Goal: Task Accomplishment & Management: Manage account settings

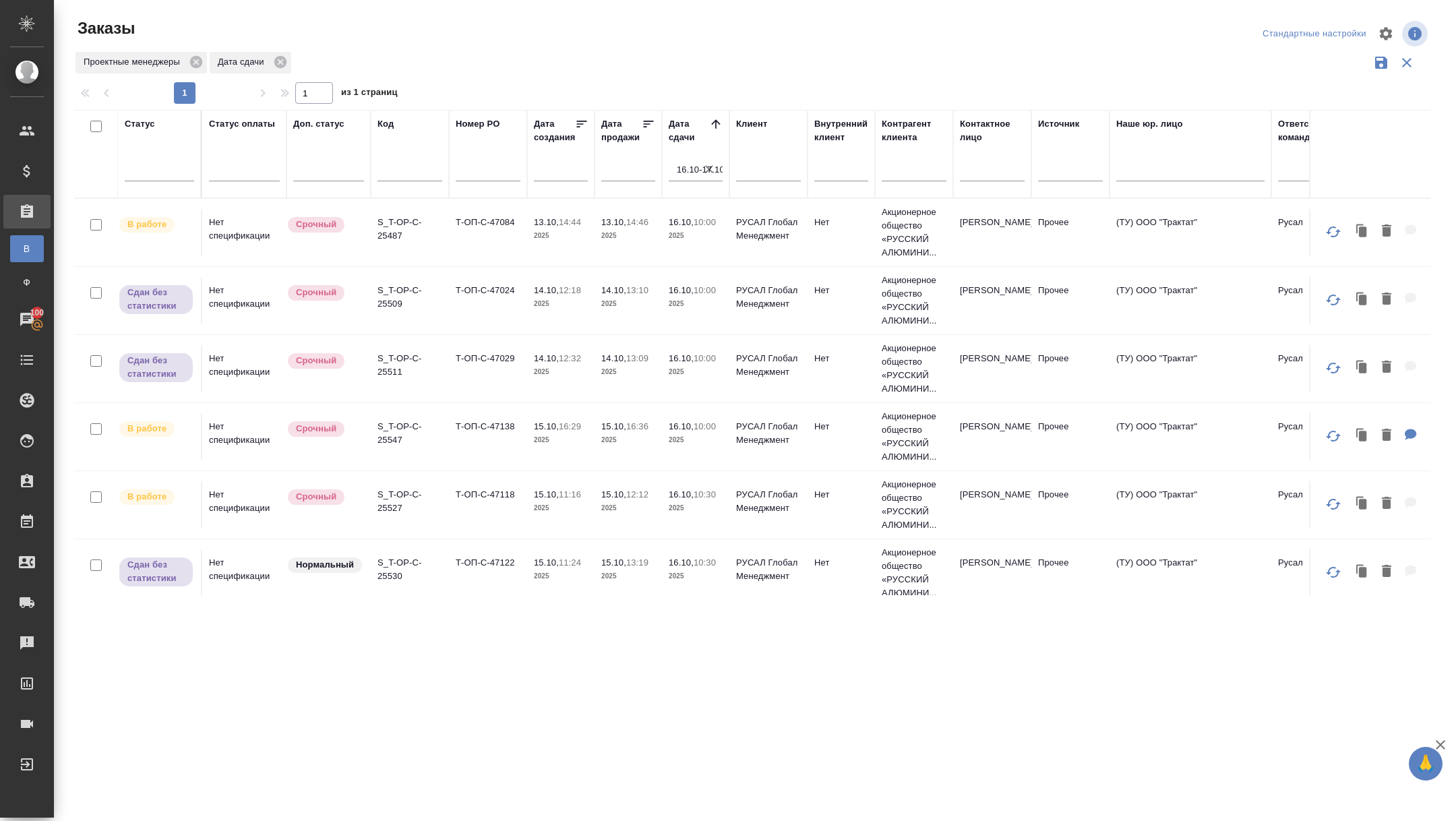
scroll to position [581, 0]
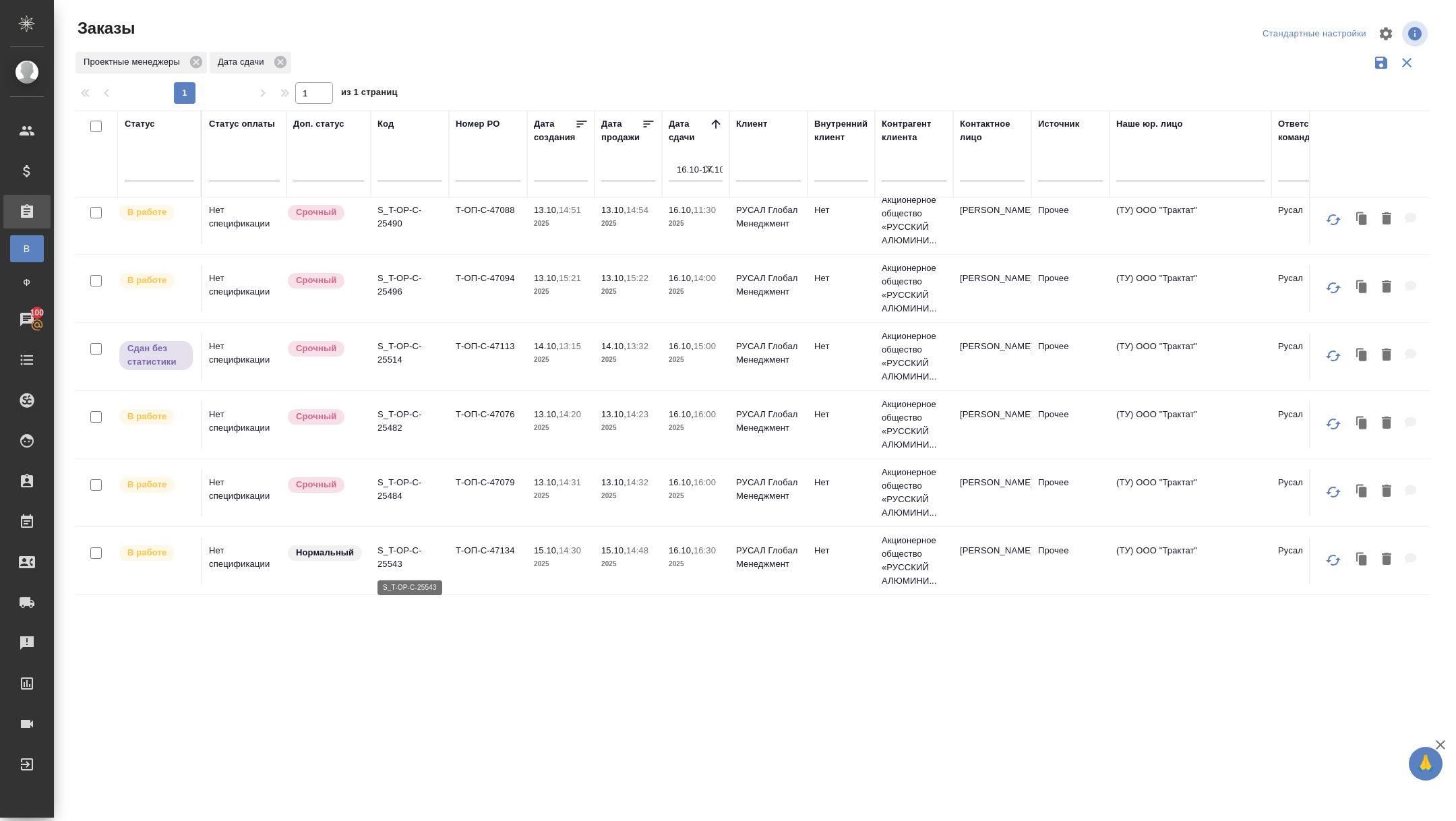
click at [395, 565] on p "S_T-OP-C-25543" at bounding box center [410, 557] width 65 height 27
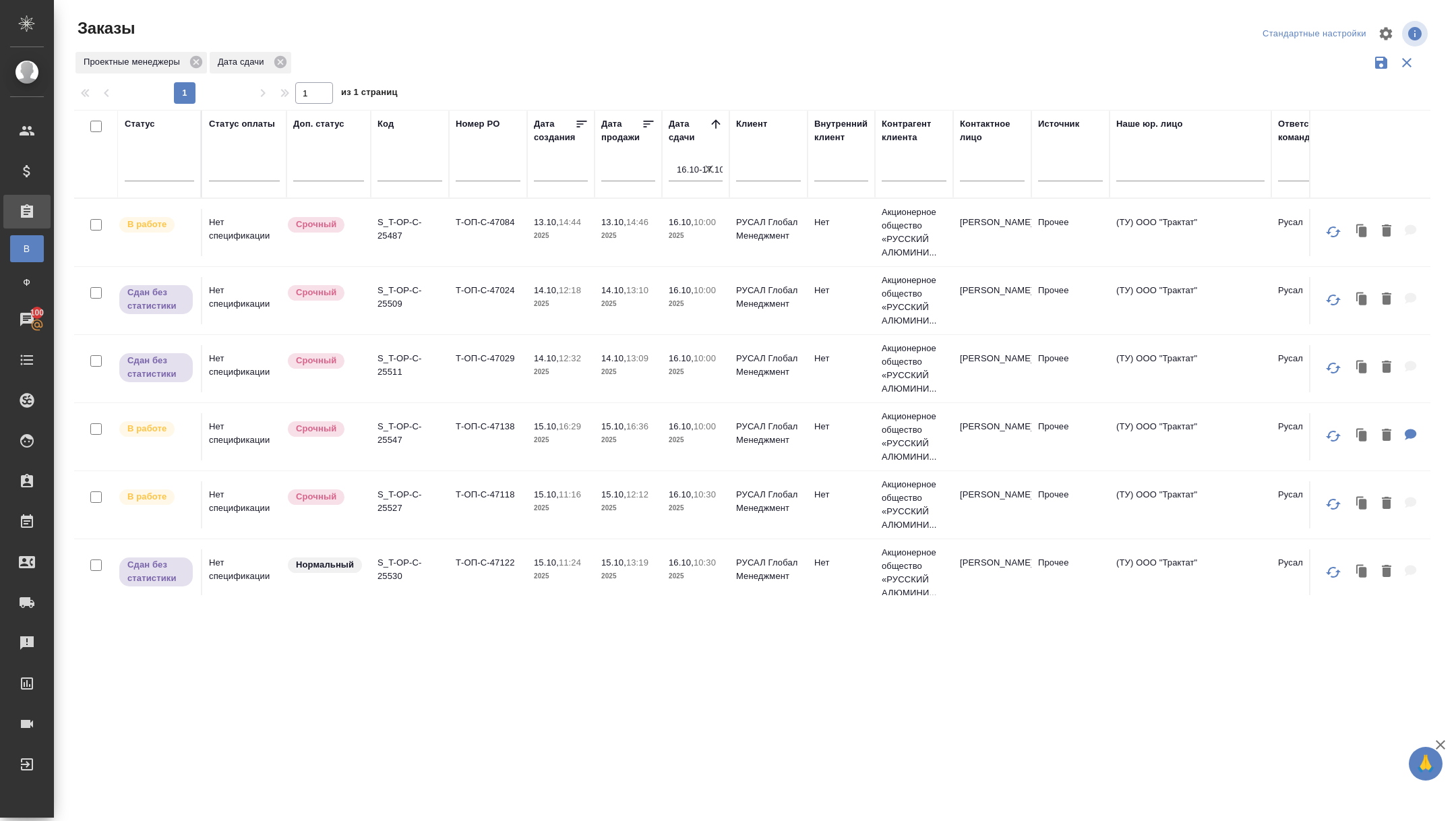
click at [709, 172] on icon "button" at bounding box center [709, 169] width 13 height 13
select select "9"
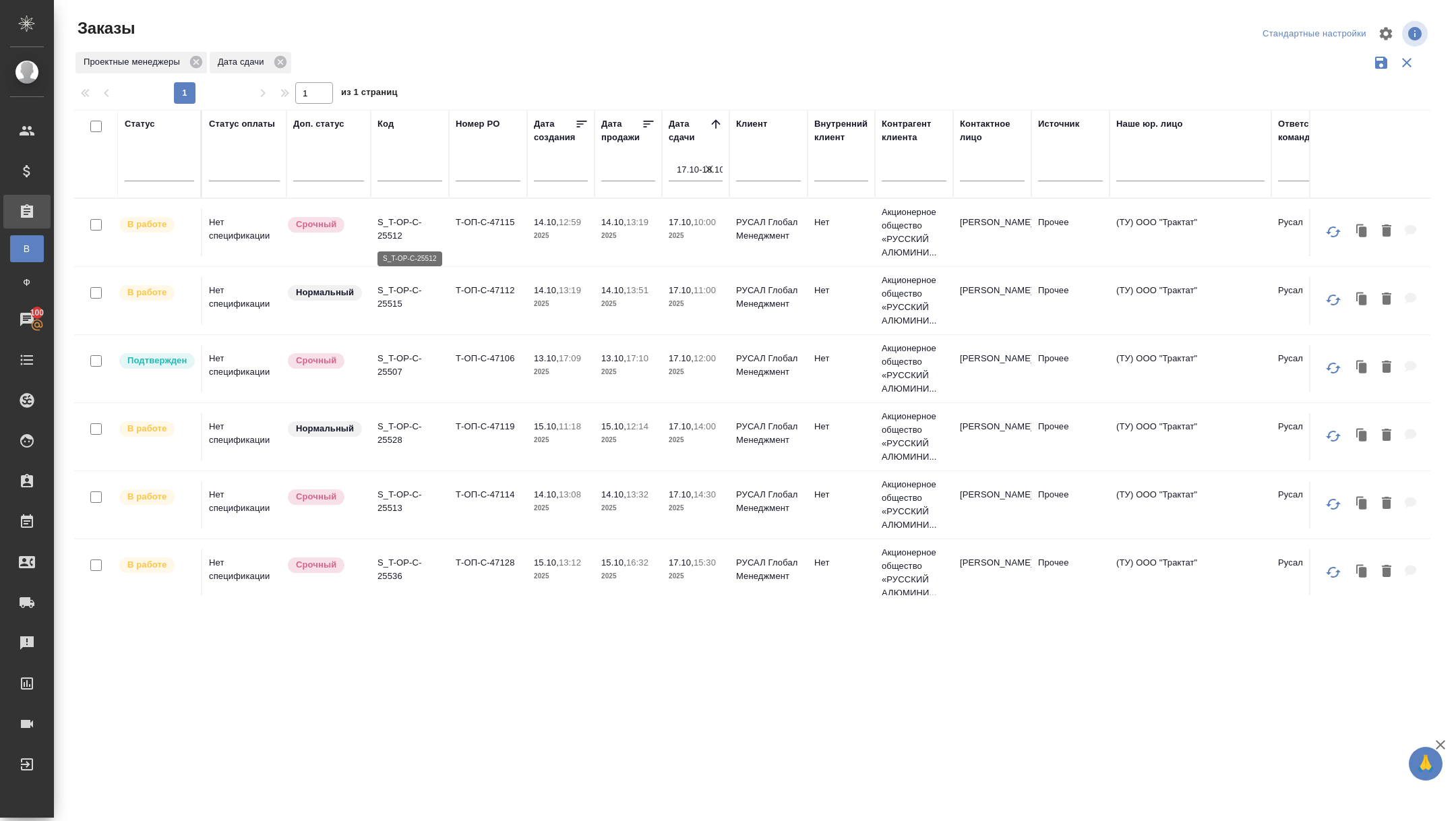
click at [402, 236] on p "S_T-OP-C-25512" at bounding box center [410, 229] width 65 height 27
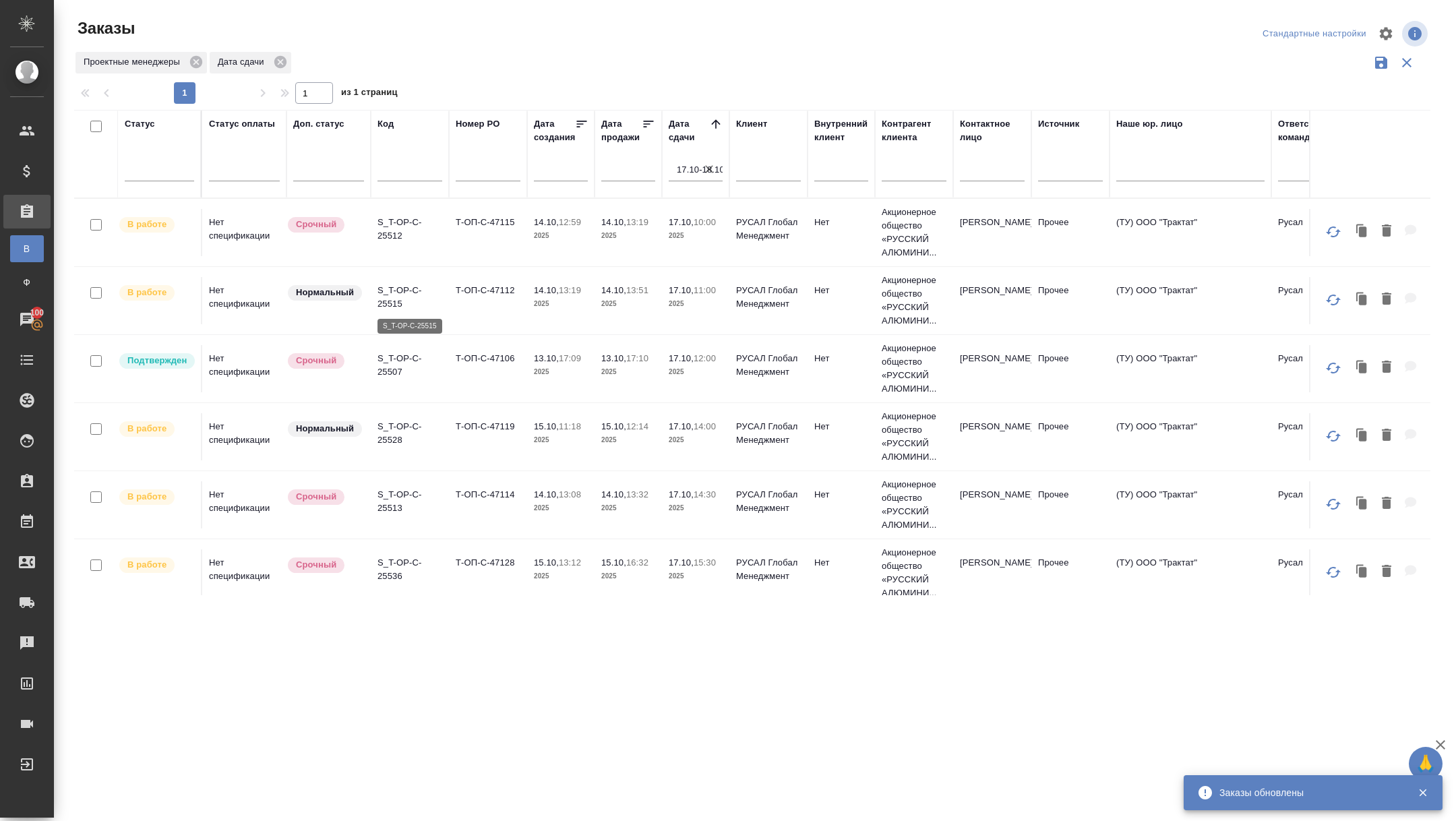
click at [383, 301] on p "S_T-OP-C-25515" at bounding box center [410, 297] width 65 height 27
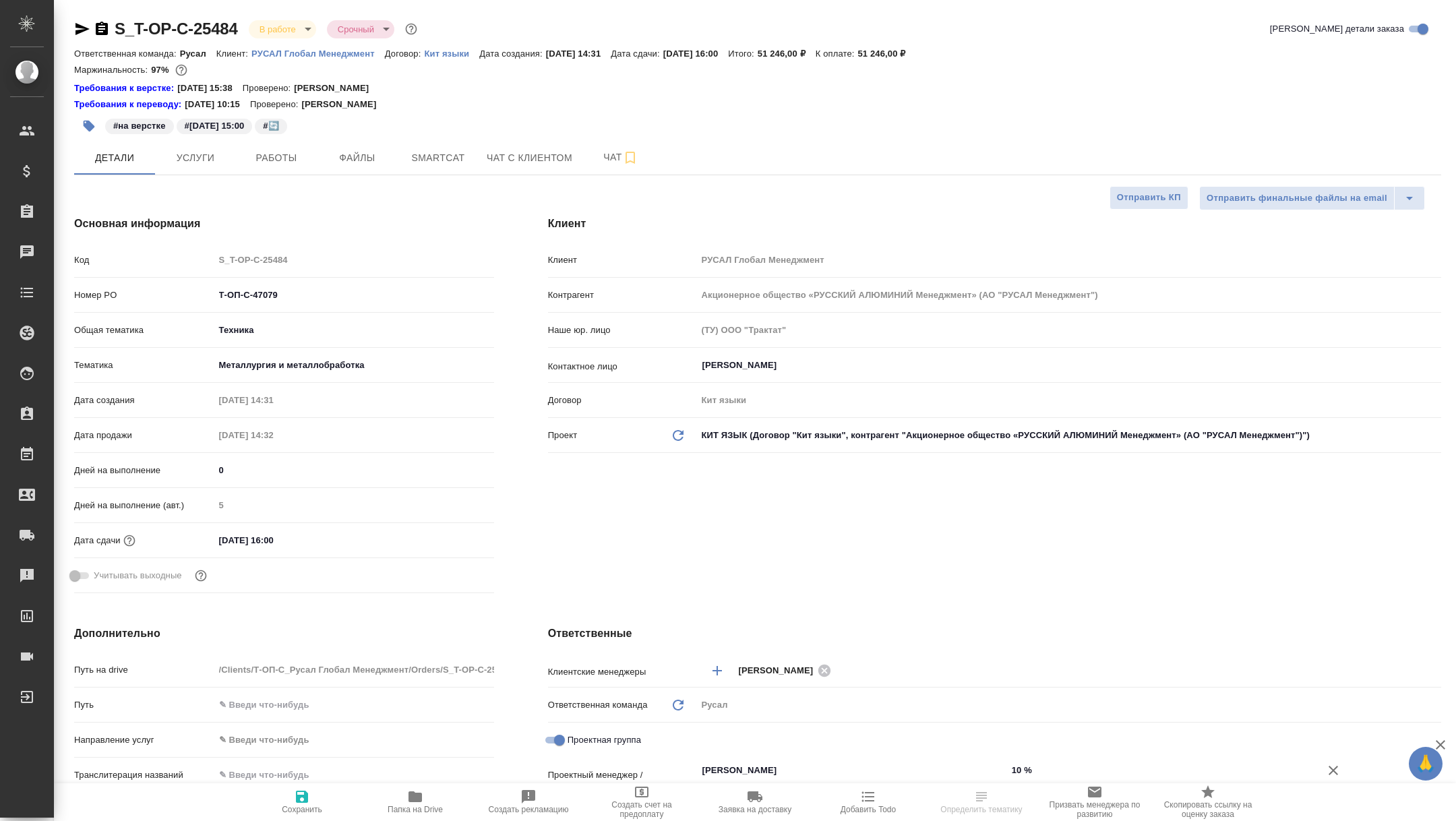
select select "RU"
click at [278, 169] on button "Работы" at bounding box center [276, 157] width 81 height 34
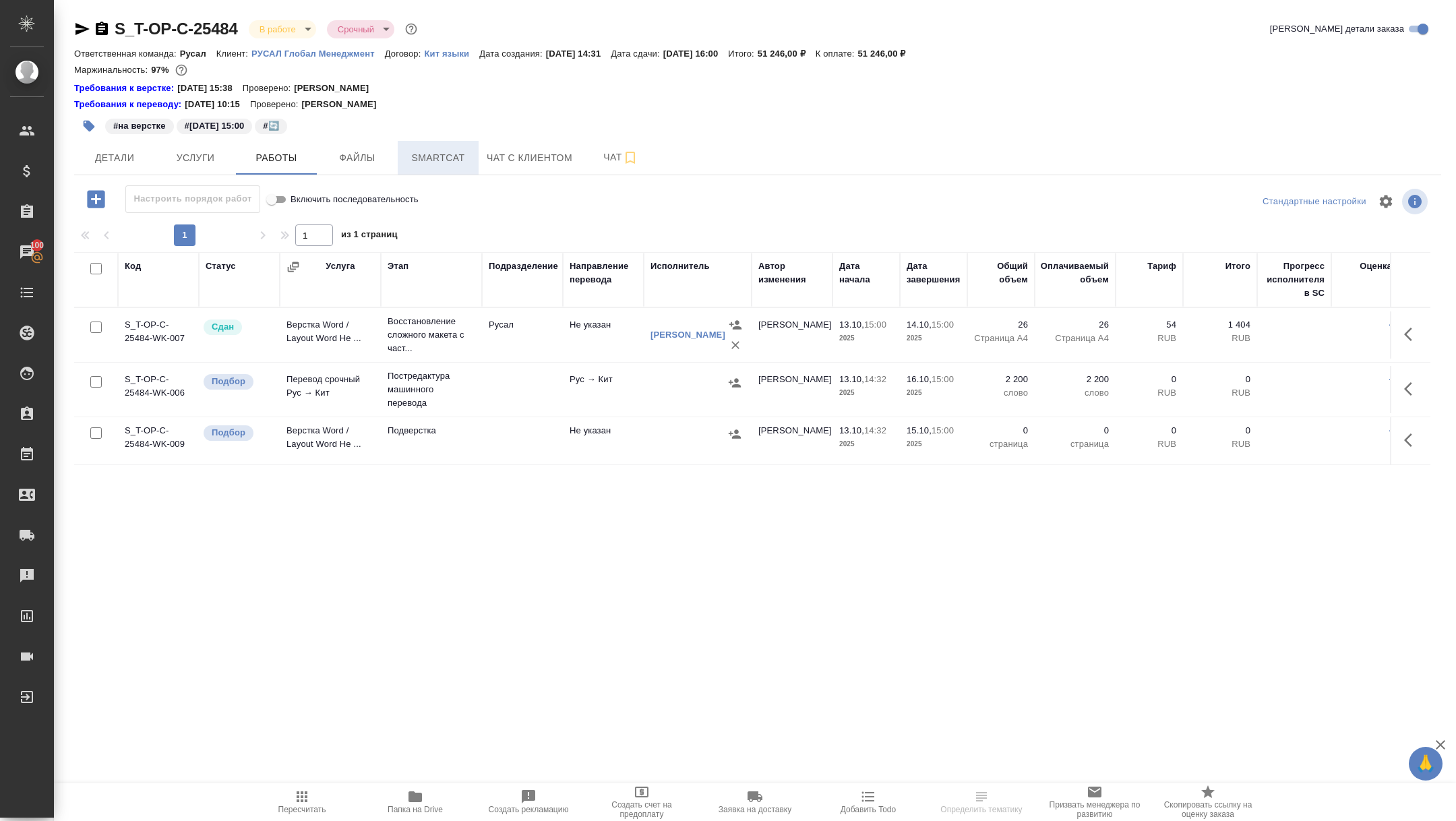
click at [447, 150] on span "Smartcat" at bounding box center [438, 158] width 65 height 16
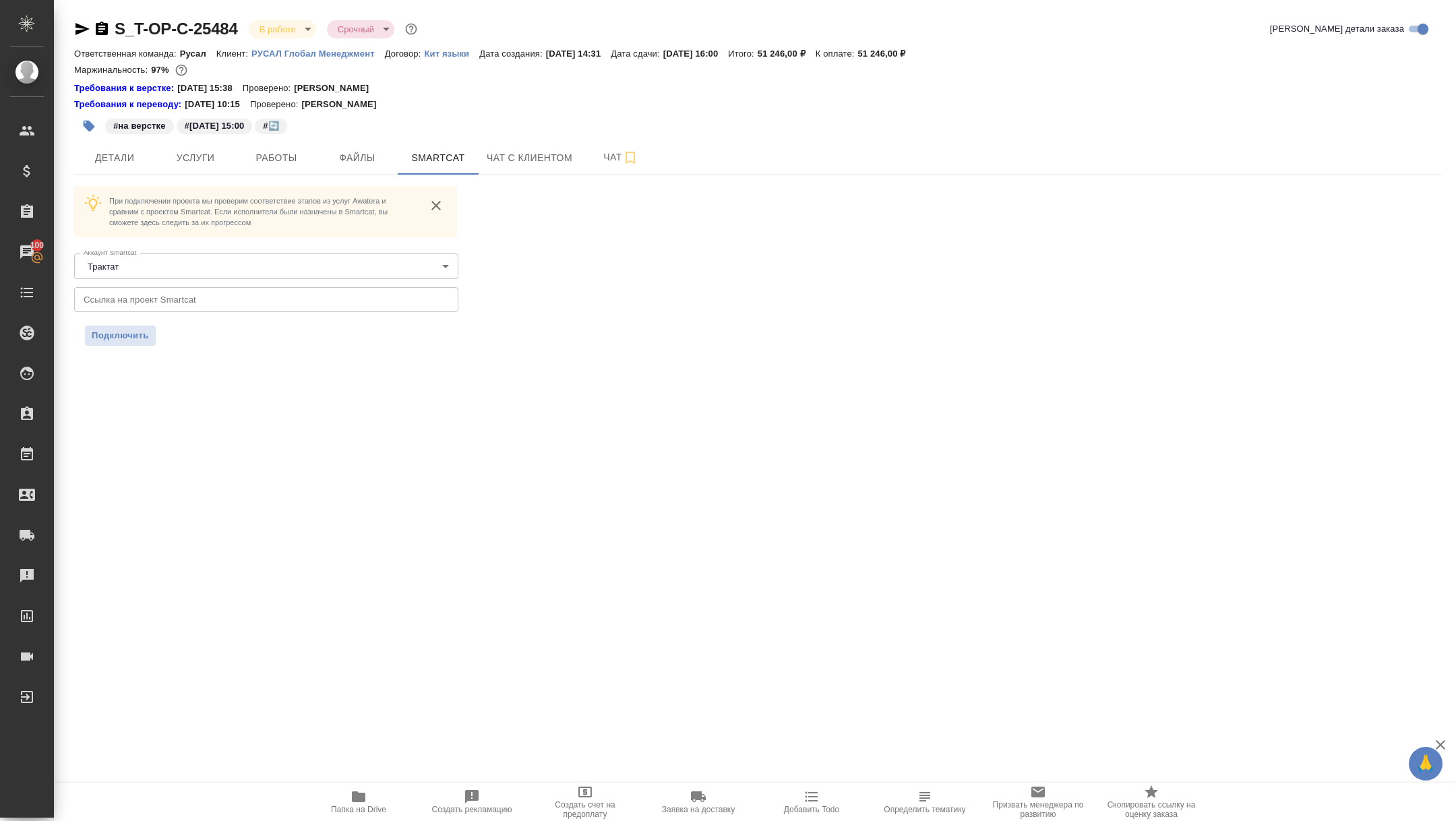
click at [87, 24] on icon "button" at bounding box center [82, 29] width 16 height 16
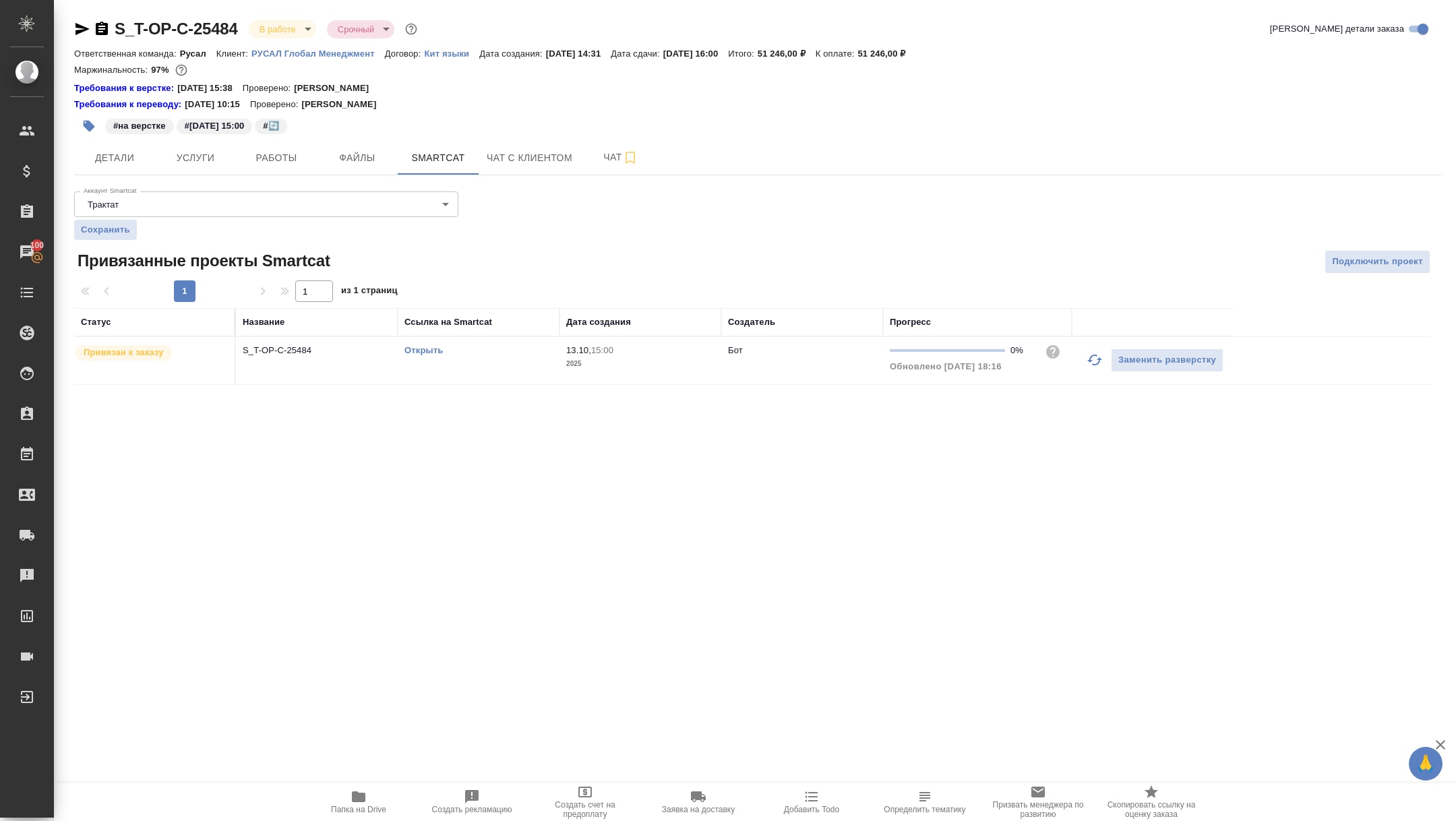
click at [80, 31] on icon "button" at bounding box center [82, 29] width 14 height 12
click at [120, 154] on span "Детали" at bounding box center [115, 158] width 65 height 16
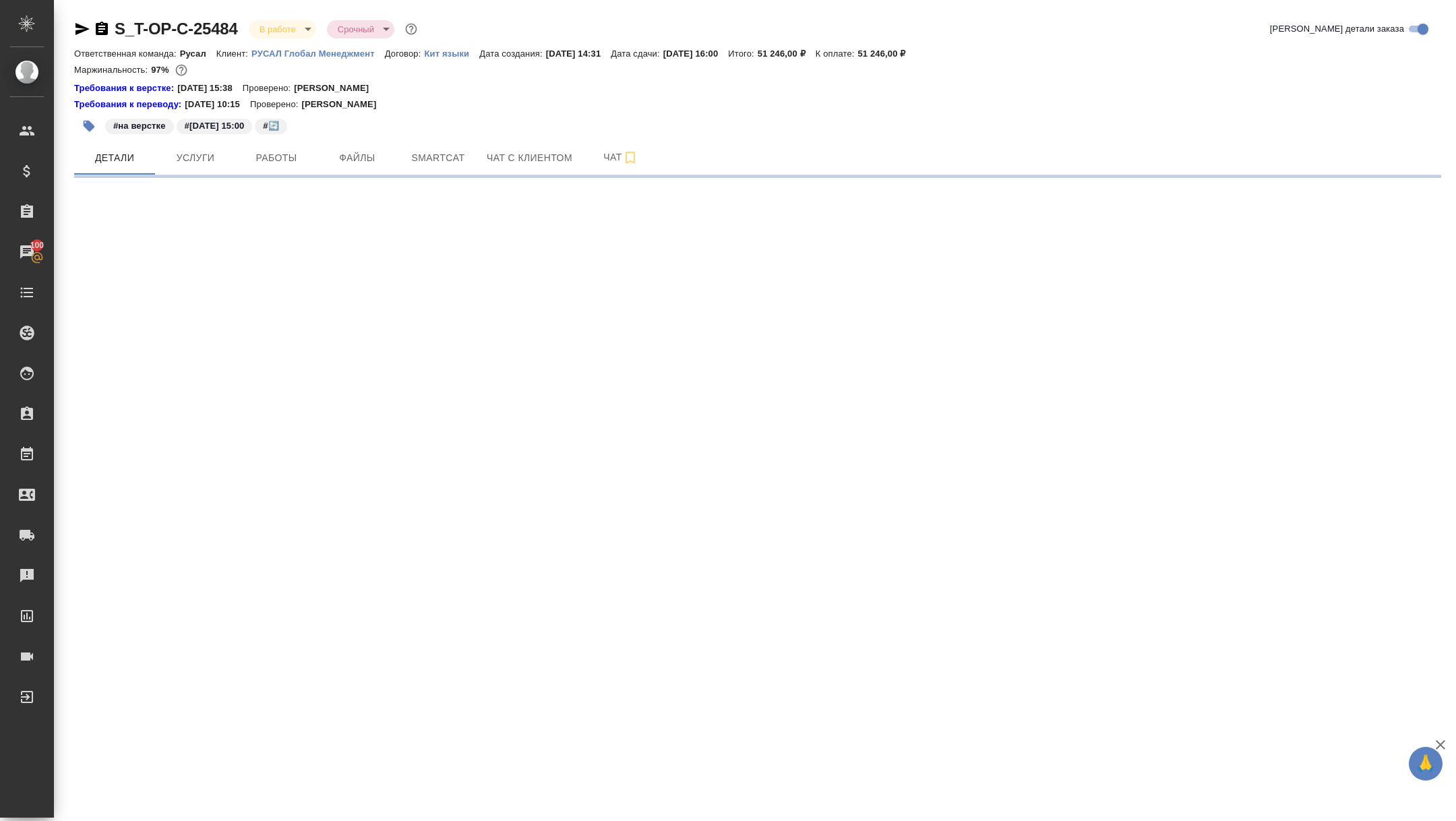
select select "RU"
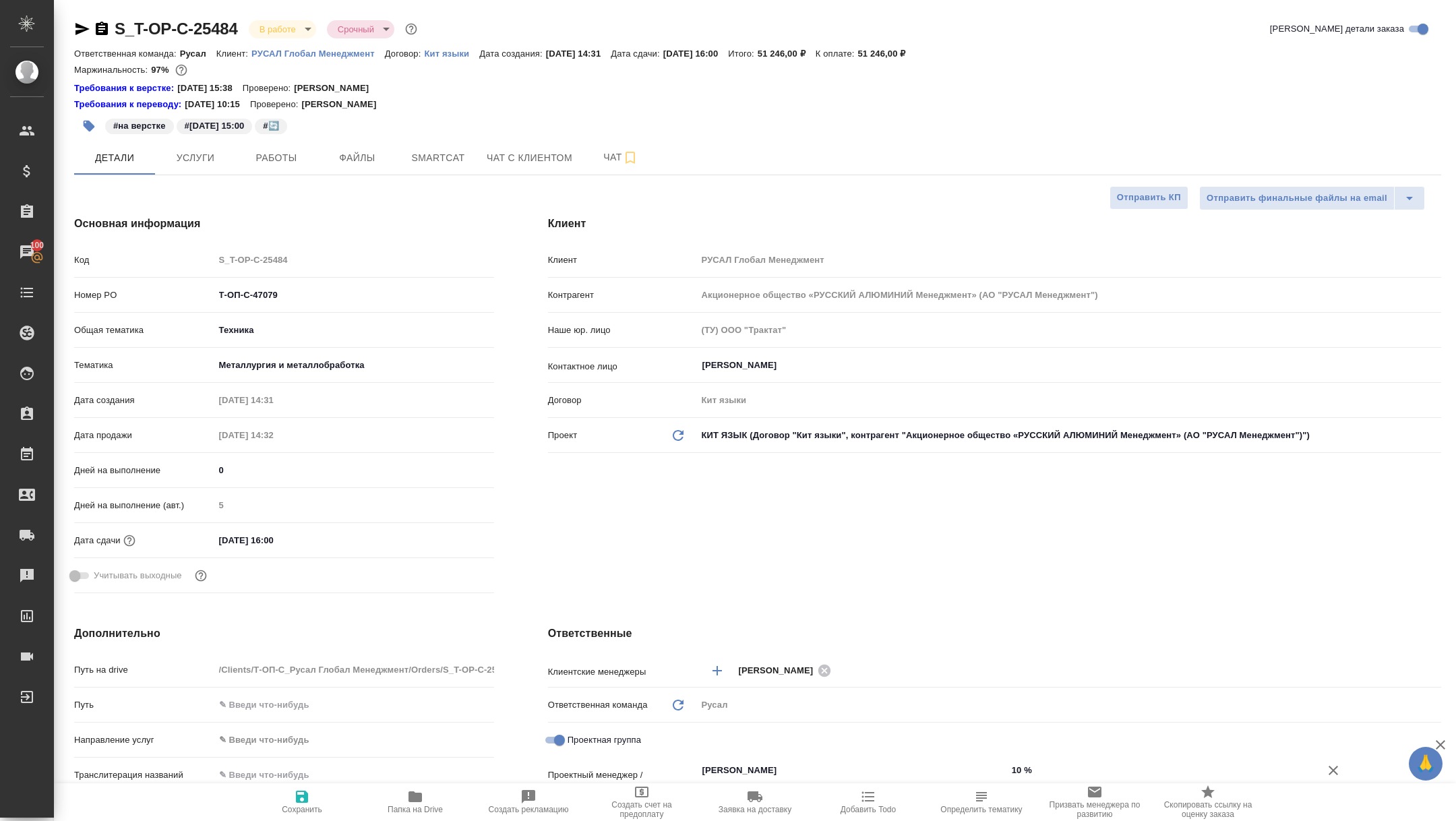
type textarea "x"
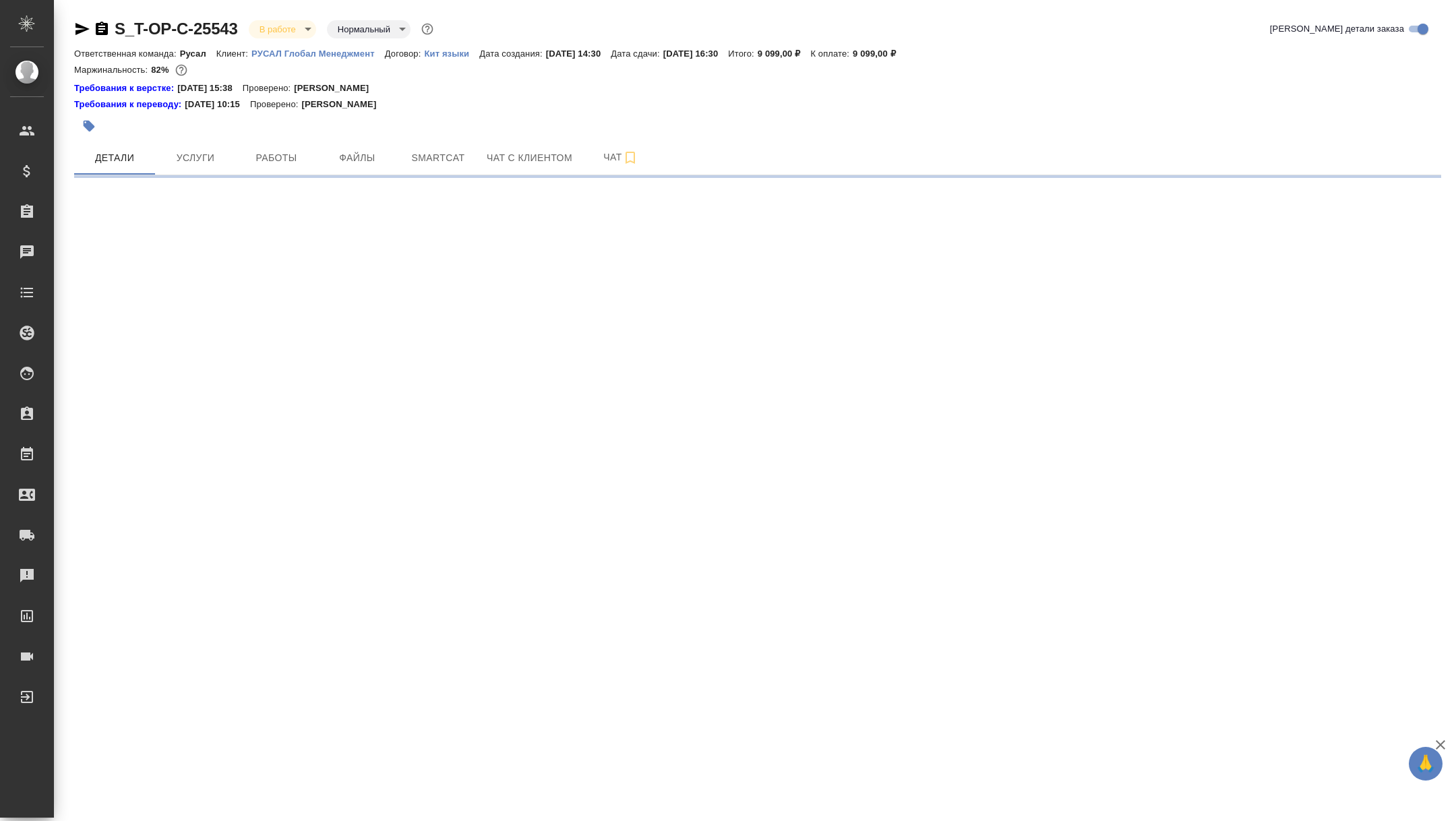
select select "RU"
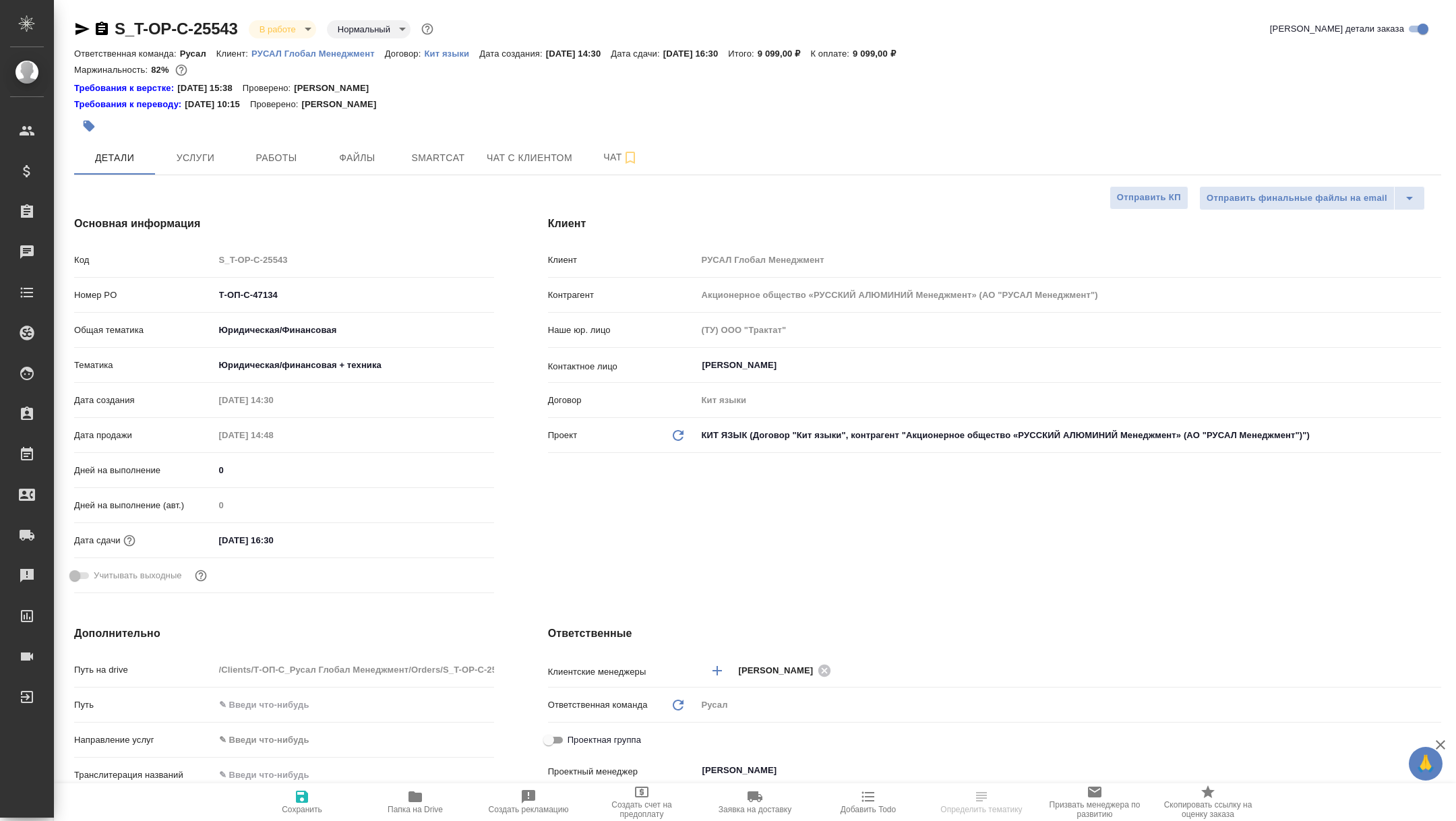
type textarea "x"
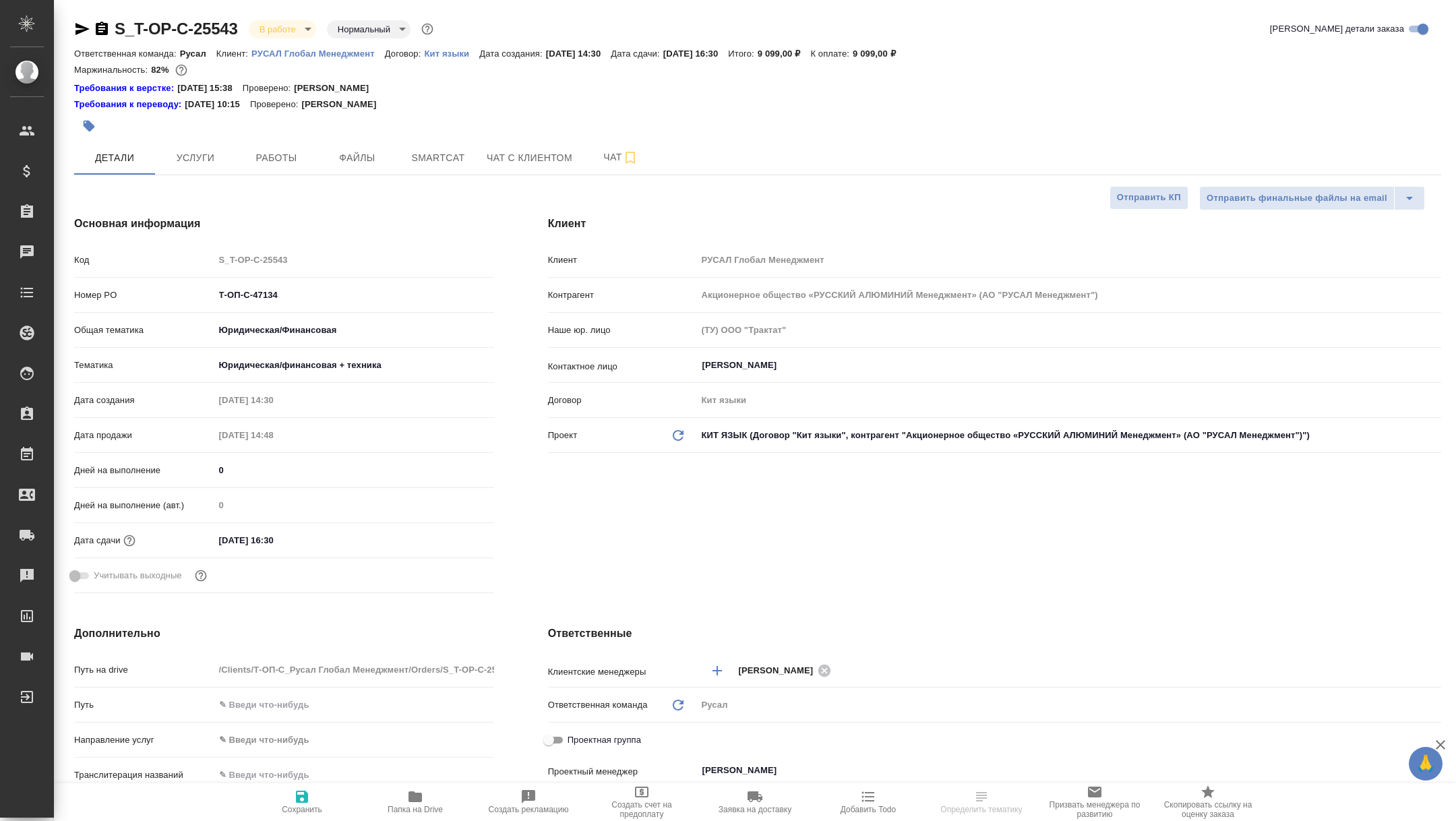
type textarea "x"
click at [265, 175] on div "S_T-OP-C-25543 В работе inProgress Нормальный normal Кратко детали заказа Ответ…" at bounding box center [757, 727] width 1382 height 1455
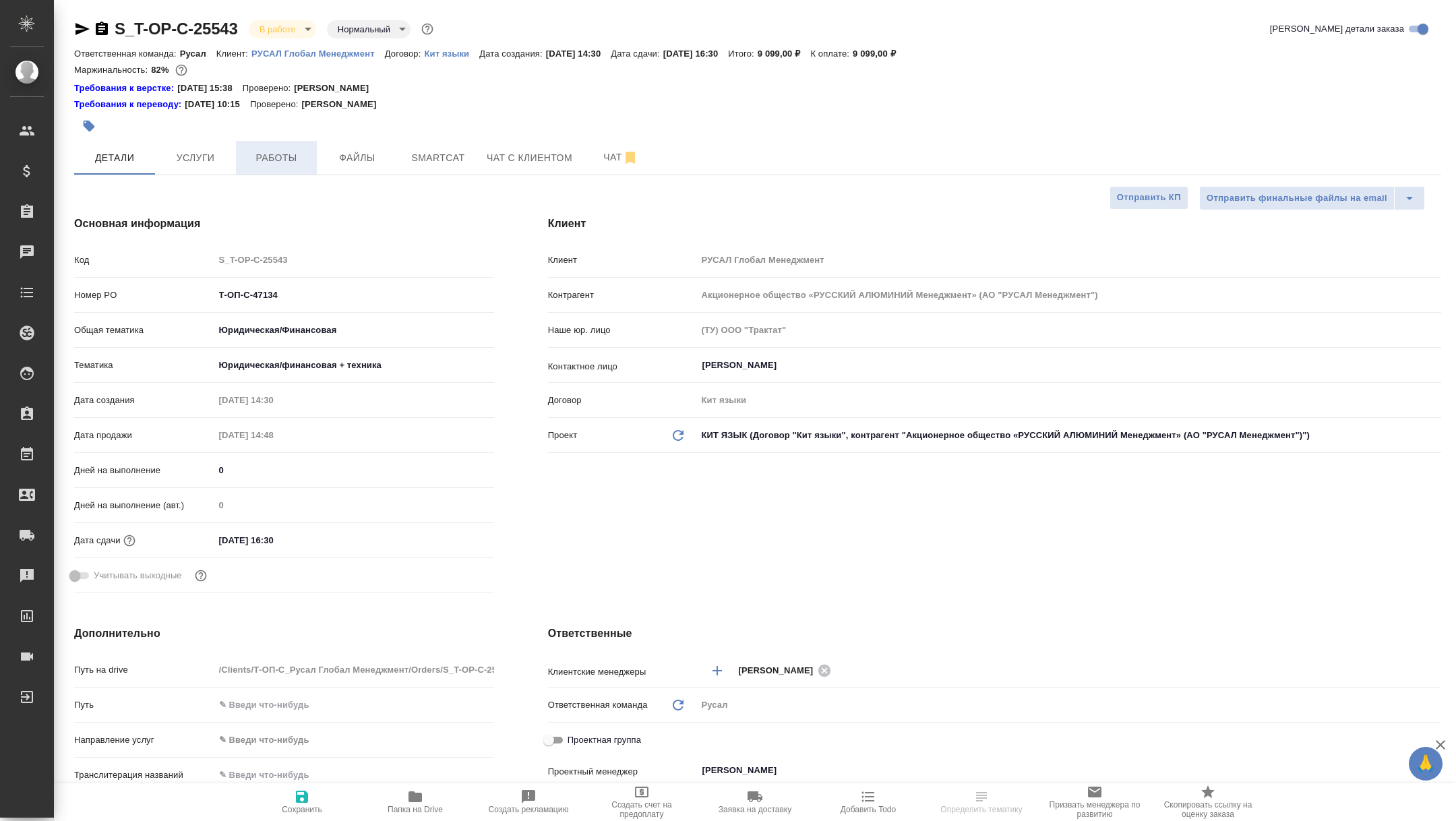
click at [274, 157] on span "Работы" at bounding box center [276, 158] width 65 height 16
click at [74, 31] on icon "button" at bounding box center [82, 29] width 16 height 16
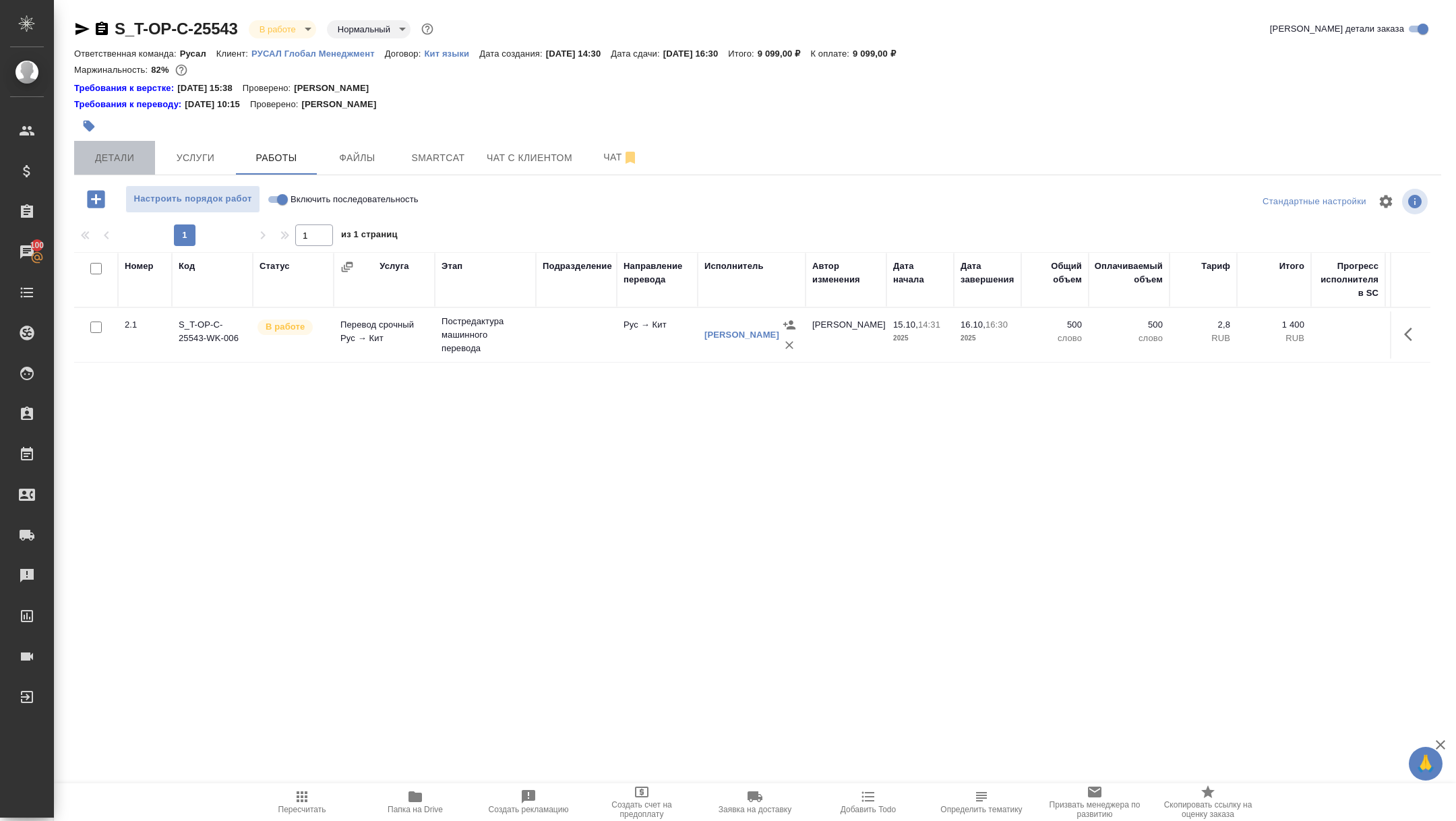
click at [117, 157] on span "Детали" at bounding box center [115, 158] width 65 height 16
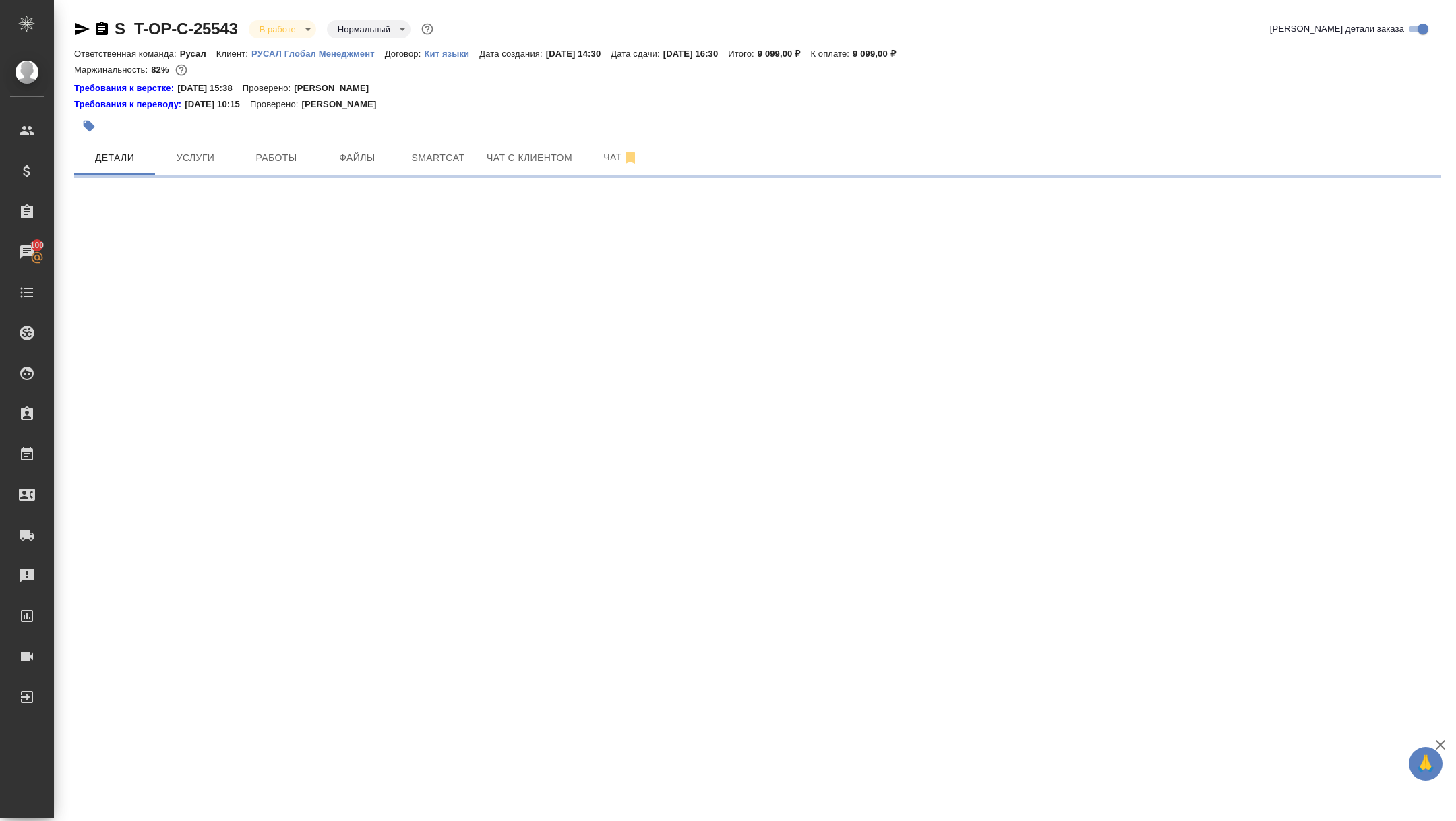
select select "RU"
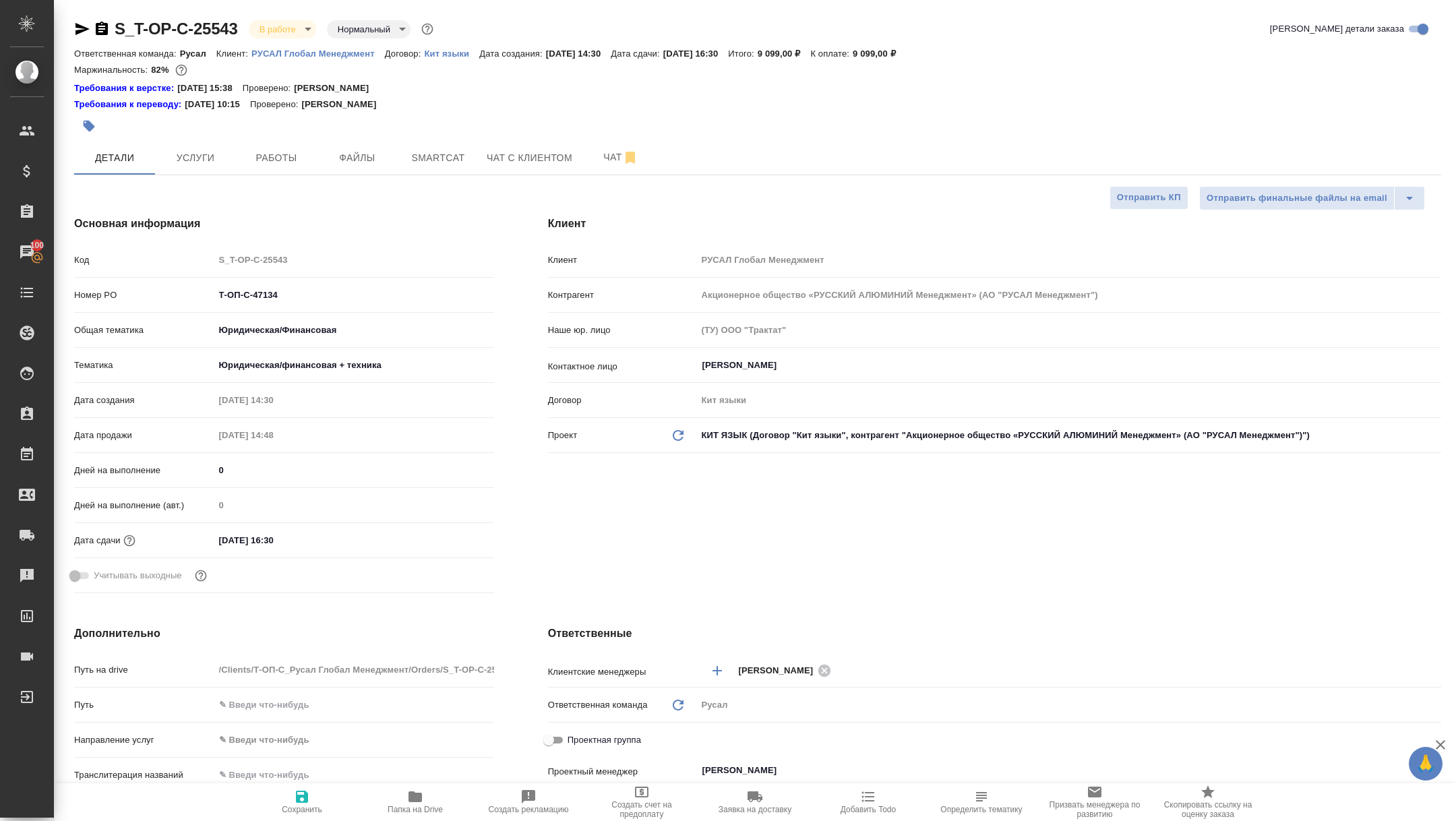
type textarea "x"
click at [279, 163] on span "Работы" at bounding box center [276, 158] width 65 height 16
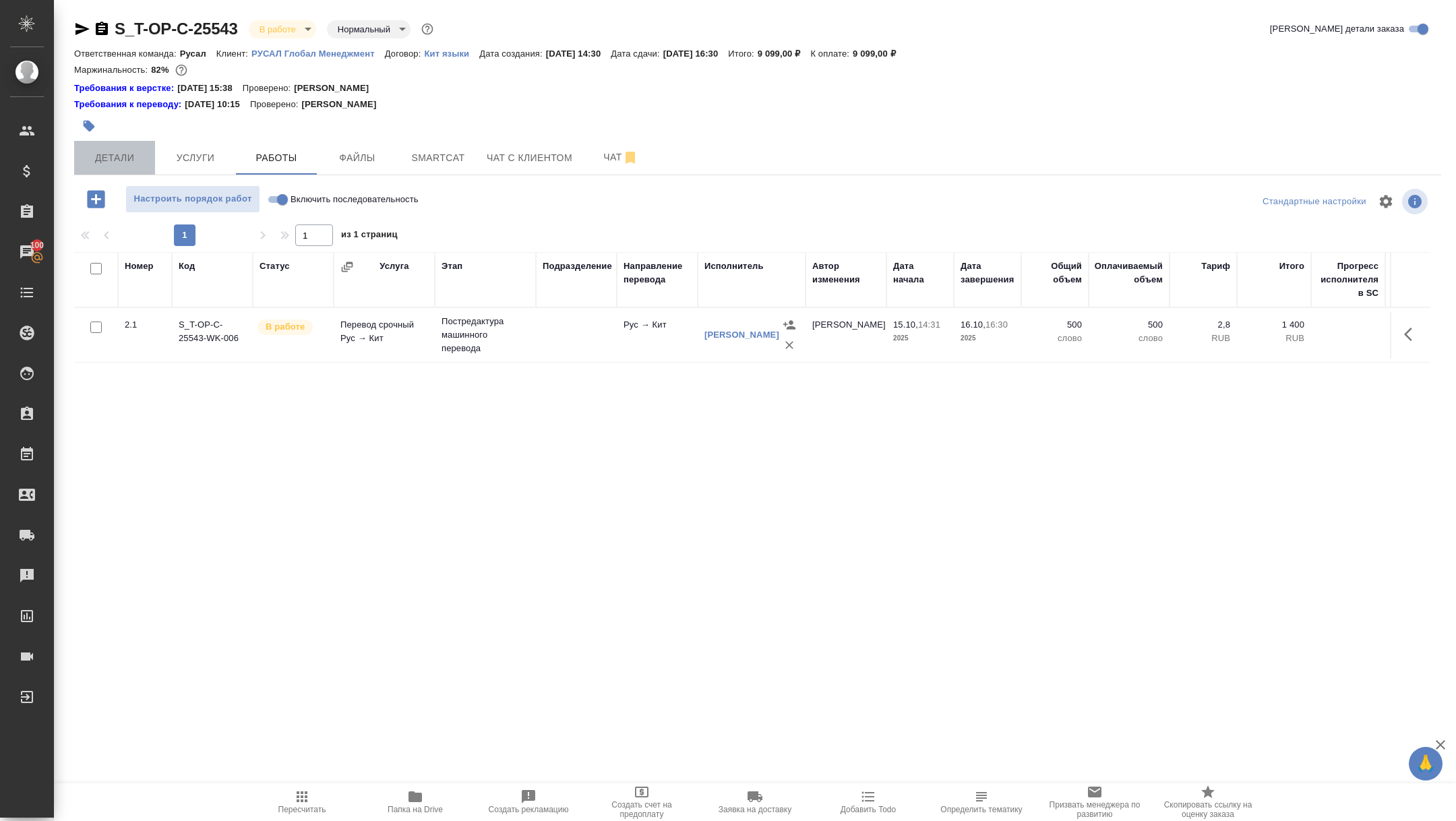
click at [116, 147] on button "Детали" at bounding box center [115, 157] width 81 height 34
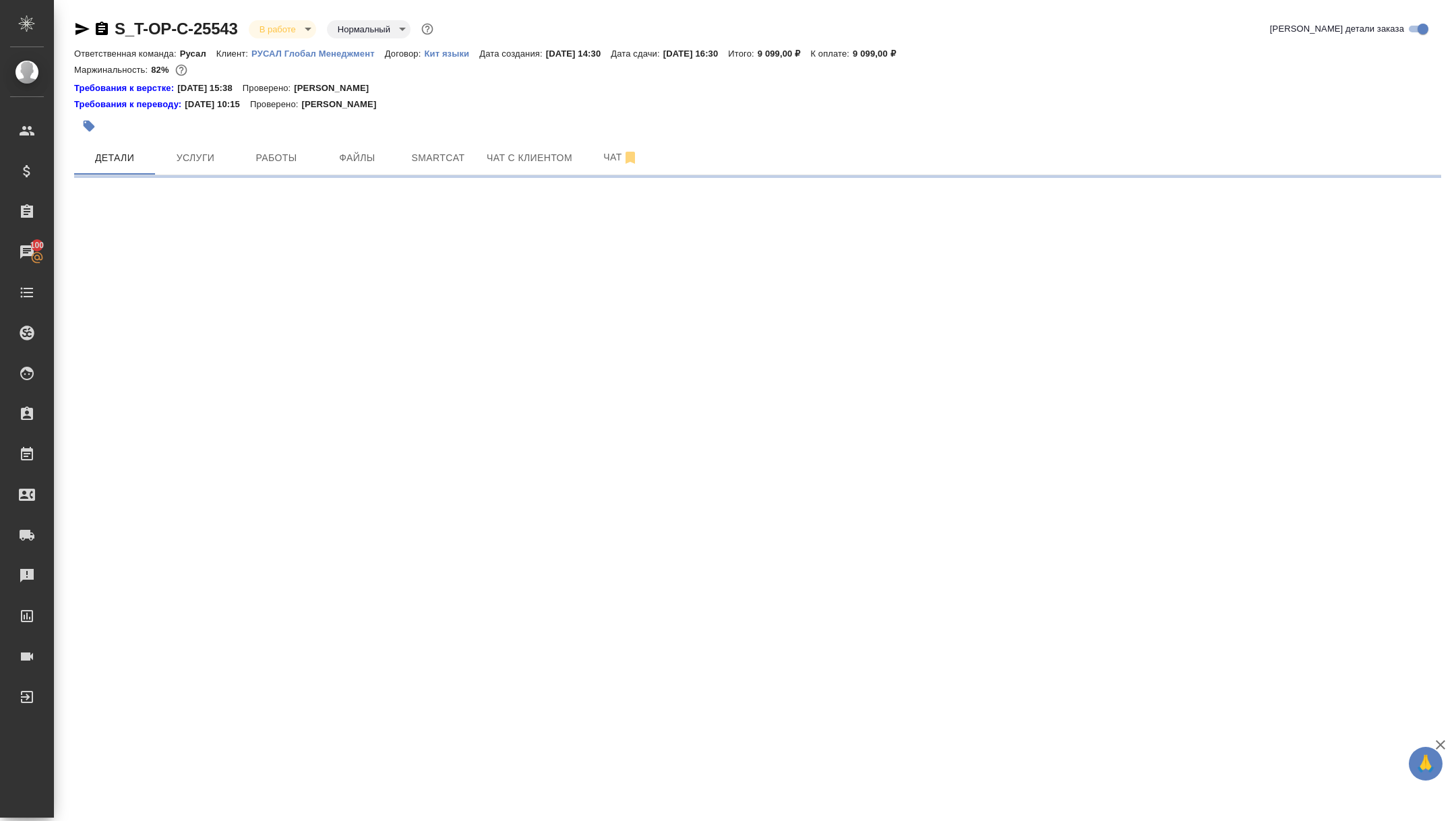
select select "RU"
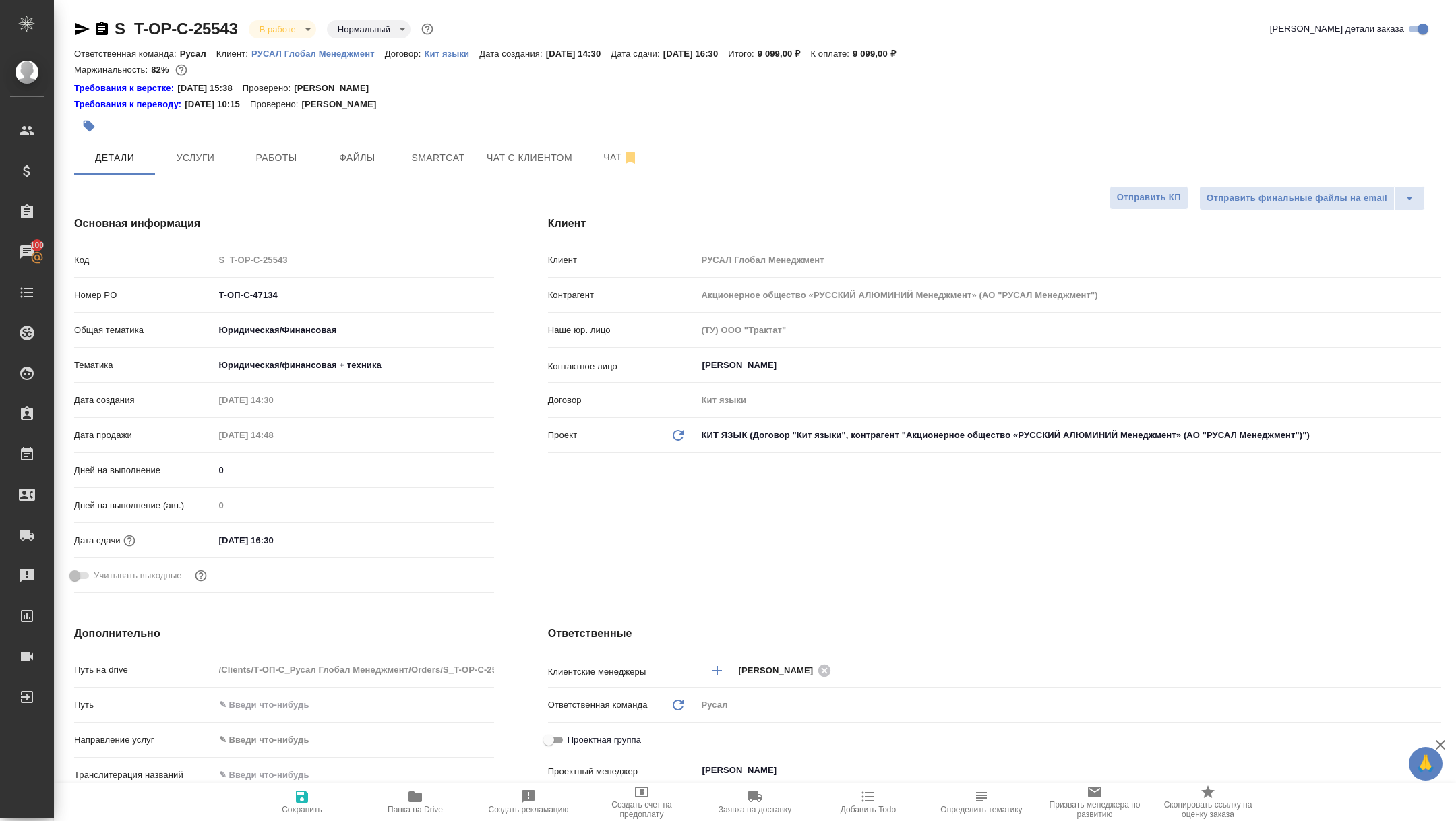
type textarea "x"
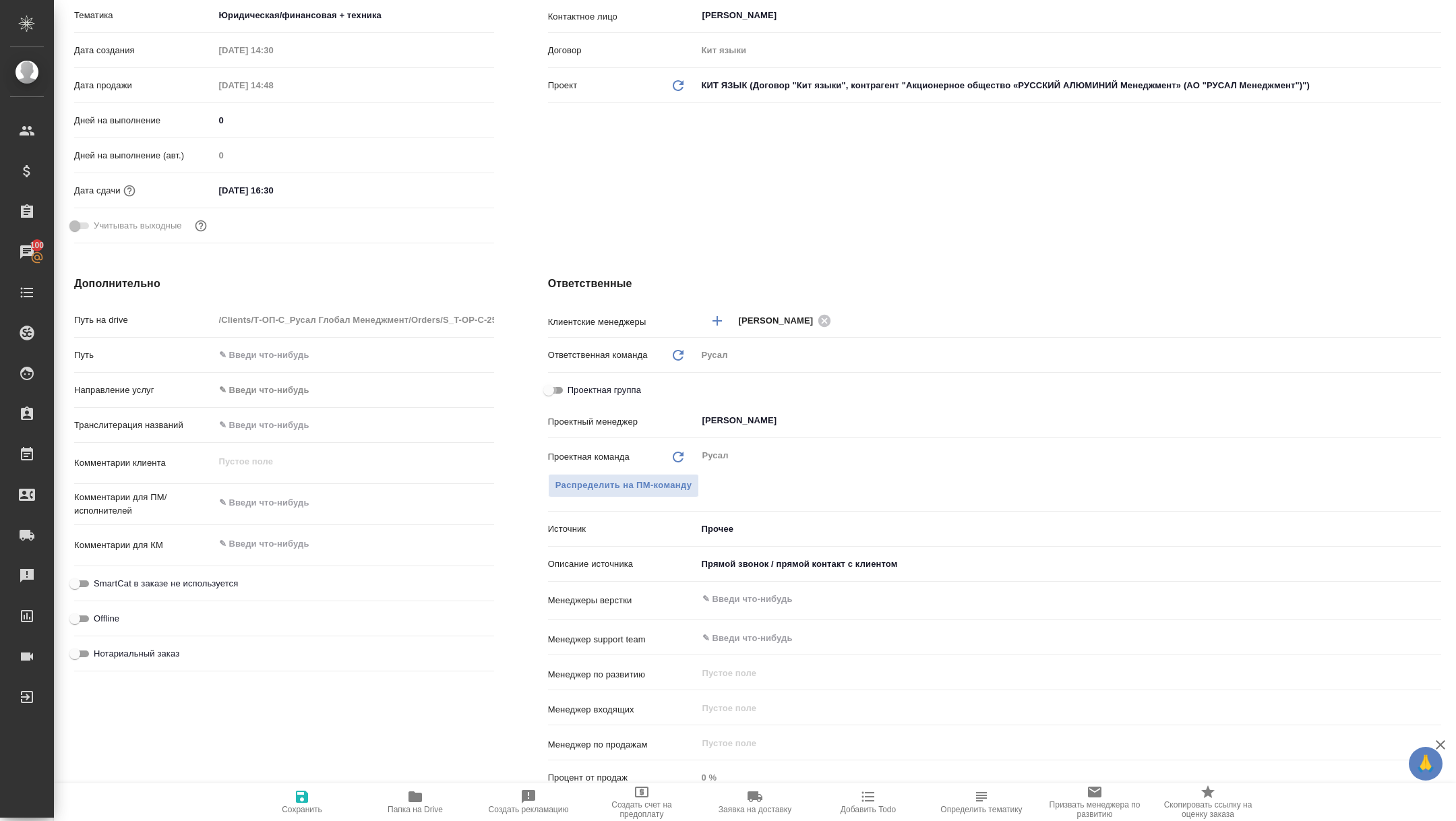
click at [554, 393] on input "Проектная группа" at bounding box center [548, 391] width 49 height 16
checkbox input "true"
type textarea "x"
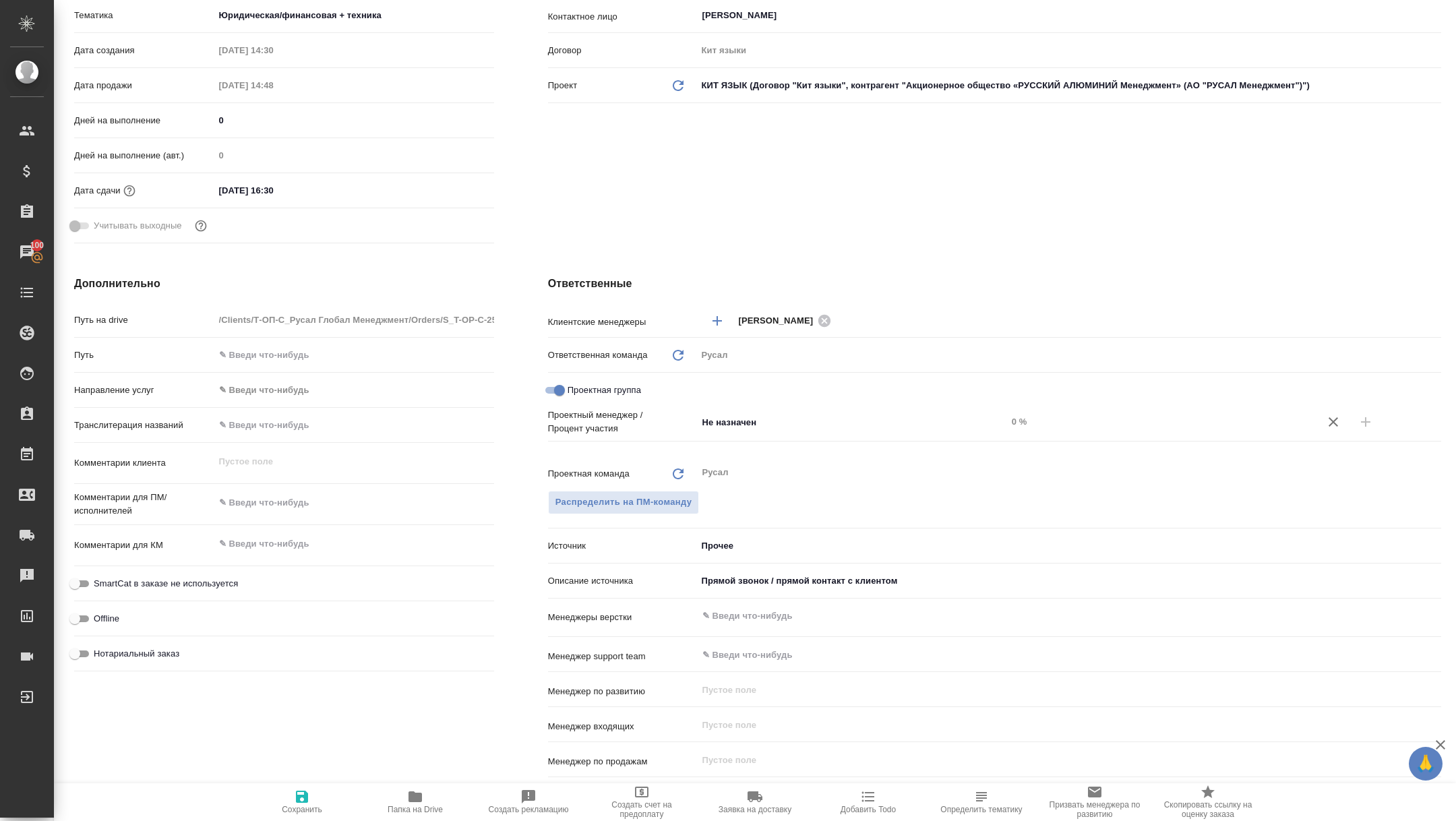
click at [756, 406] on div "Проектная группа" at bounding box center [995, 393] width 893 height 30
click at [756, 410] on div "Не назначен ​" at bounding box center [852, 421] width 310 height 24
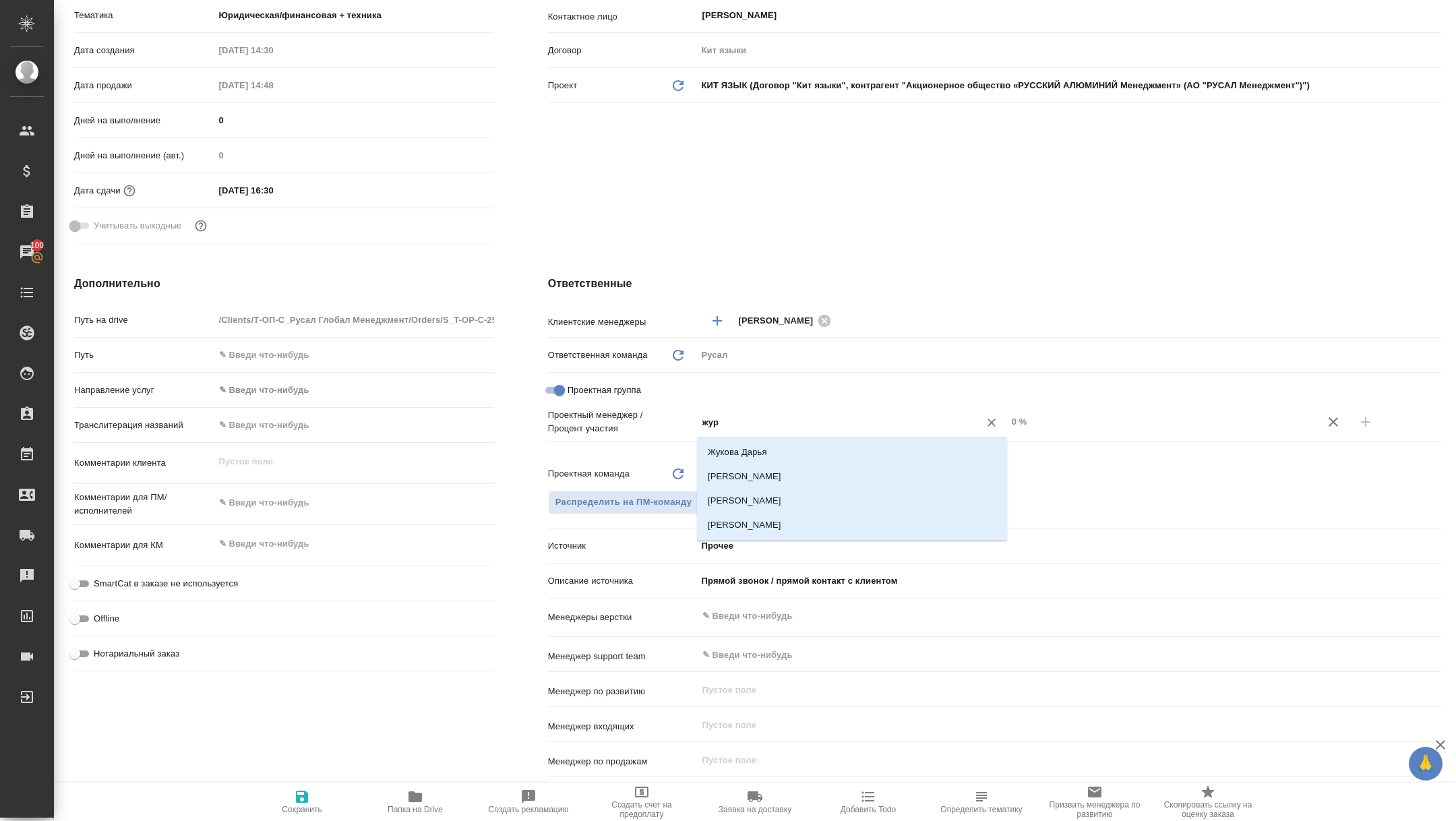
type input "жура"
click at [801, 476] on li "[PERSON_NAME]" at bounding box center [852, 476] width 310 height 24
type textarea "x"
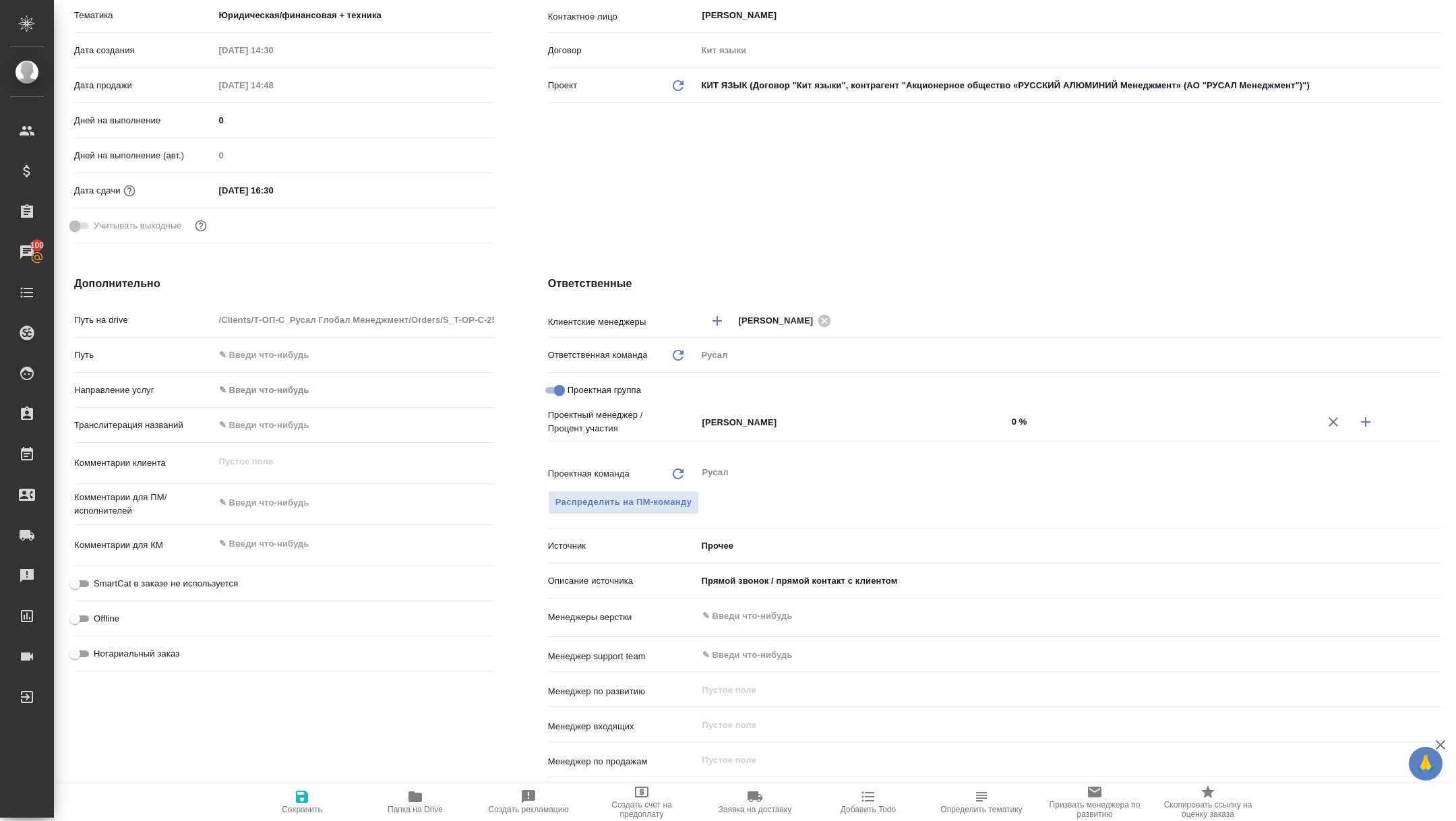
click at [1365, 423] on icon "button" at bounding box center [1365, 421] width 9 height 9
type textarea "x"
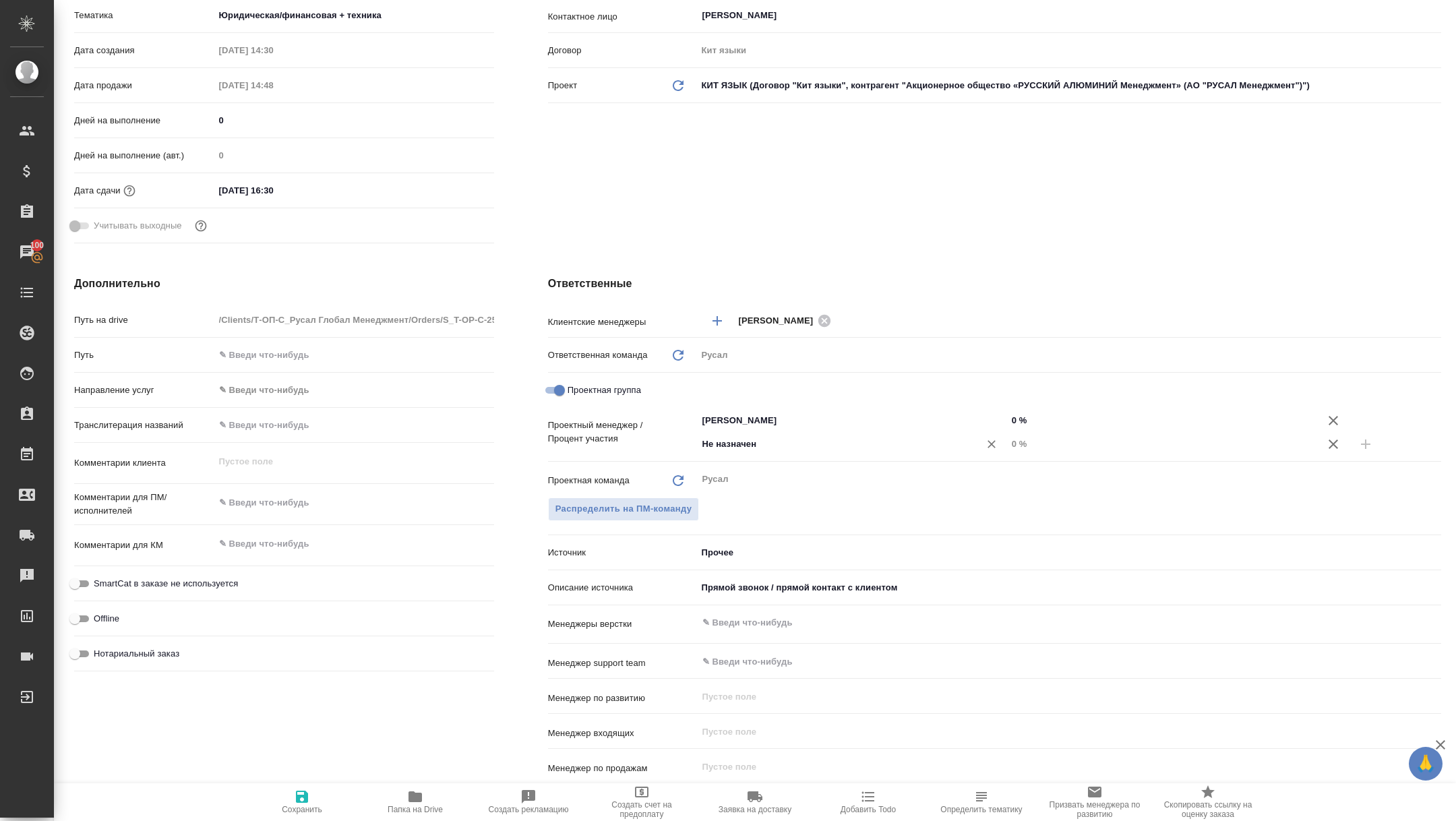
click at [788, 448] on input "Не назначен" at bounding box center [830, 444] width 257 height 16
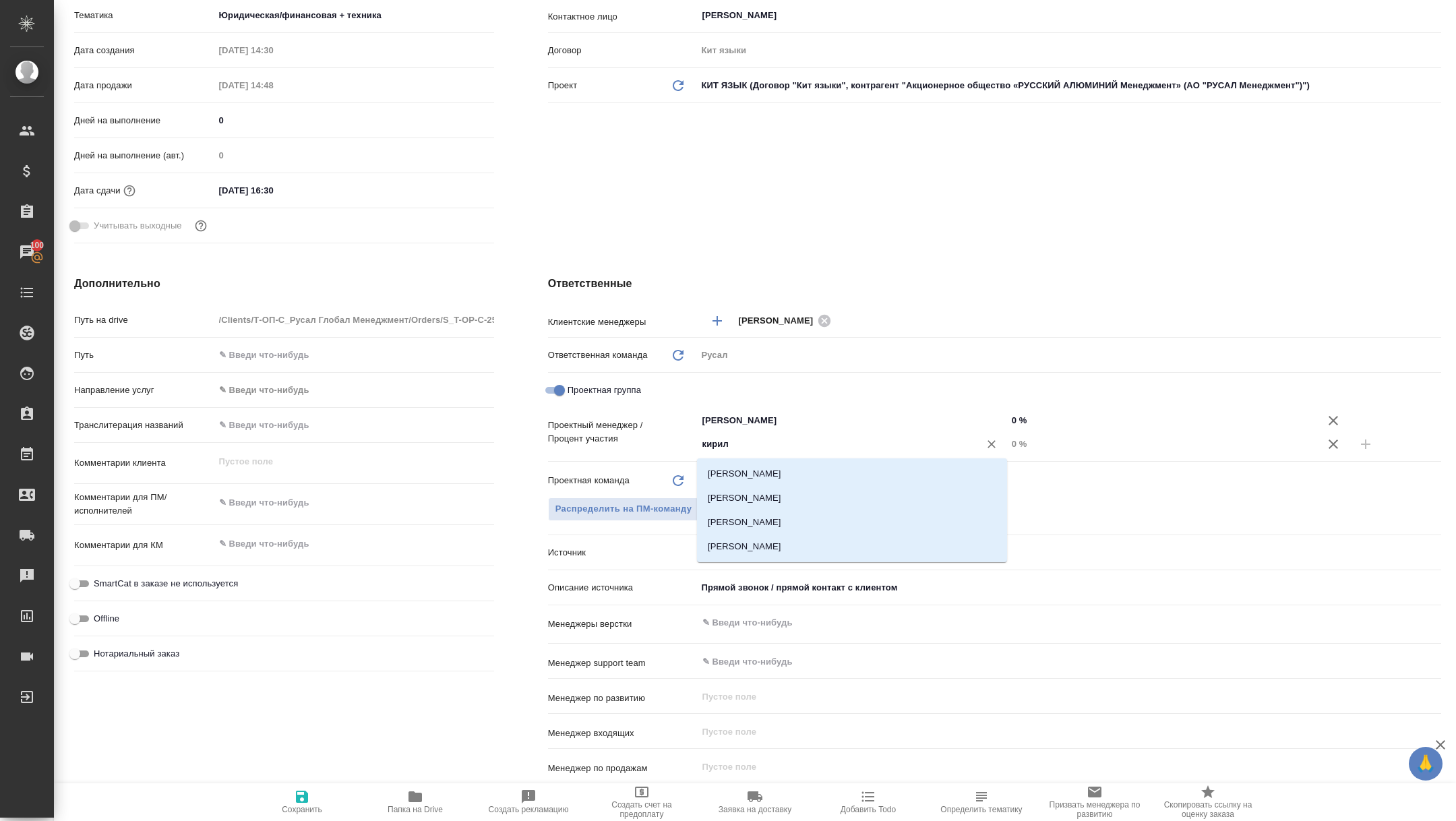
type input "[PERSON_NAME]"
click at [813, 471] on li "[PERSON_NAME]" at bounding box center [852, 473] width 310 height 24
type textarea "x"
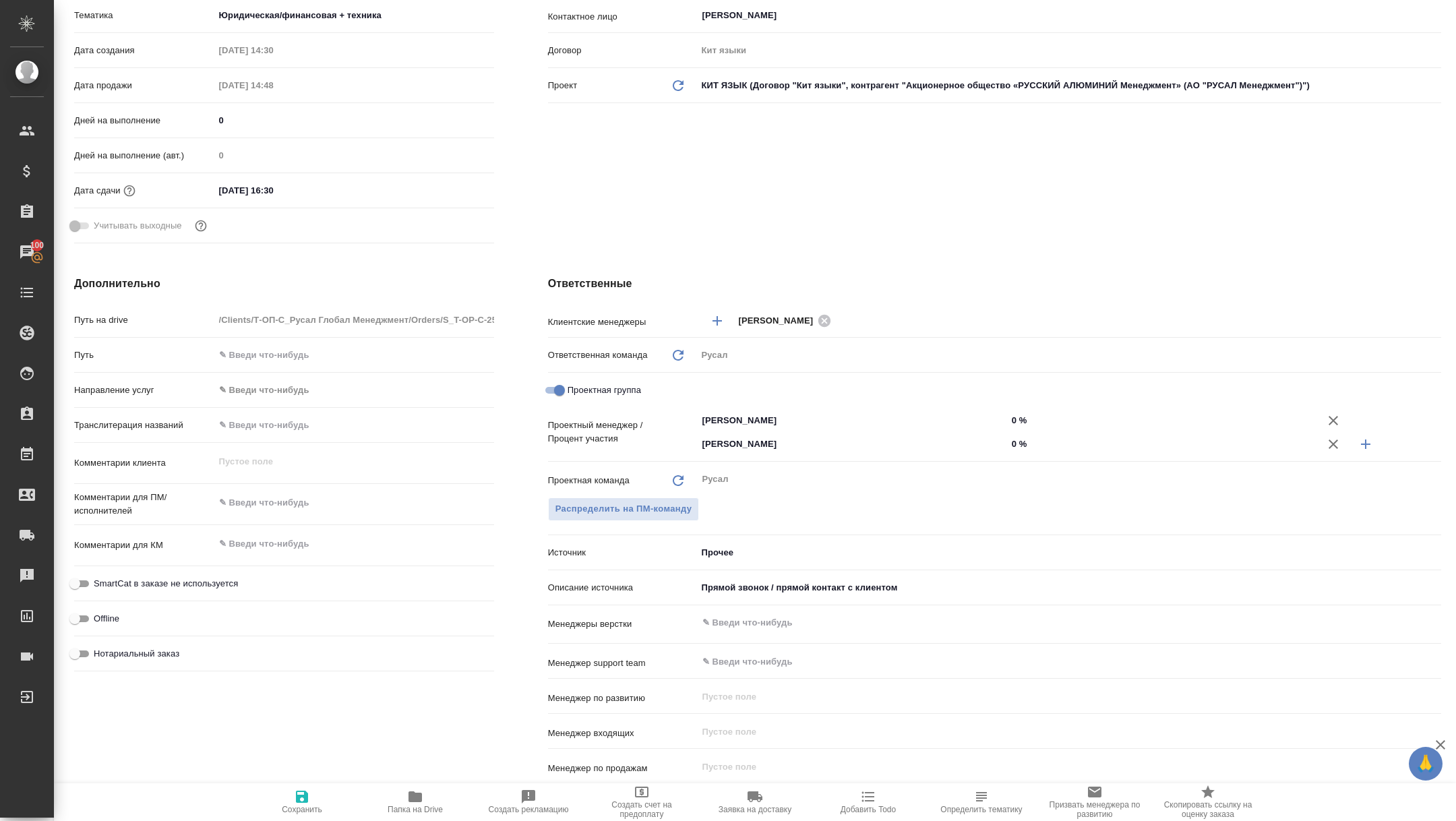
click at [1008, 439] on input "0 %" at bounding box center [1162, 444] width 310 height 20
type input "20 %"
type textarea "x"
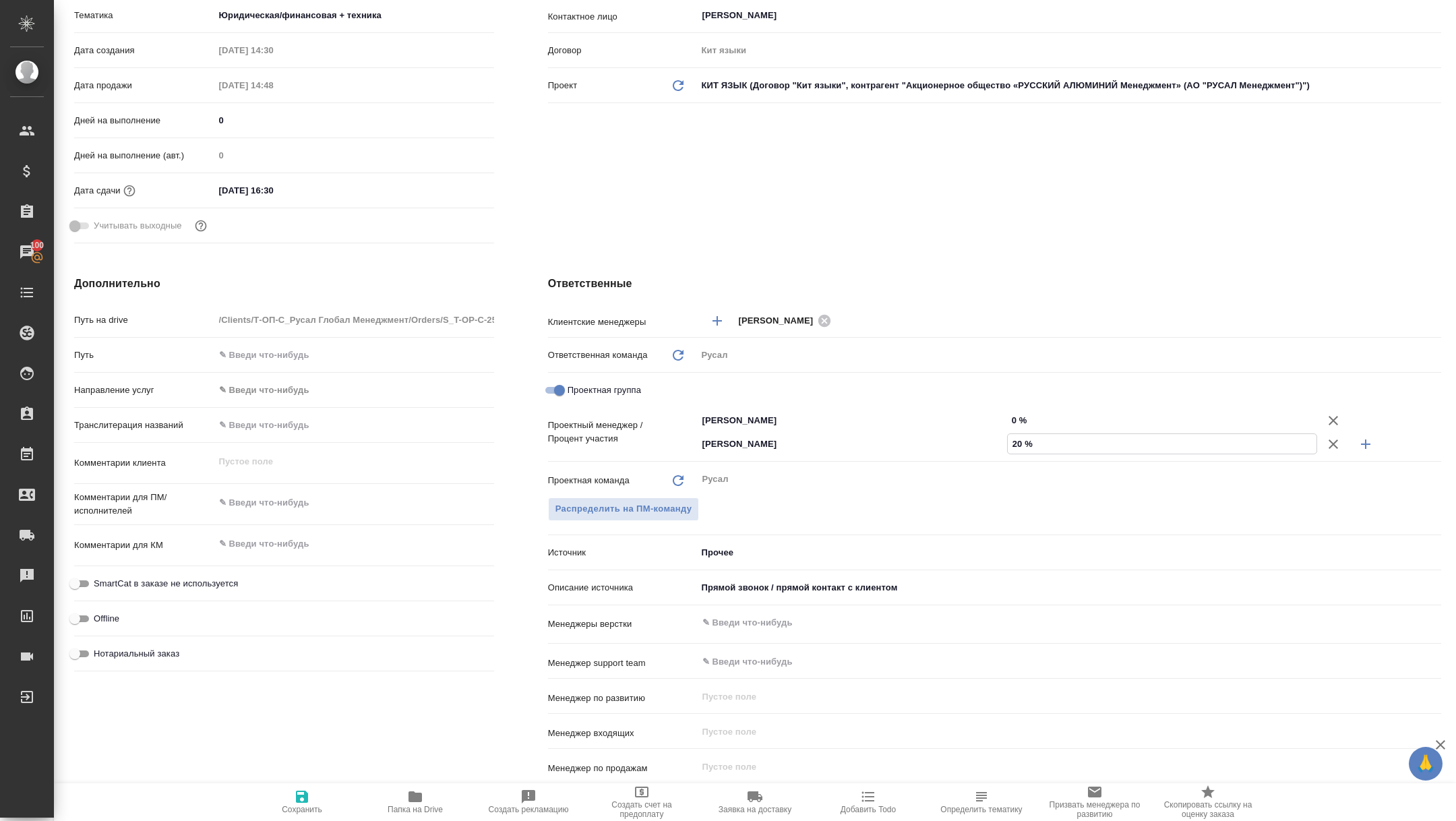
type input "20 %"
click at [1007, 420] on input "0 %" at bounding box center [1162, 420] width 310 height 20
type input "80 %"
type textarea "x"
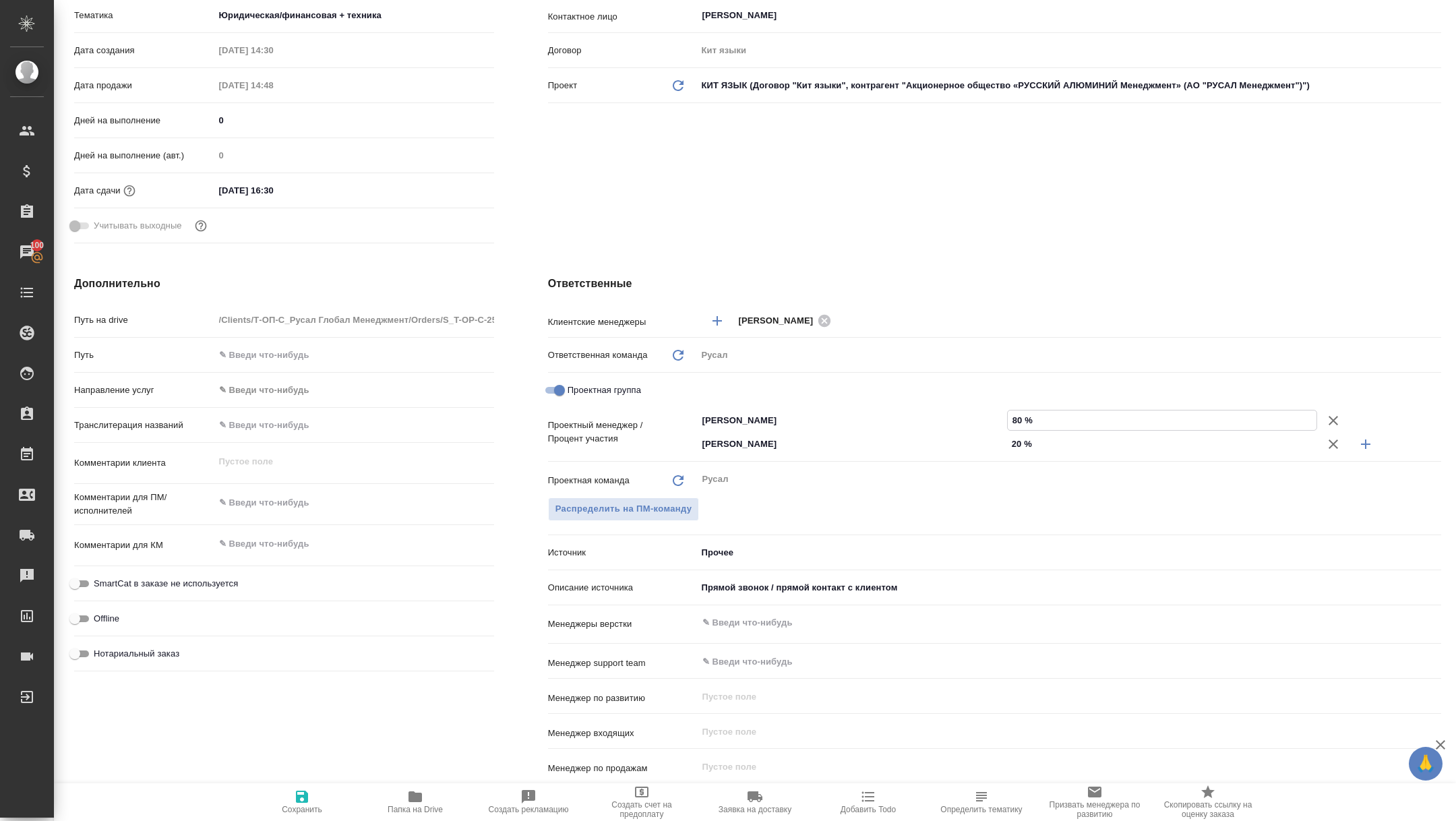
type textarea "x"
type input "80 %"
click at [315, 819] on button "Сохранить" at bounding box center [302, 803] width 113 height 38
type textarea "x"
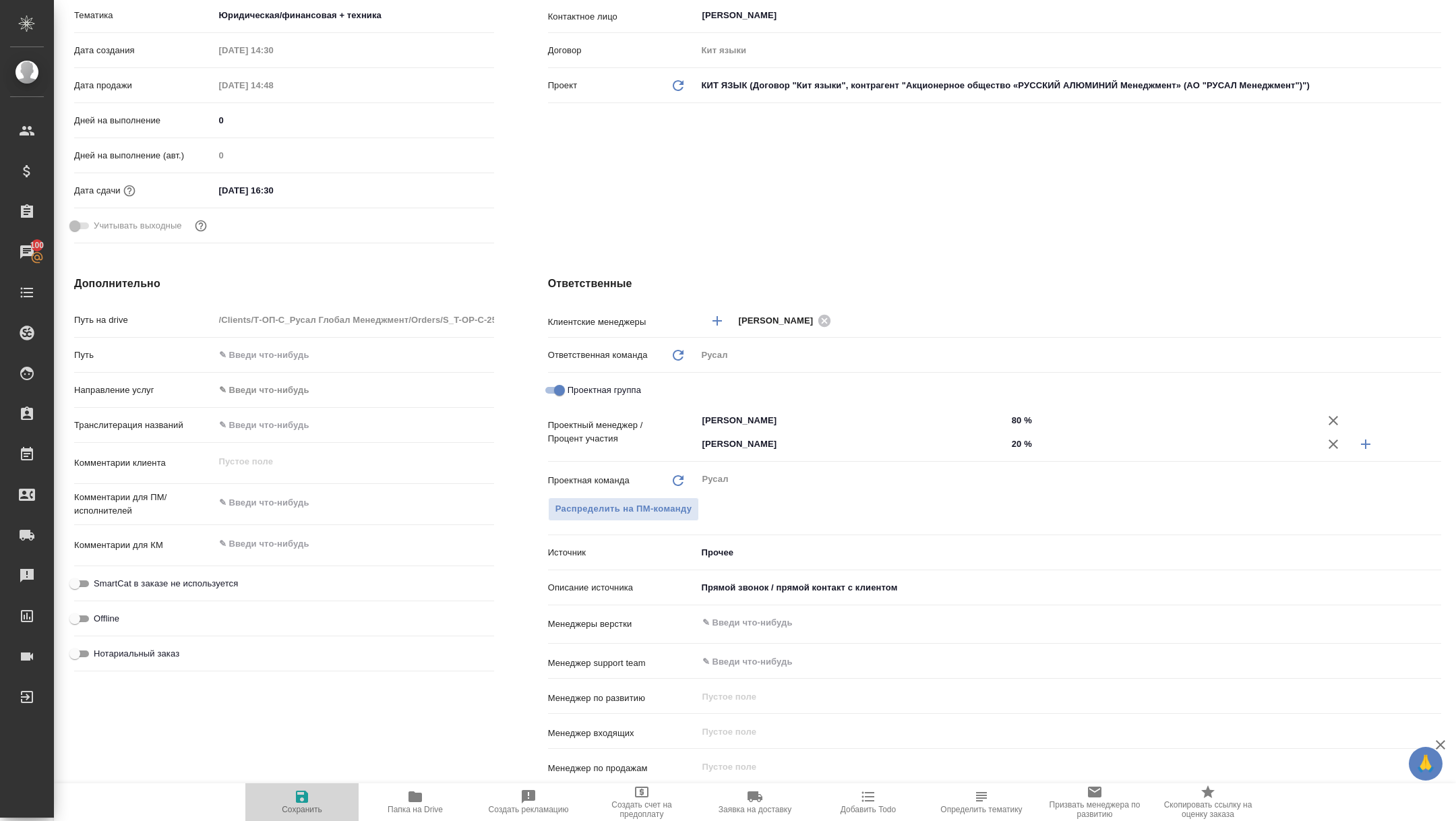
type textarea "x"
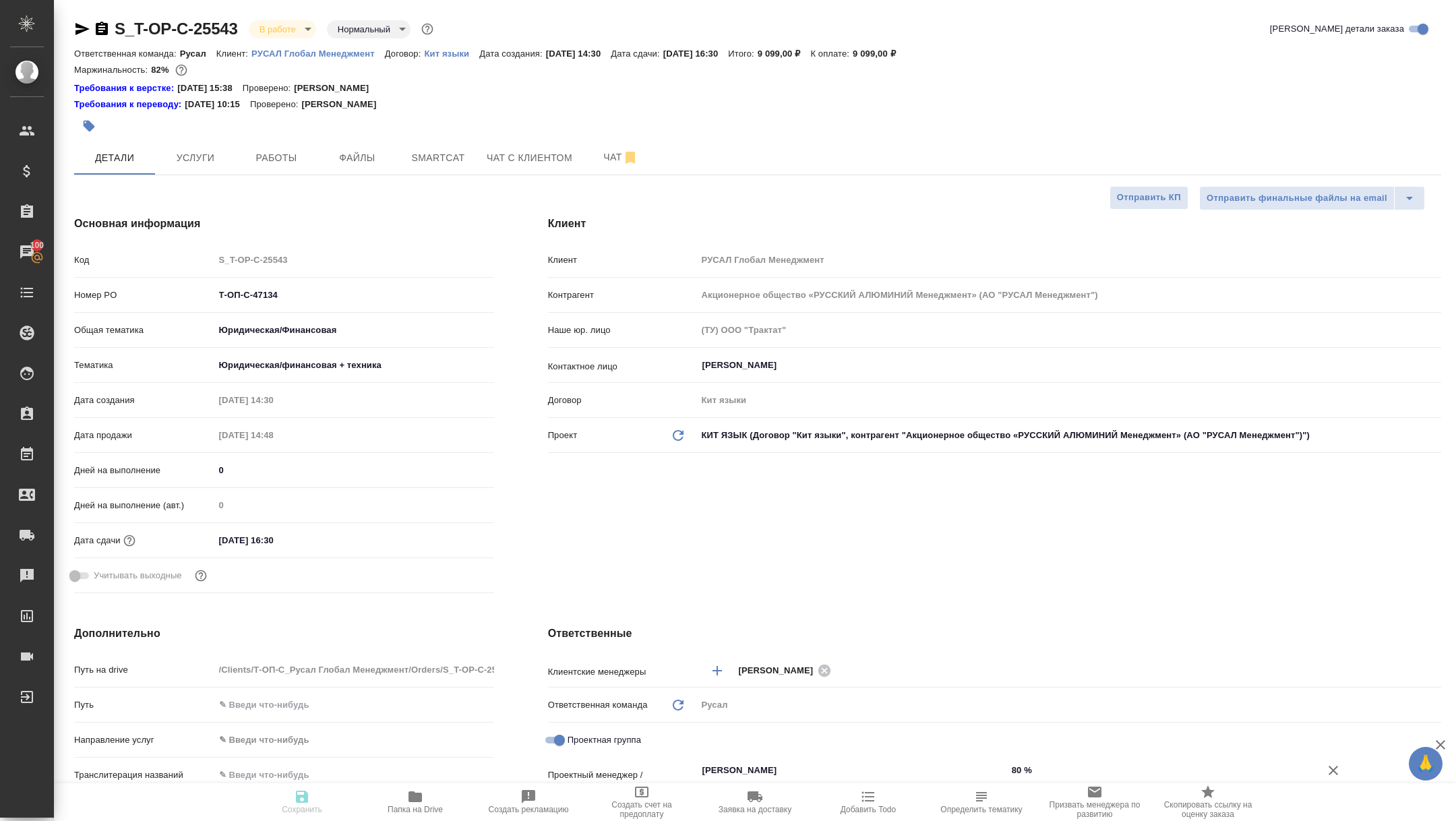
type textarea "x"
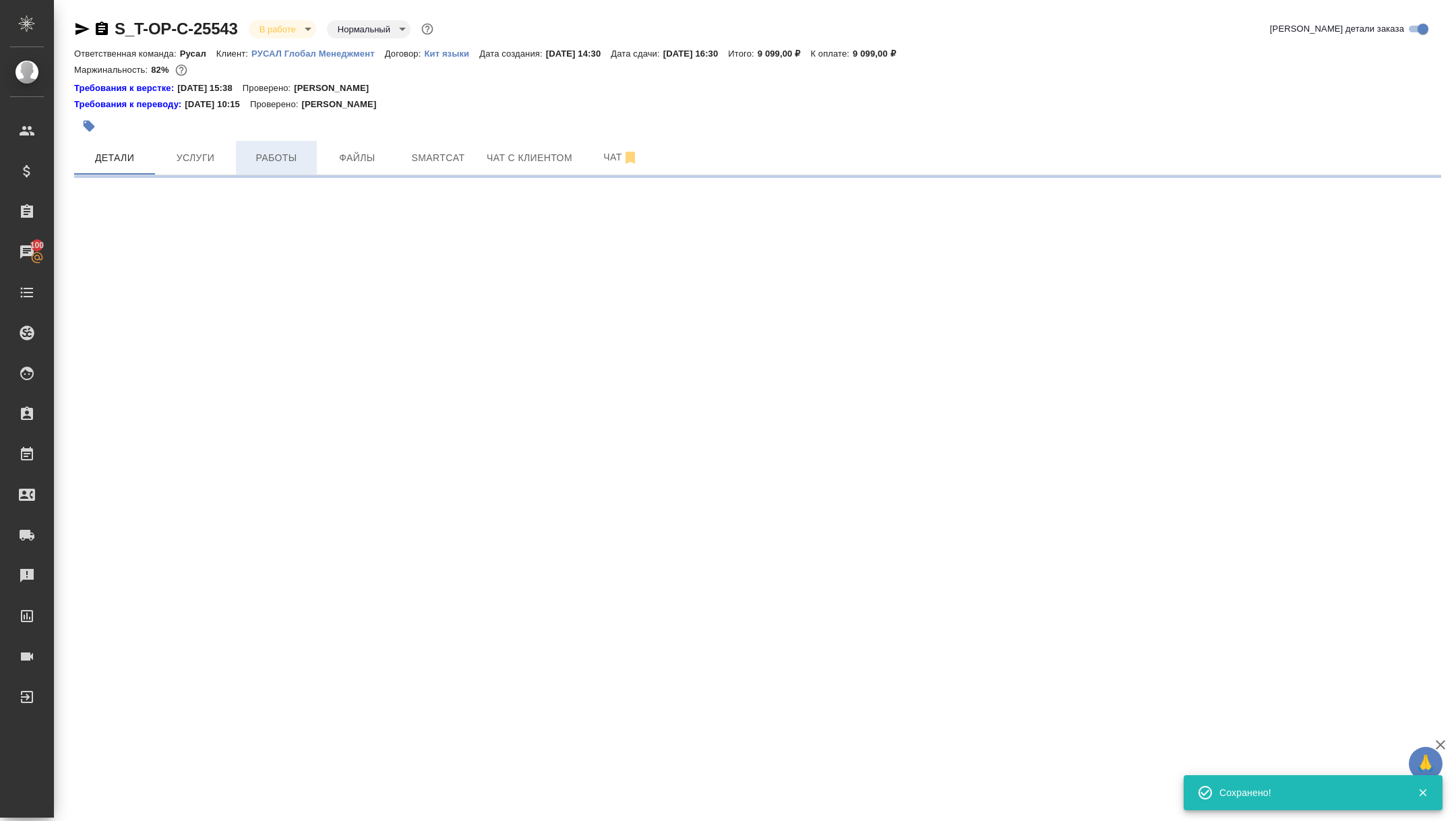
select select "RU"
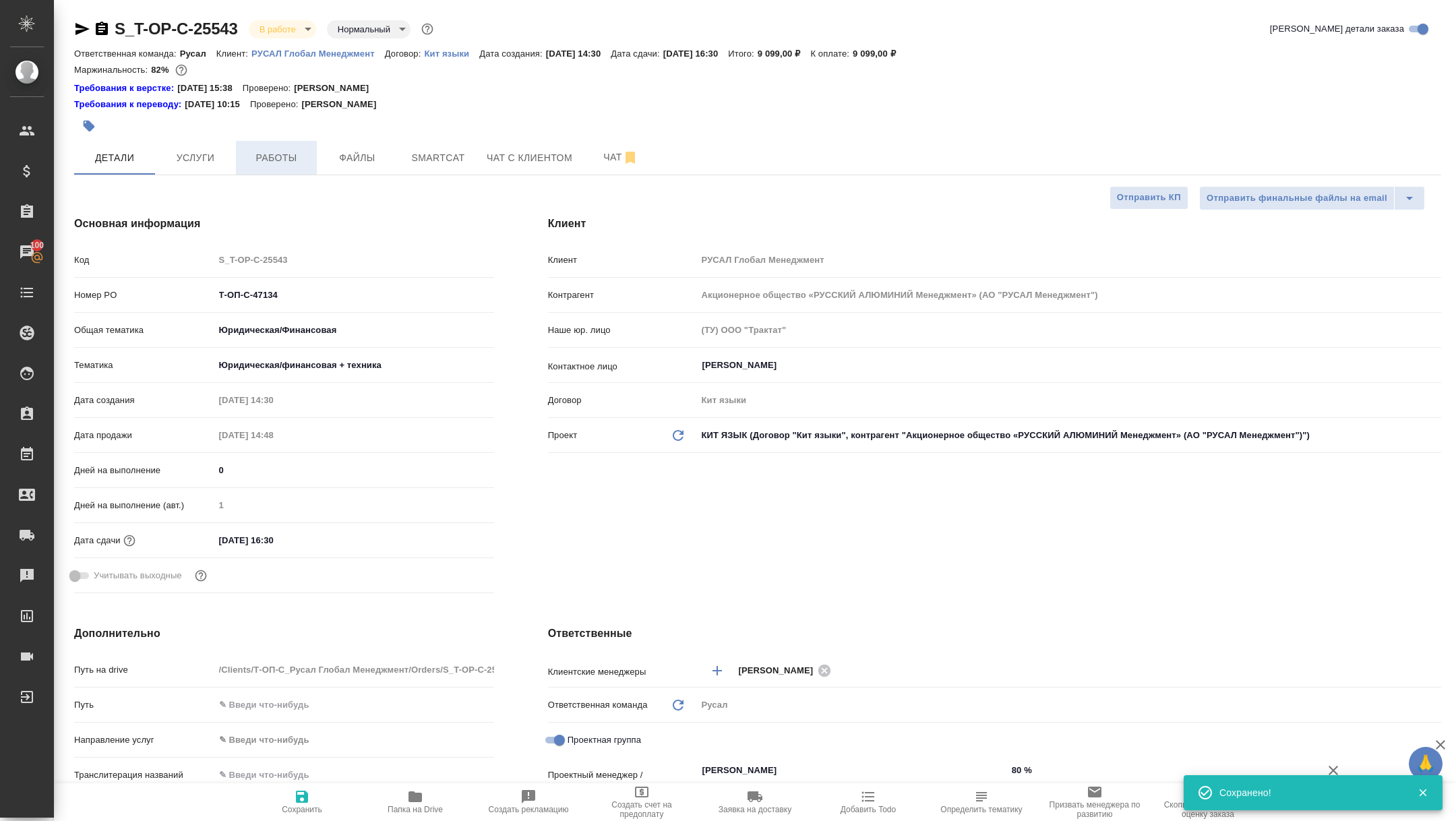
type textarea "x"
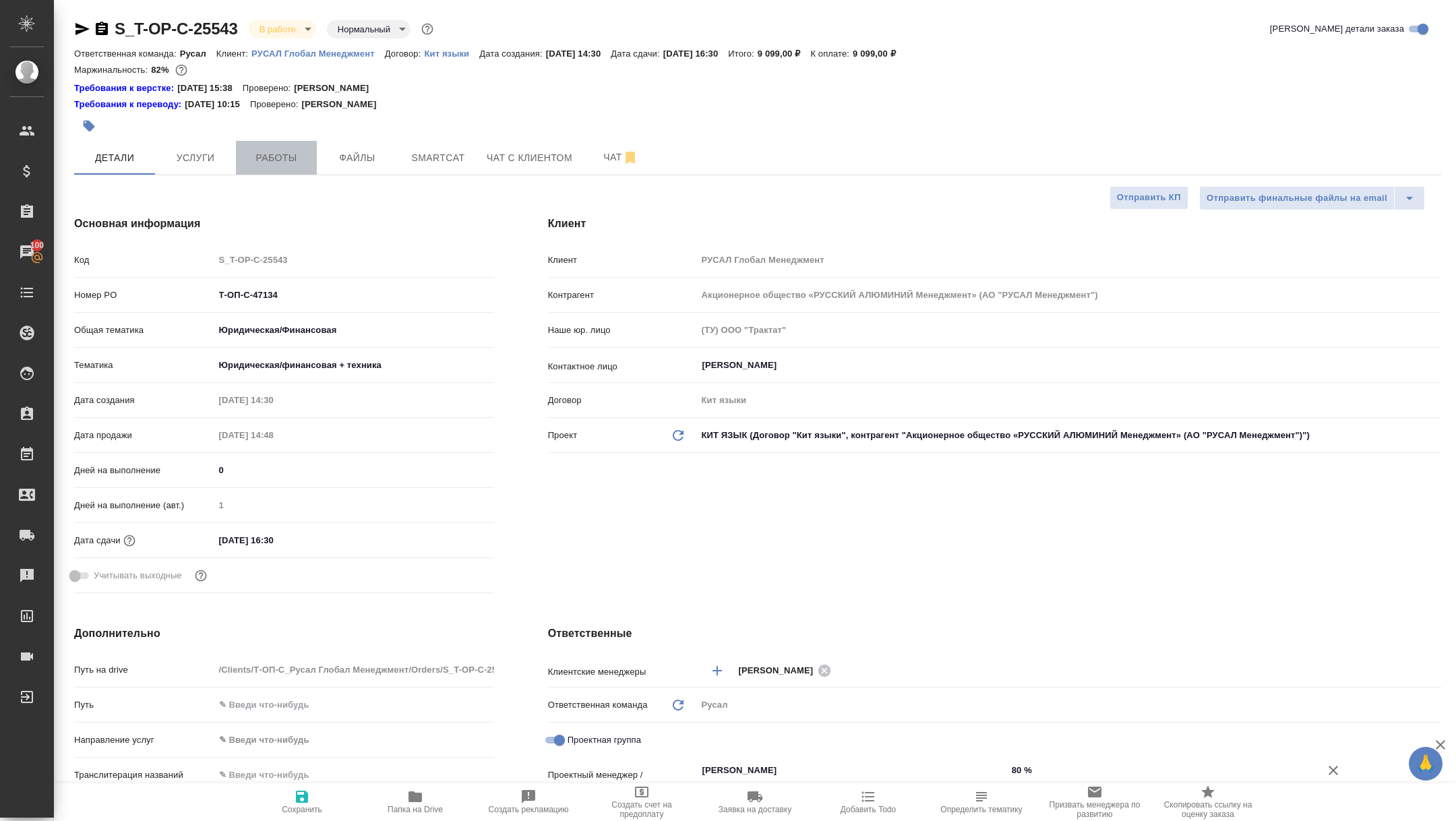
click at [287, 163] on span "Работы" at bounding box center [276, 158] width 65 height 16
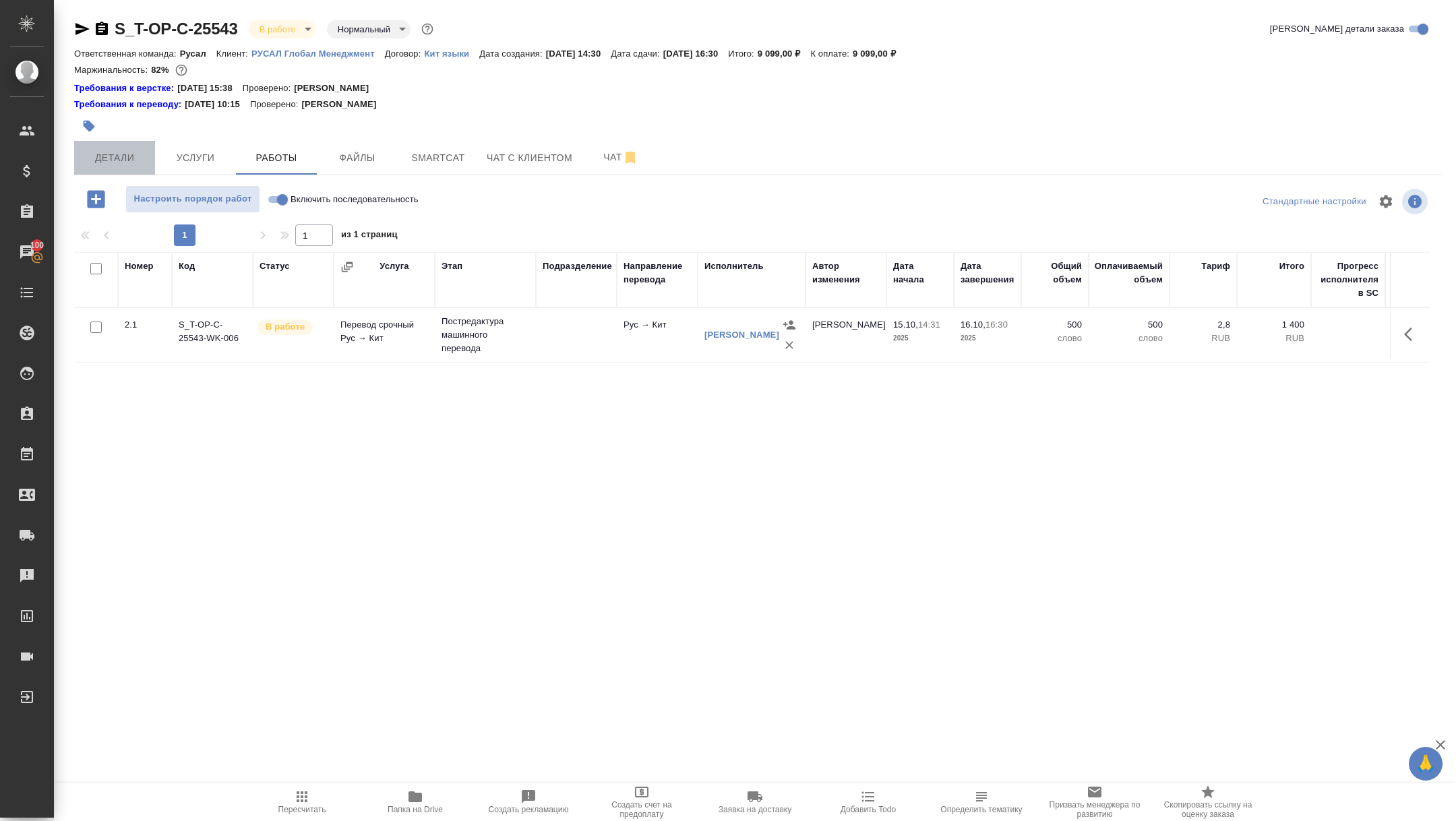
click at [98, 147] on button "Детали" at bounding box center [115, 157] width 81 height 34
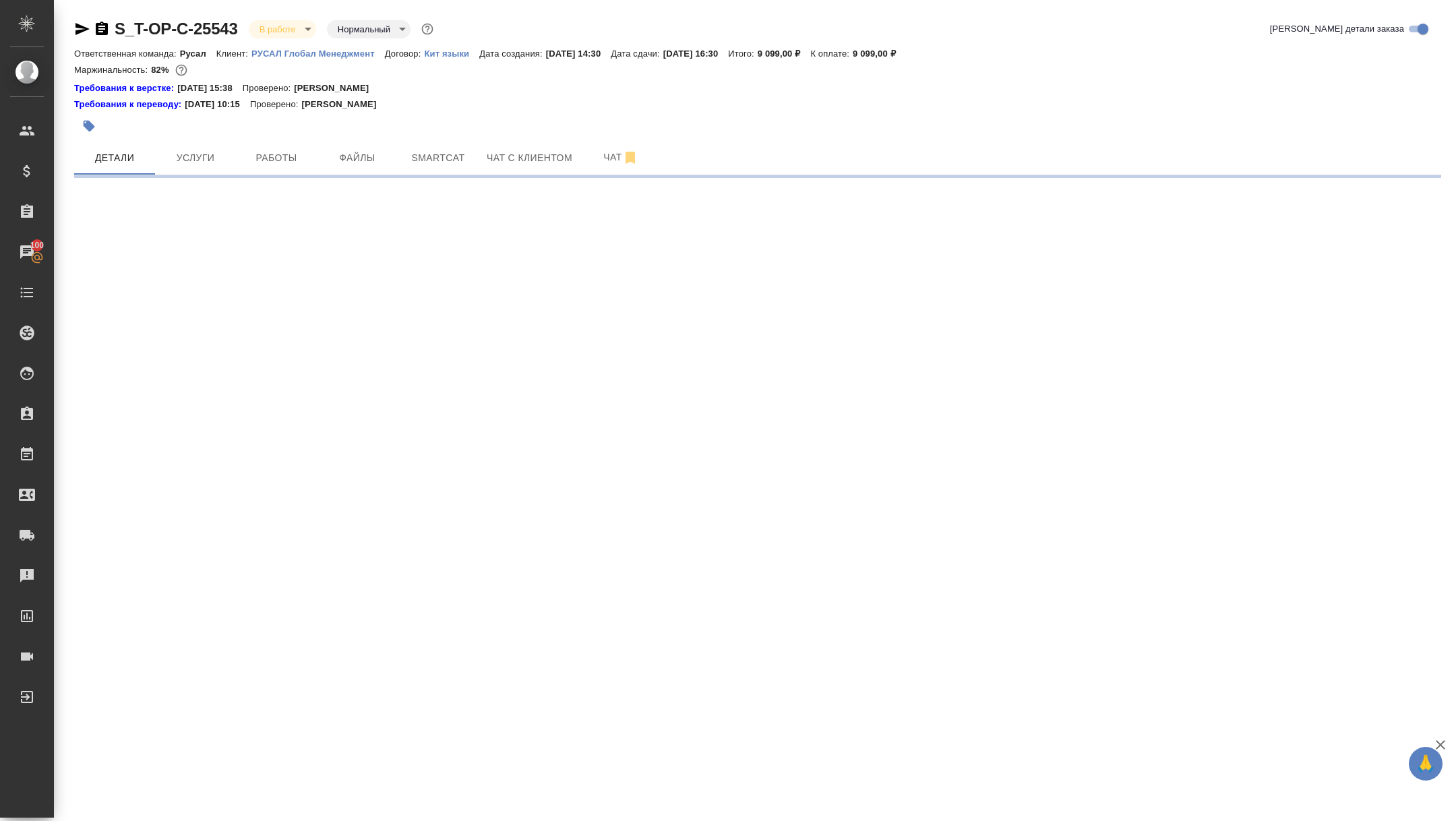
select select "RU"
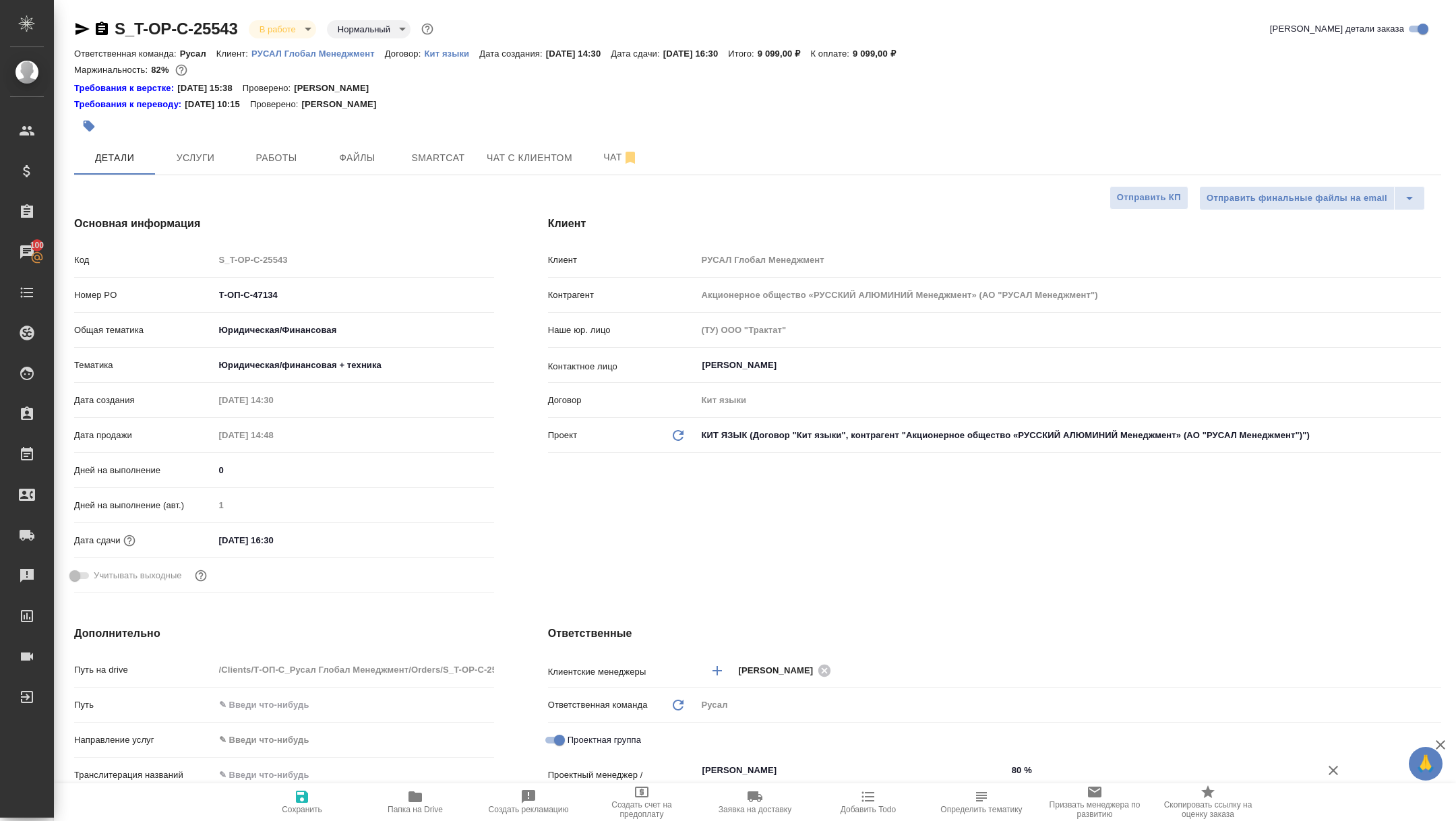
type textarea "x"
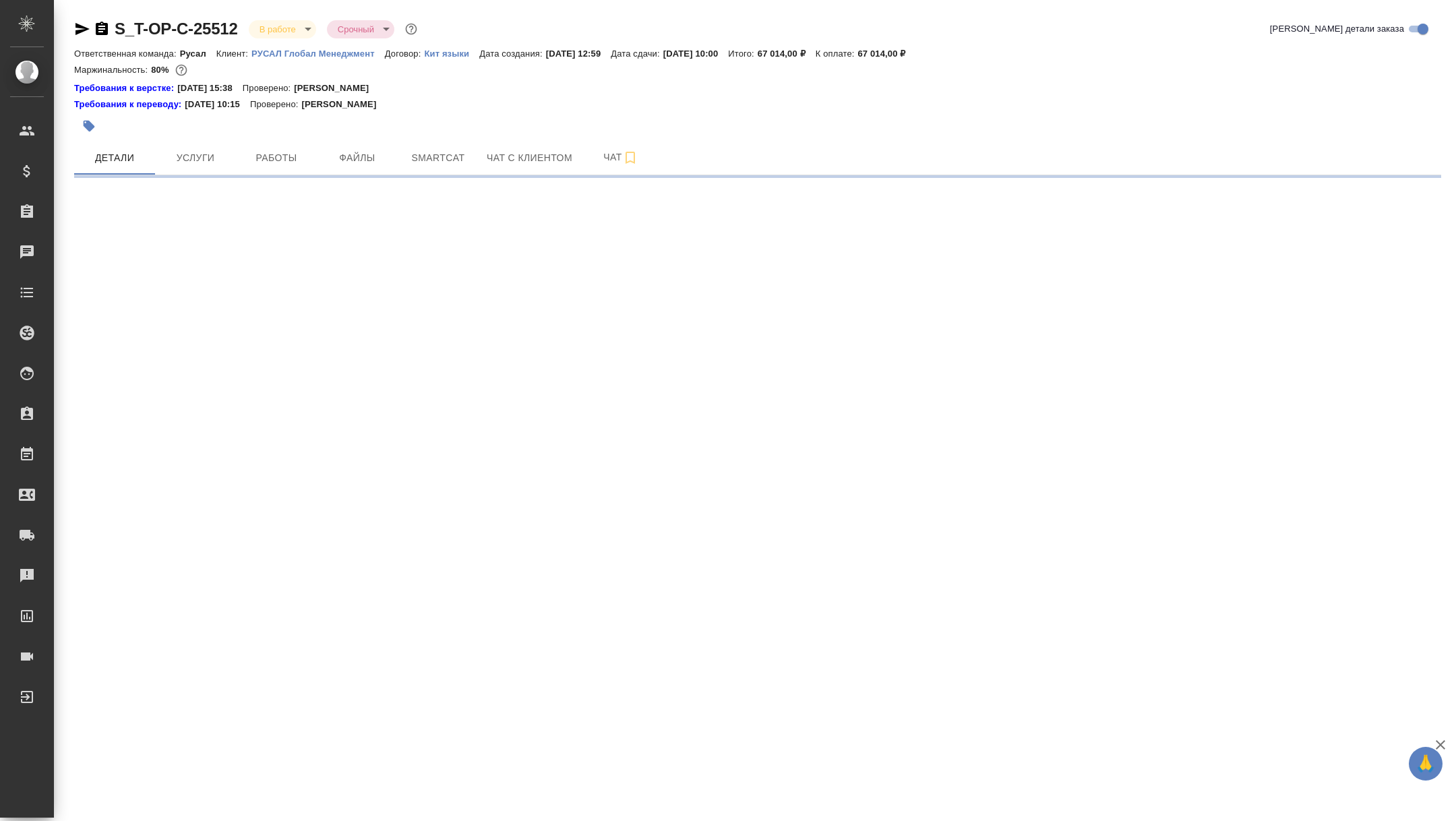
select select "RU"
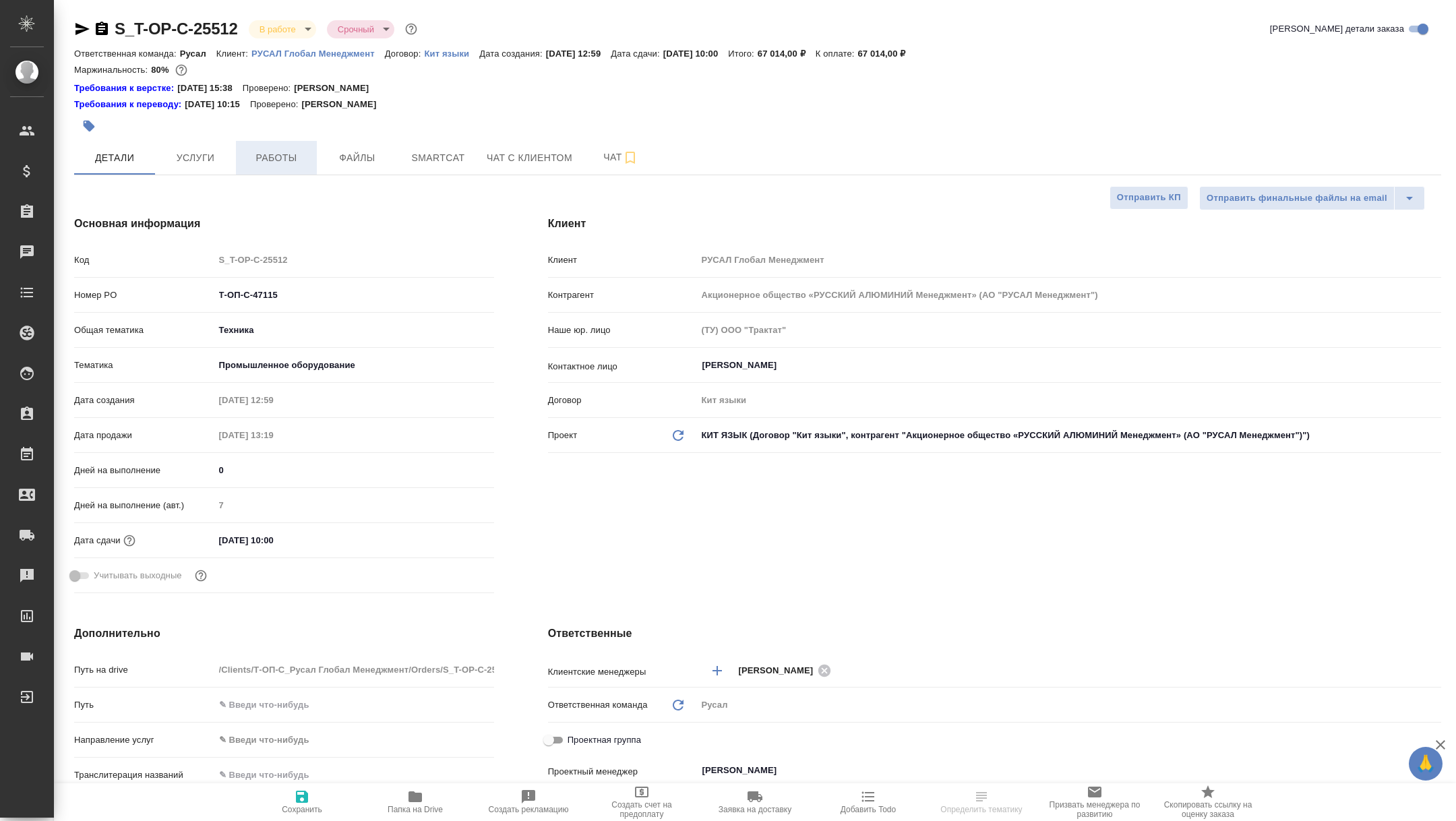
type textarea "x"
click at [299, 159] on span "Работы" at bounding box center [276, 158] width 65 height 16
type textarea "x"
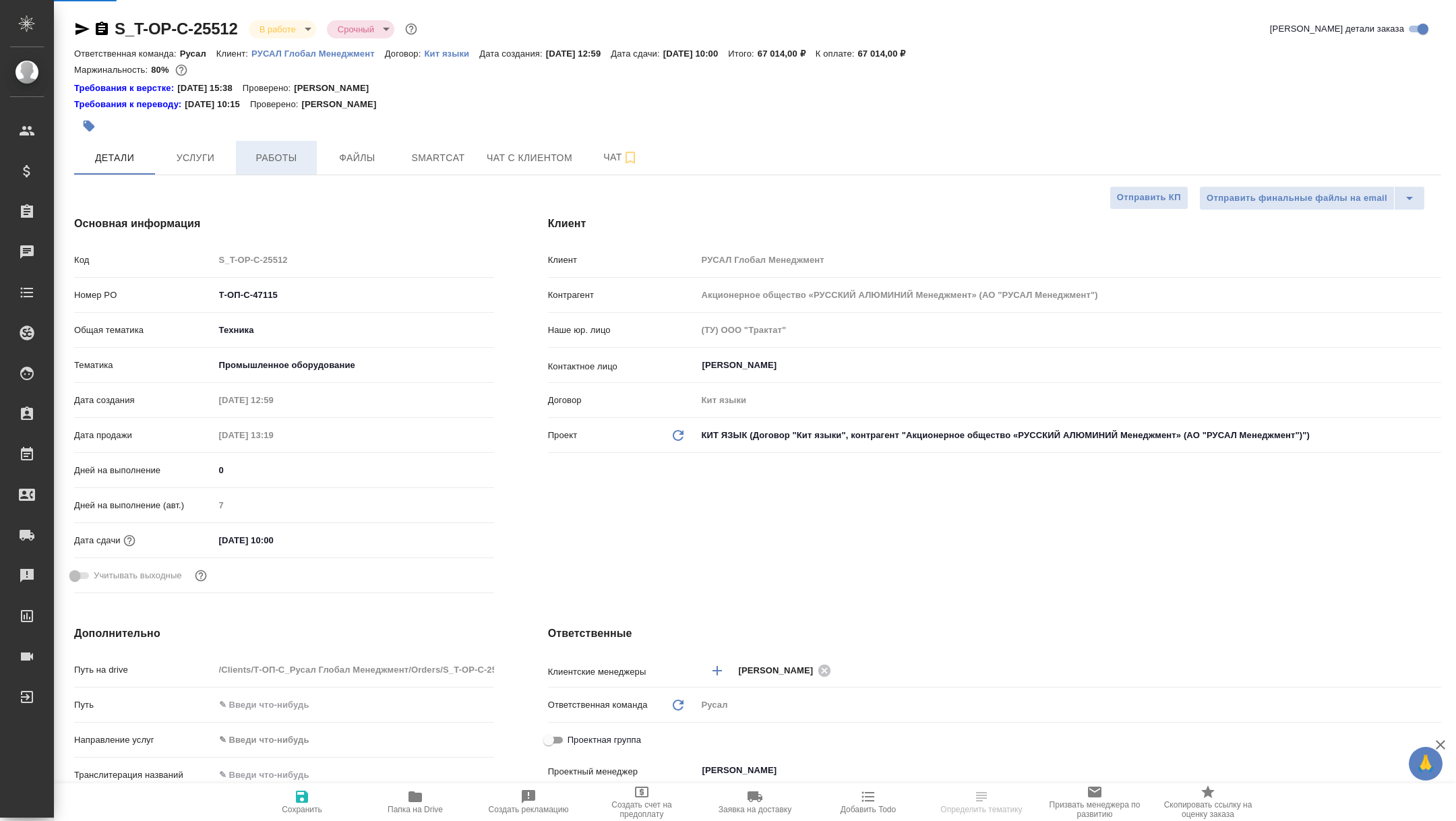
type textarea "x"
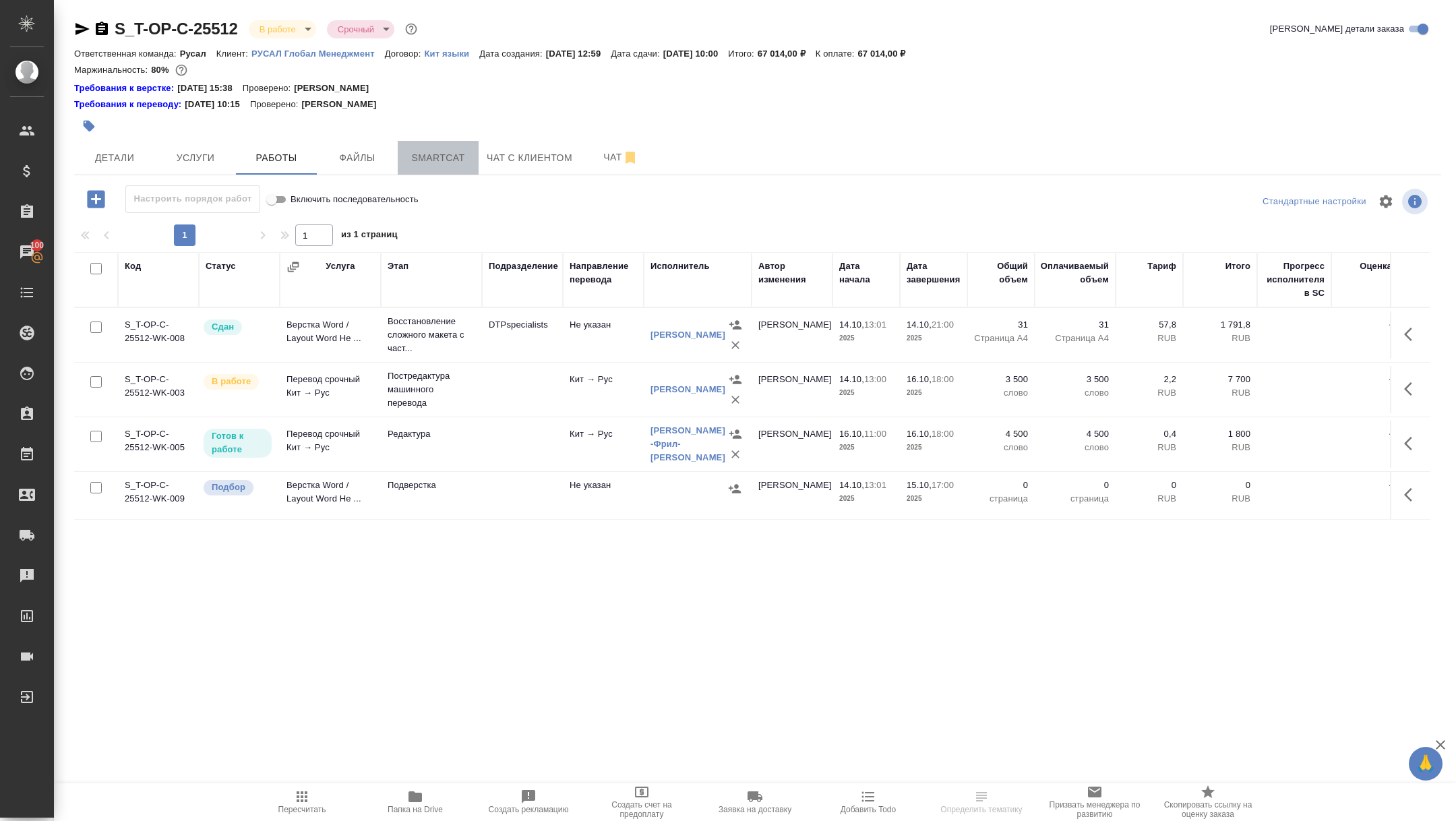
click at [428, 162] on span "Smartcat" at bounding box center [438, 158] width 65 height 16
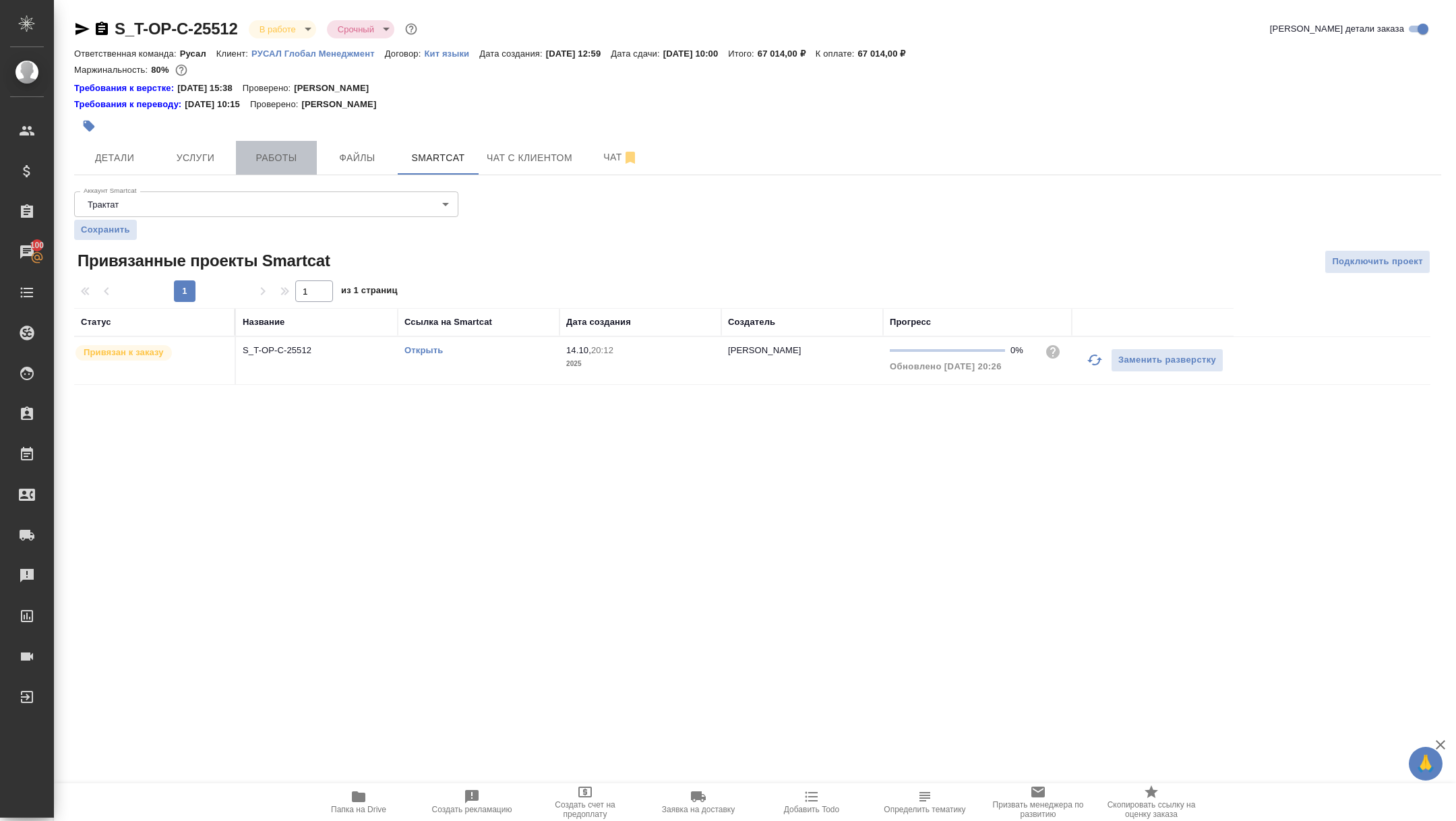
click at [284, 169] on button "Работы" at bounding box center [276, 157] width 81 height 34
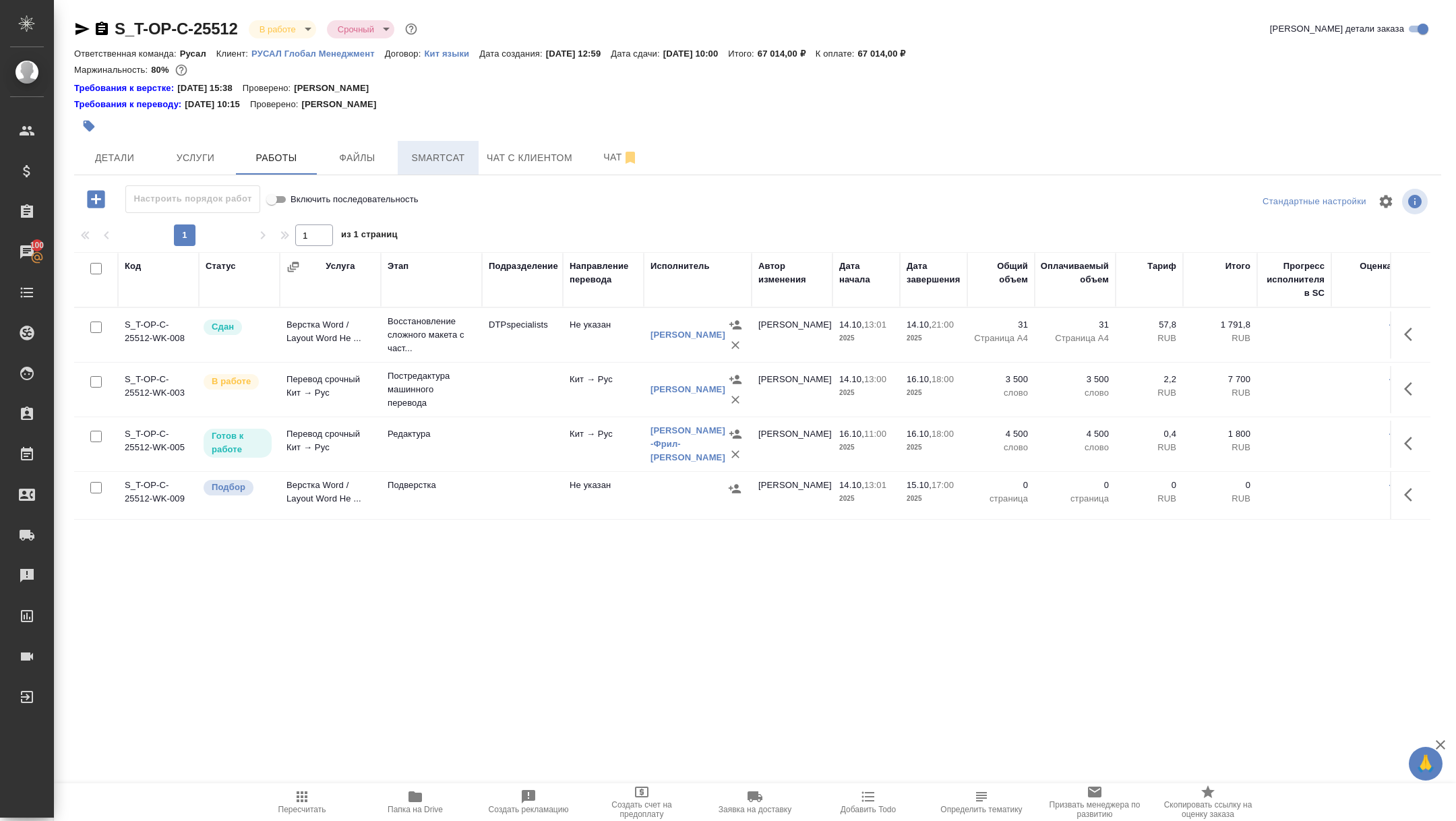
click at [433, 163] on span "Smartcat" at bounding box center [438, 158] width 65 height 16
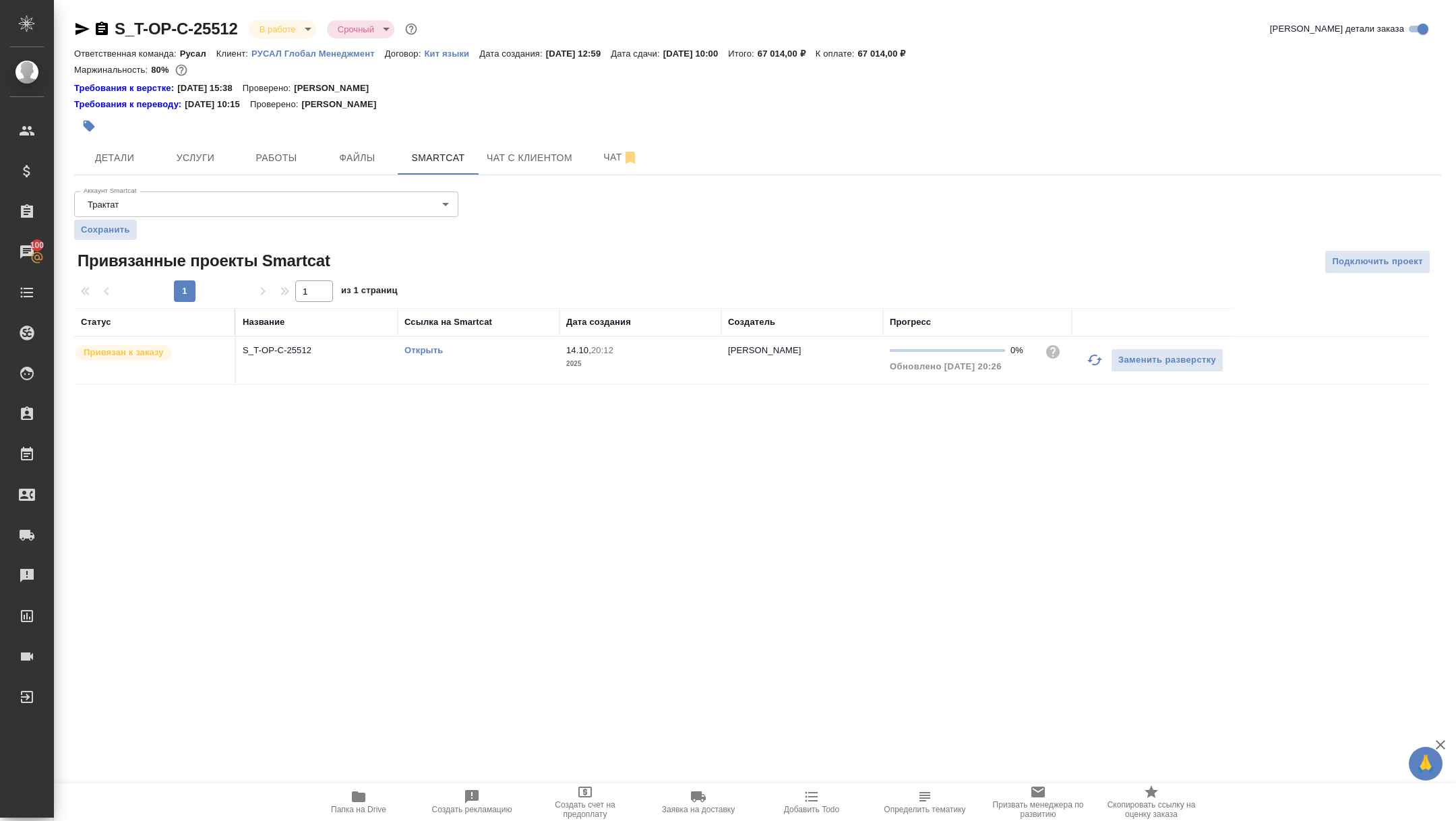
click at [1098, 350] on button "button" at bounding box center [1094, 359] width 32 height 32
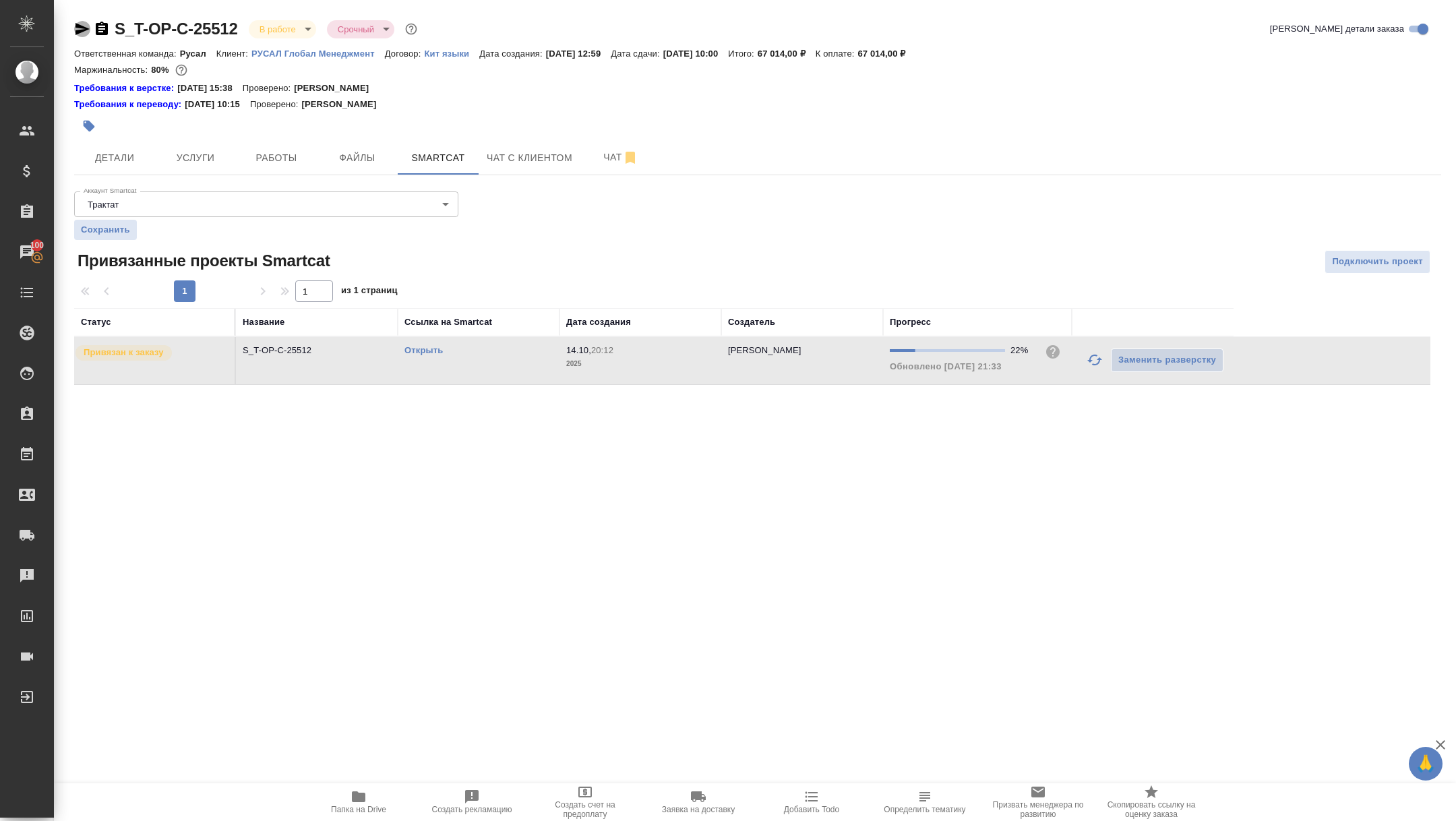
click at [85, 31] on icon "button" at bounding box center [82, 29] width 16 height 16
click at [125, 130] on div at bounding box center [530, 126] width 911 height 30
click at [125, 162] on span "Детали" at bounding box center [115, 158] width 65 height 16
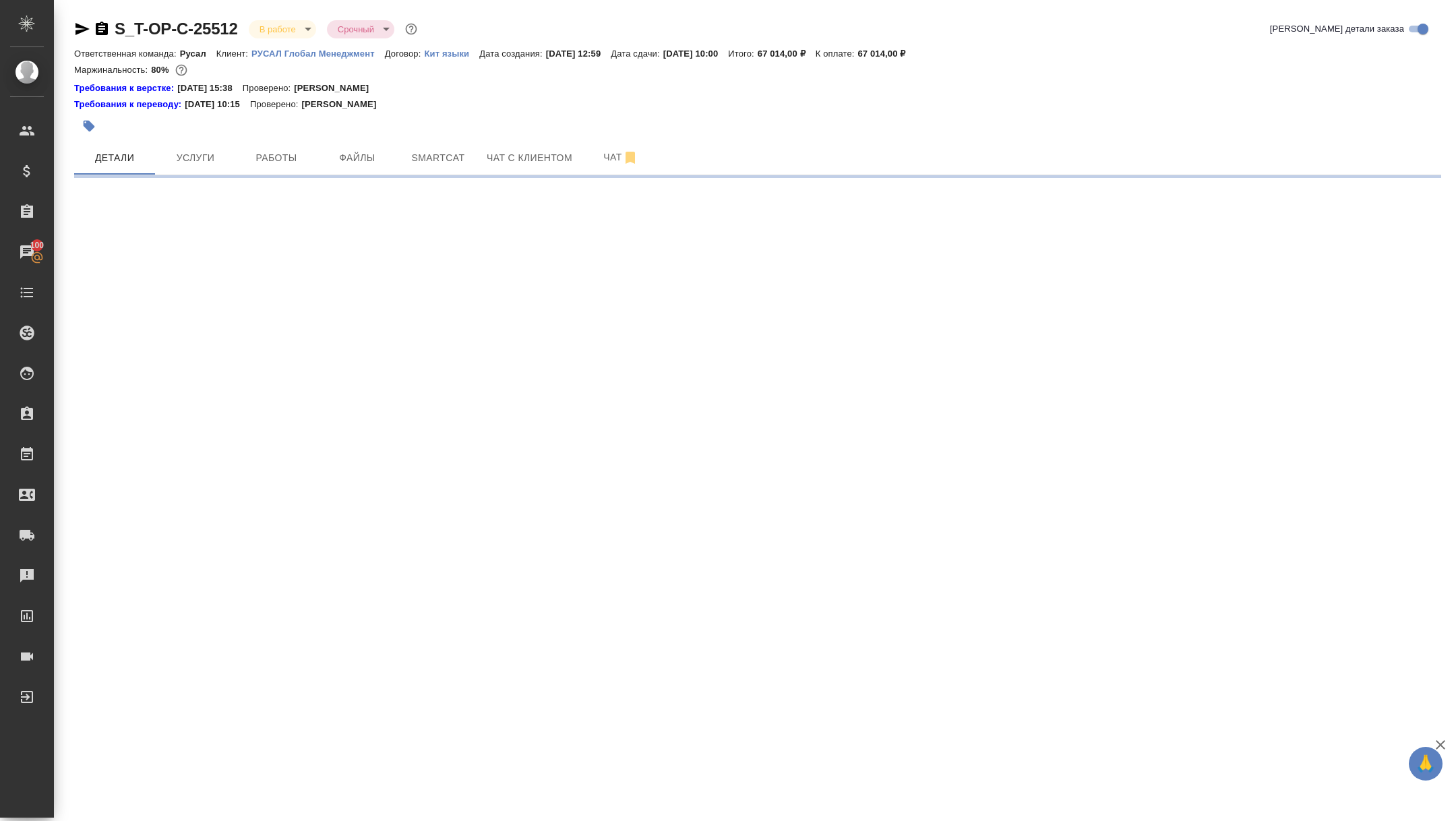
select select "RU"
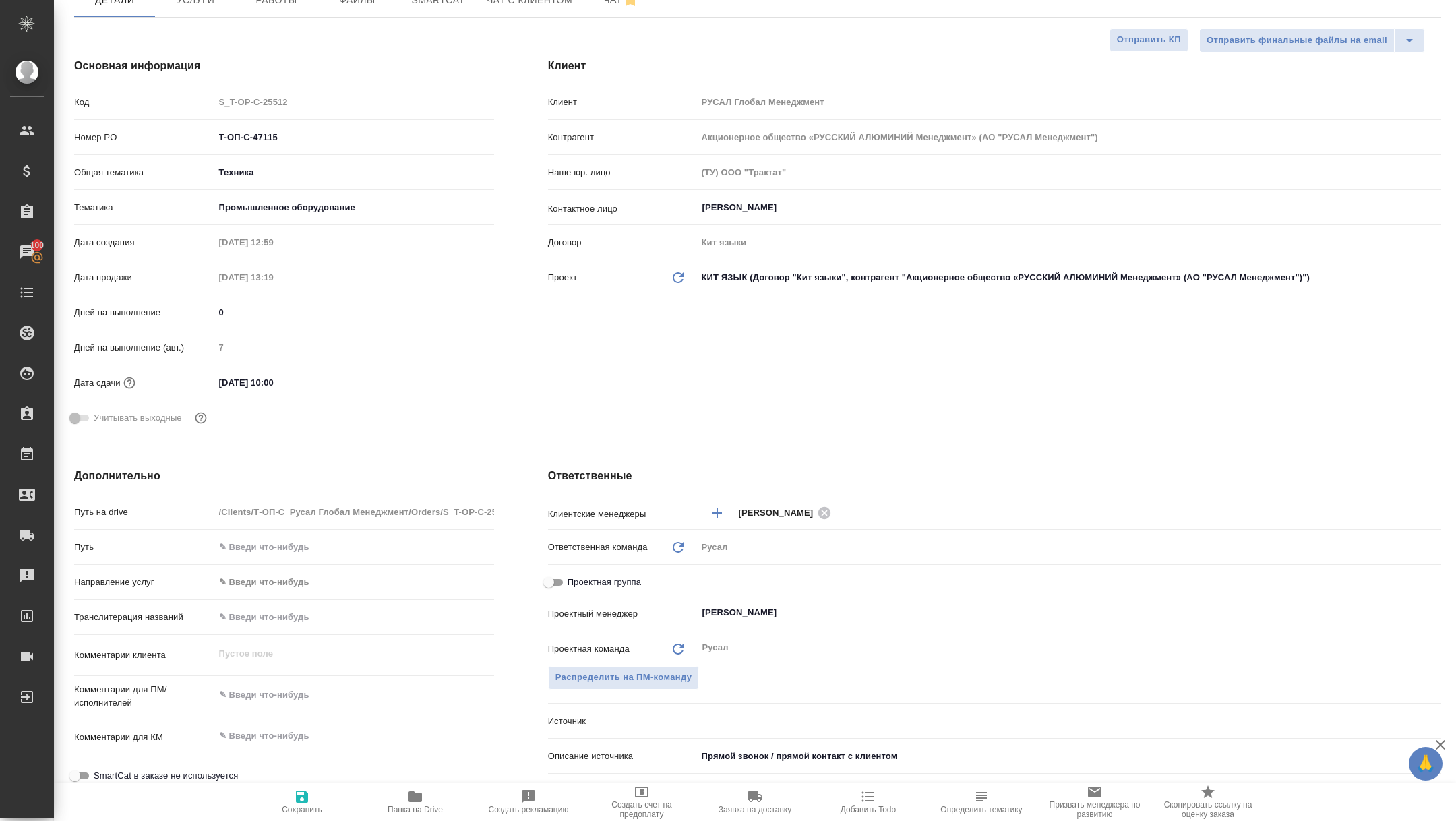
type textarea "x"
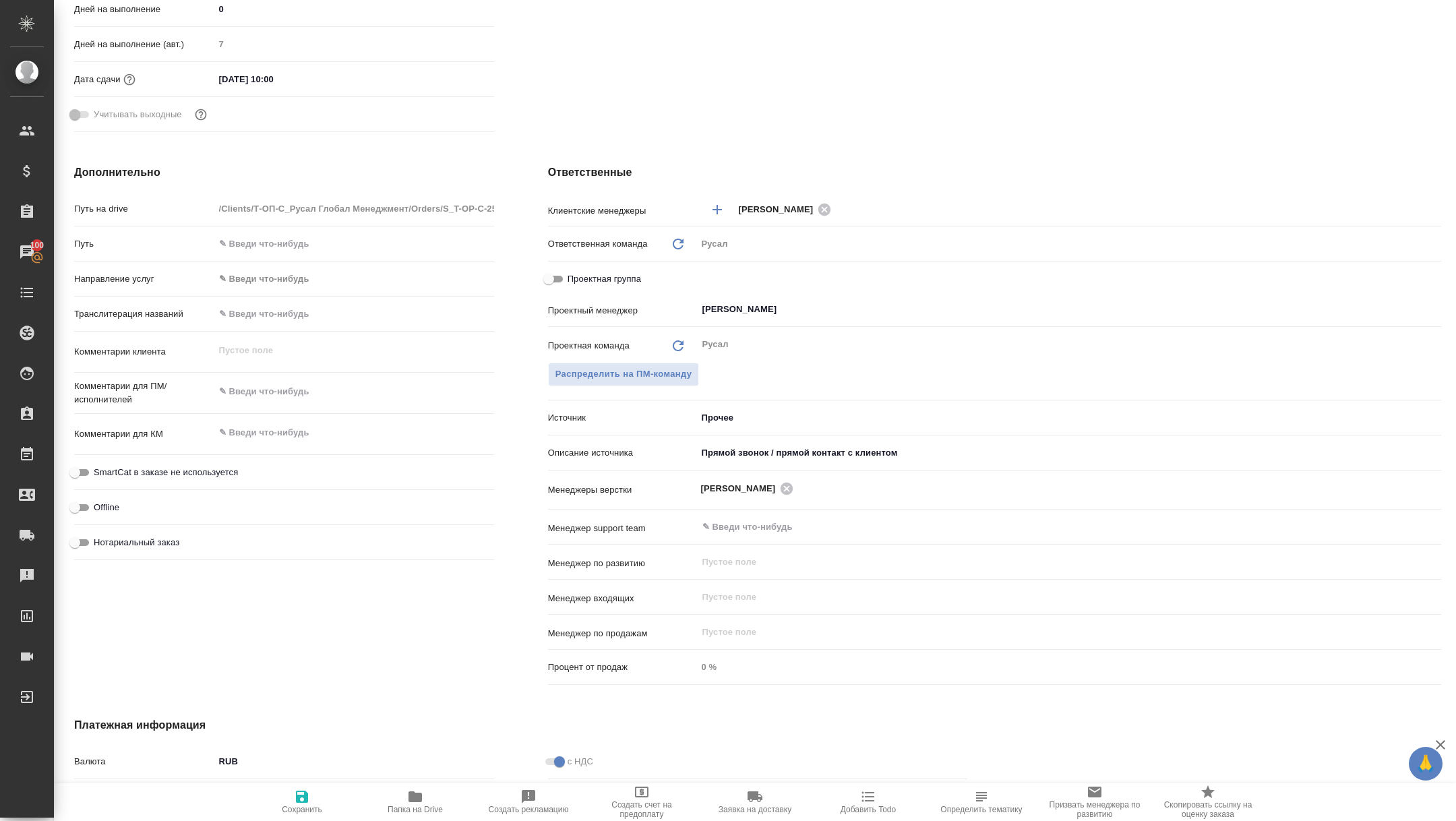
scroll to position [469, 0]
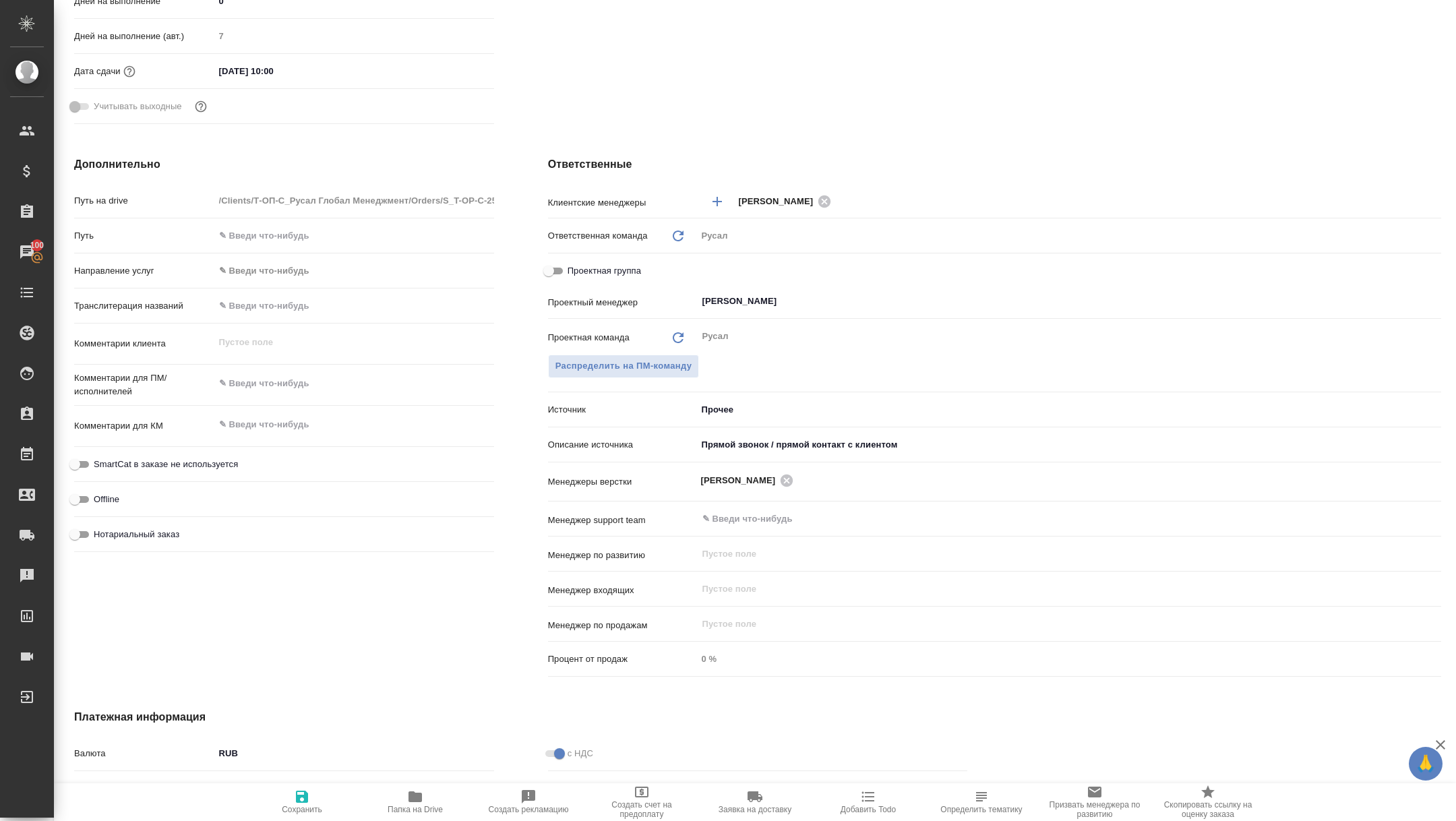
click at [554, 274] on input "Проектная группа" at bounding box center [548, 271] width 49 height 16
checkbox input "true"
type textarea "x"
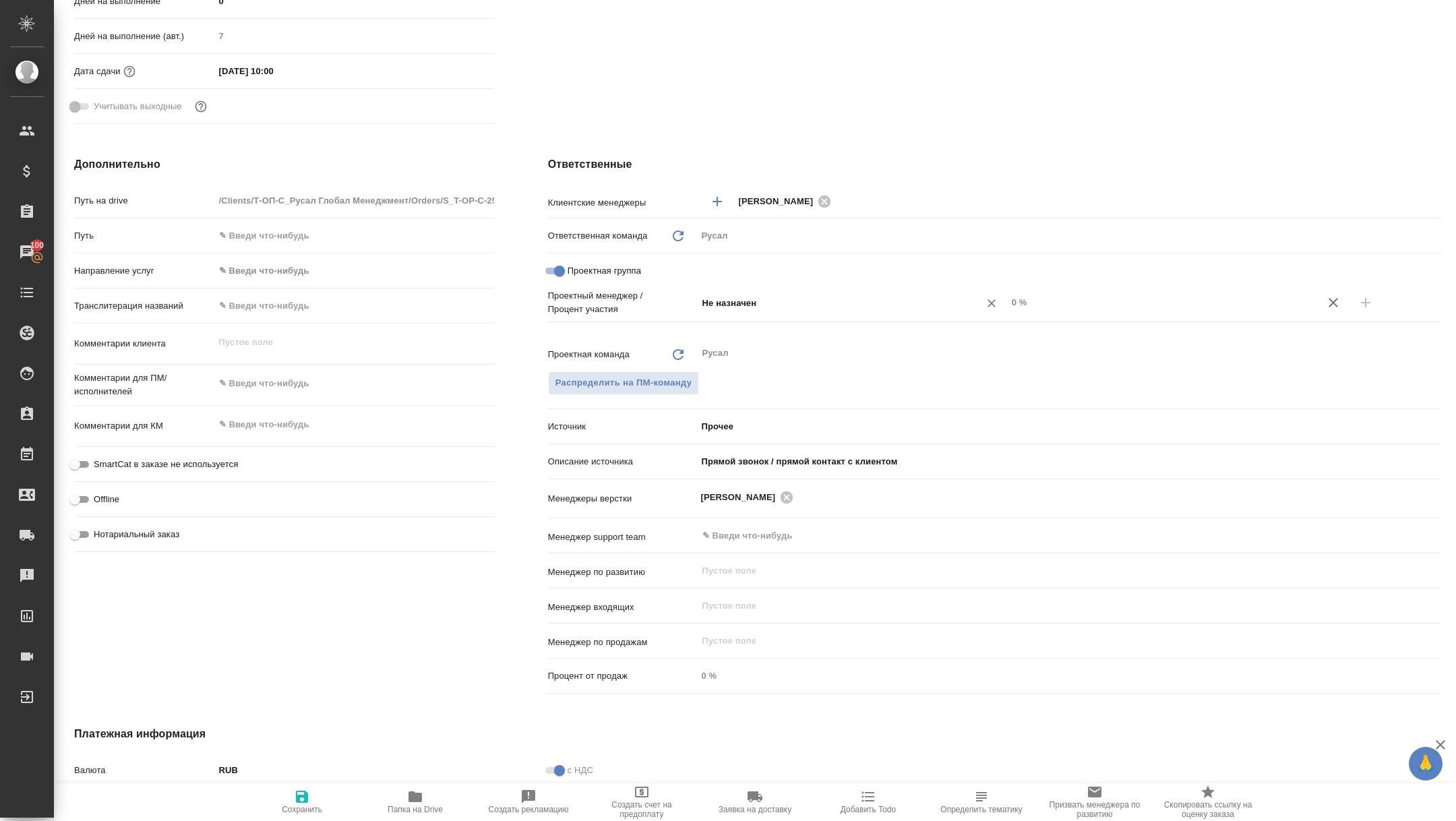
click at [763, 298] on input "Не назначен" at bounding box center [830, 303] width 257 height 16
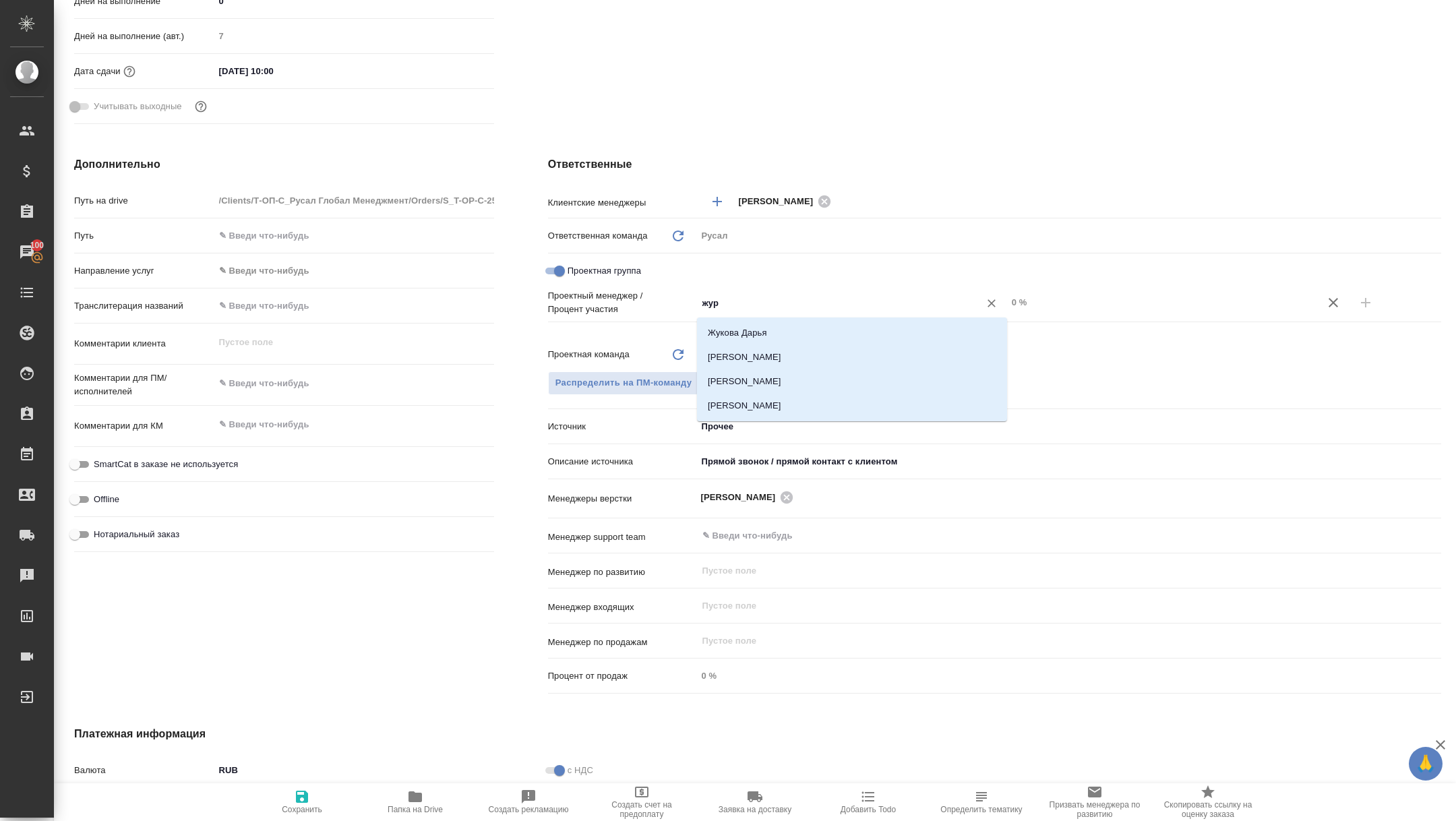
type input "жура"
drag, startPoint x: 834, startPoint y: 351, endPoint x: 945, endPoint y: 351, distance: 111.0
click at [834, 351] on li "[PERSON_NAME]" at bounding box center [852, 357] width 310 height 24
type textarea "x"
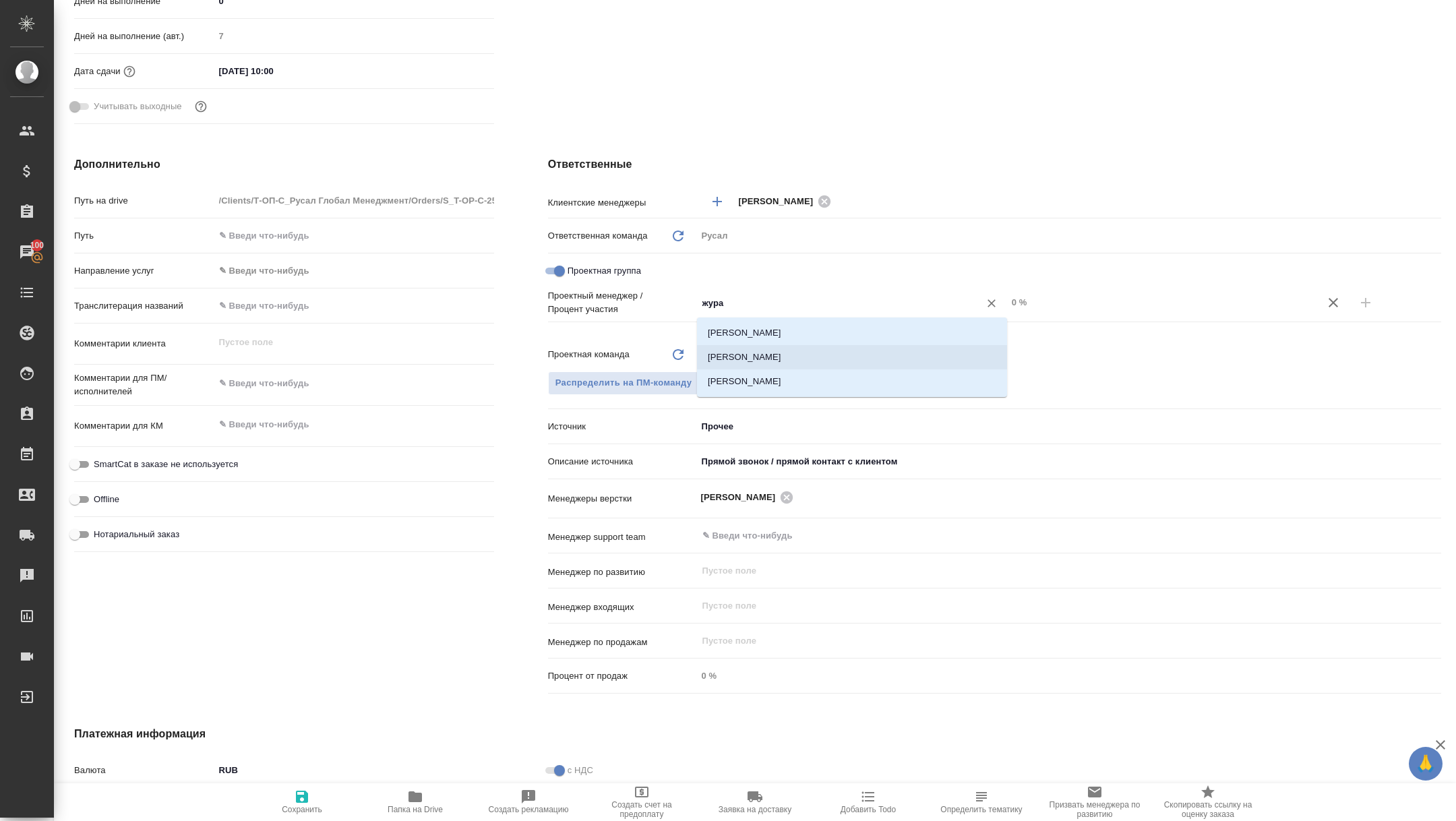
type textarea "x"
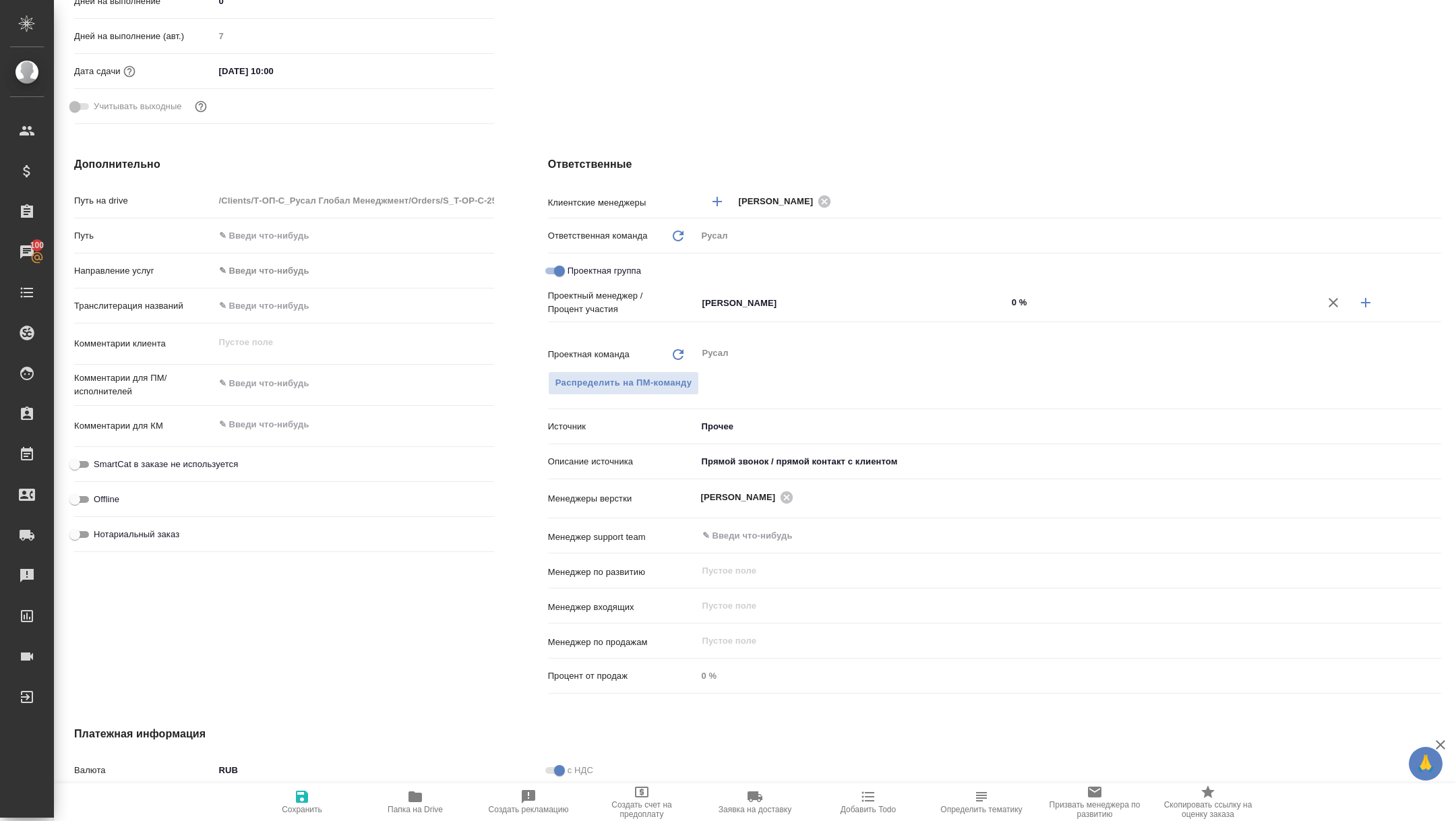
click at [1372, 303] on icon "button" at bounding box center [1366, 303] width 16 height 16
type textarea "x"
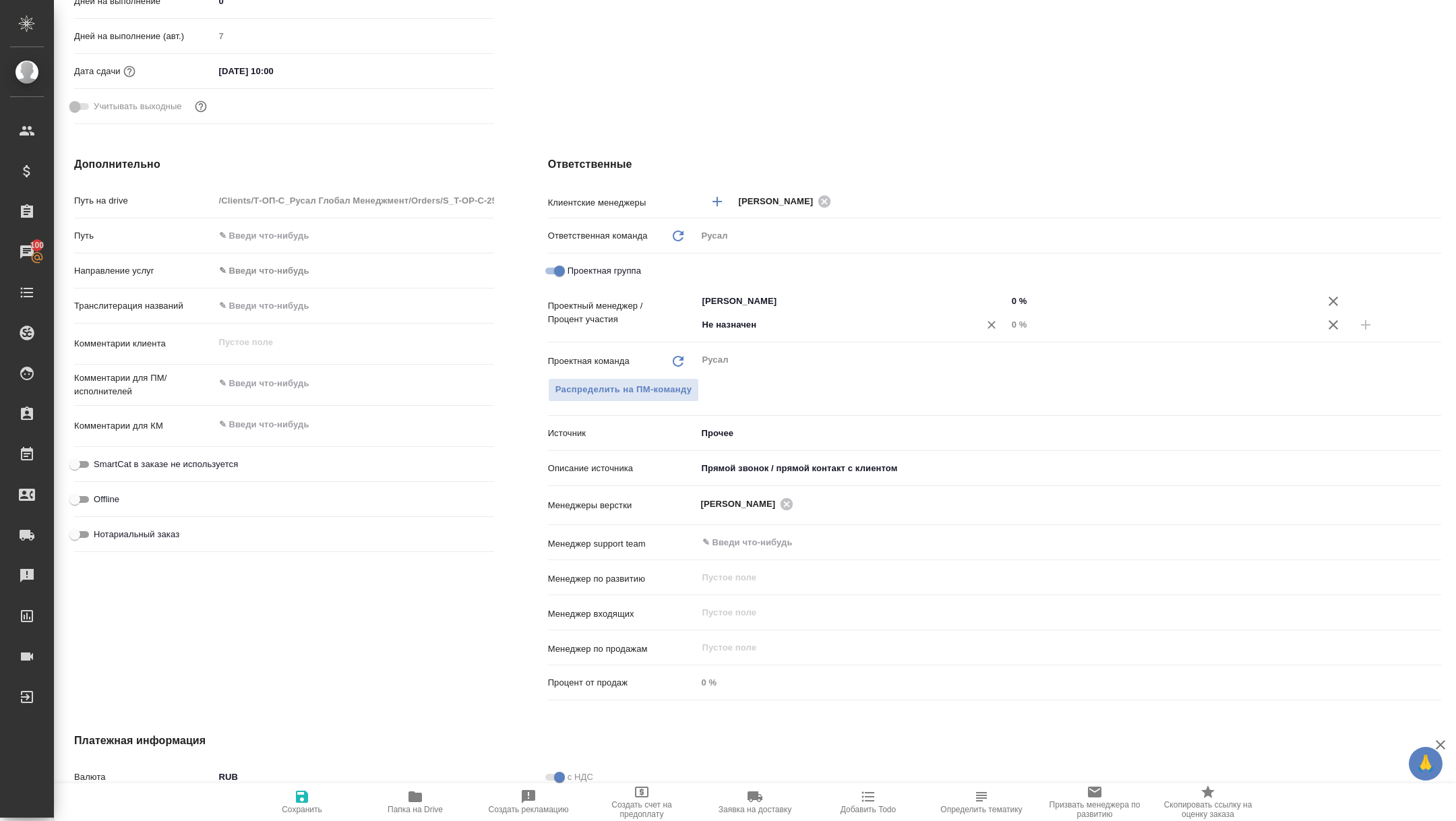
click at [806, 325] on input "Не назначен" at bounding box center [830, 325] width 257 height 16
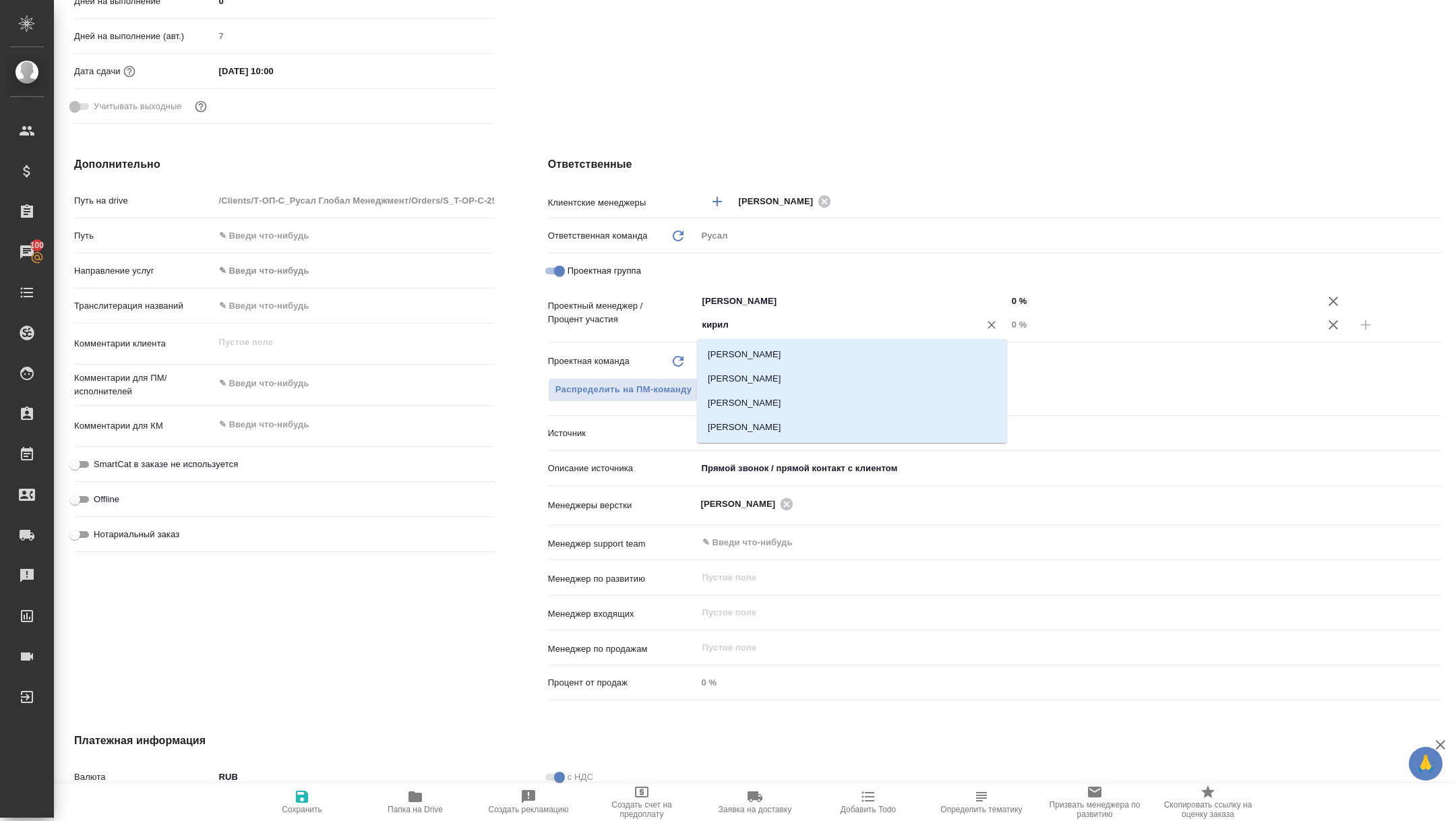
type input "кирилл"
click at [795, 358] on li "[PERSON_NAME]" at bounding box center [852, 354] width 310 height 24
type textarea "x"
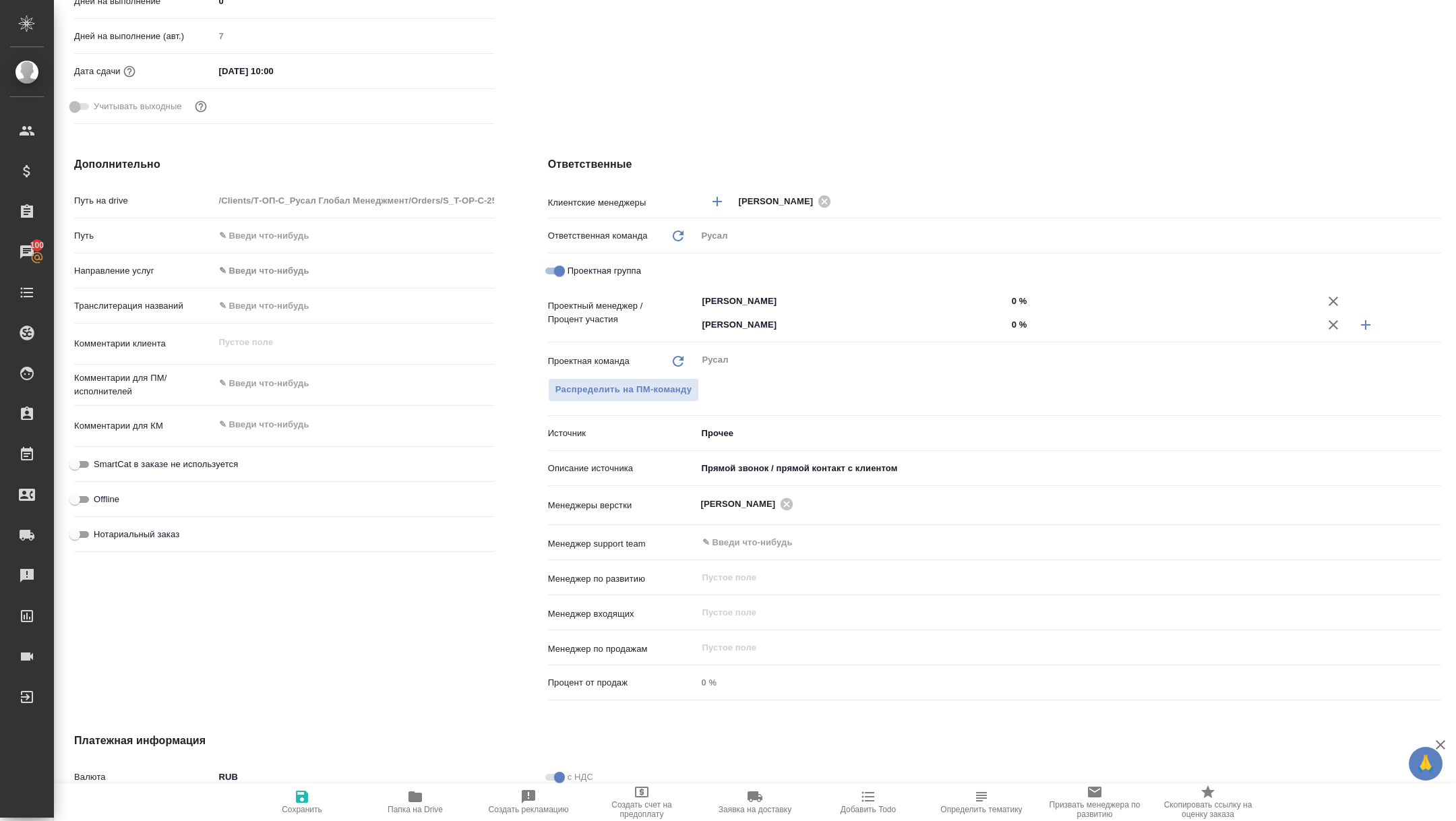
click at [1009, 326] on input "0 %" at bounding box center [1162, 325] width 310 height 20
type input "20 %"
type textarea "x"
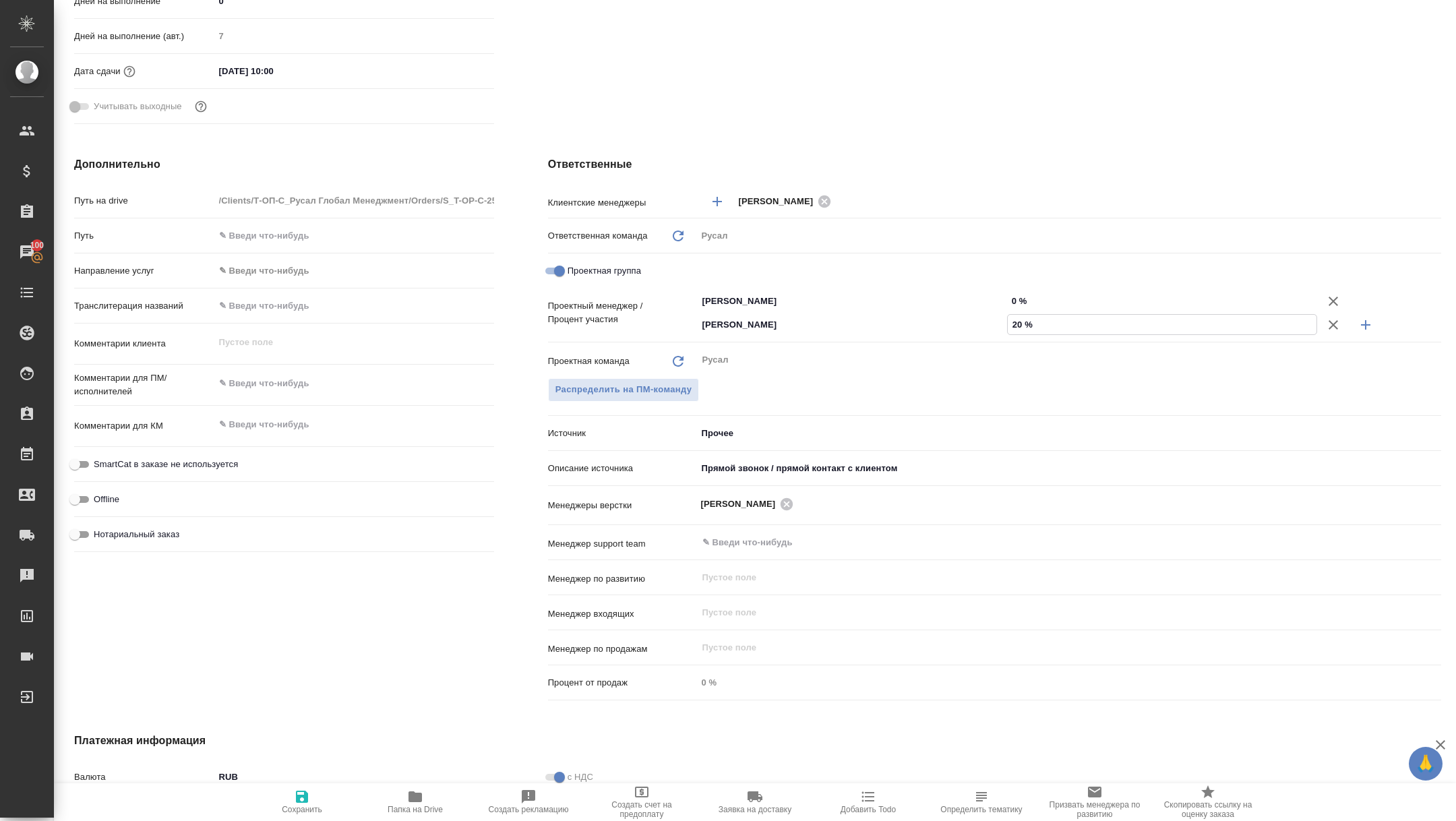
type input "20 %"
click at [1009, 307] on input "0 %" at bounding box center [1162, 301] width 310 height 20
type input "80 %"
type textarea "x"
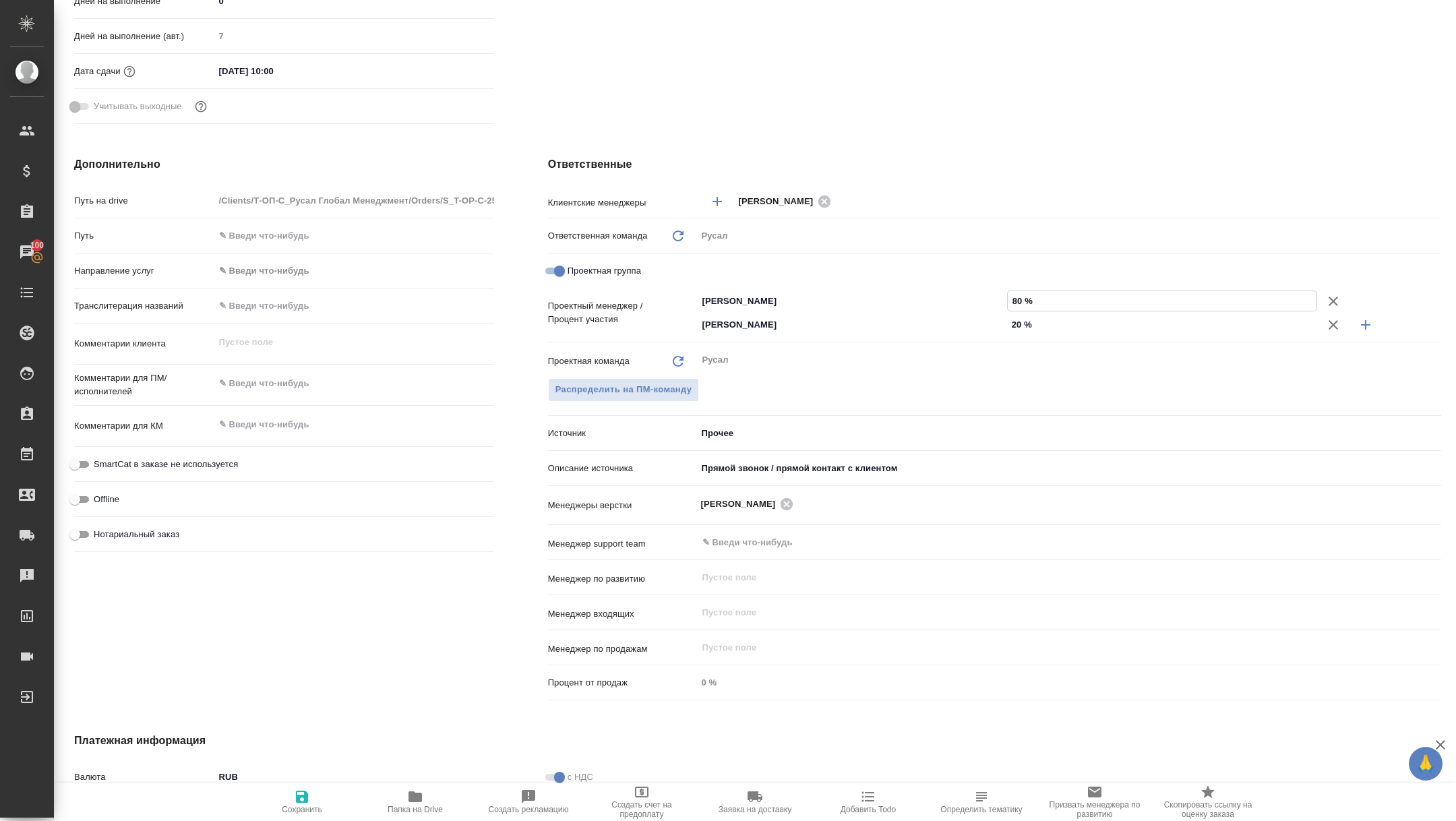
type textarea "x"
type input "80 %"
click at [312, 814] on button "Сохранить" at bounding box center [302, 803] width 113 height 38
type textarea "x"
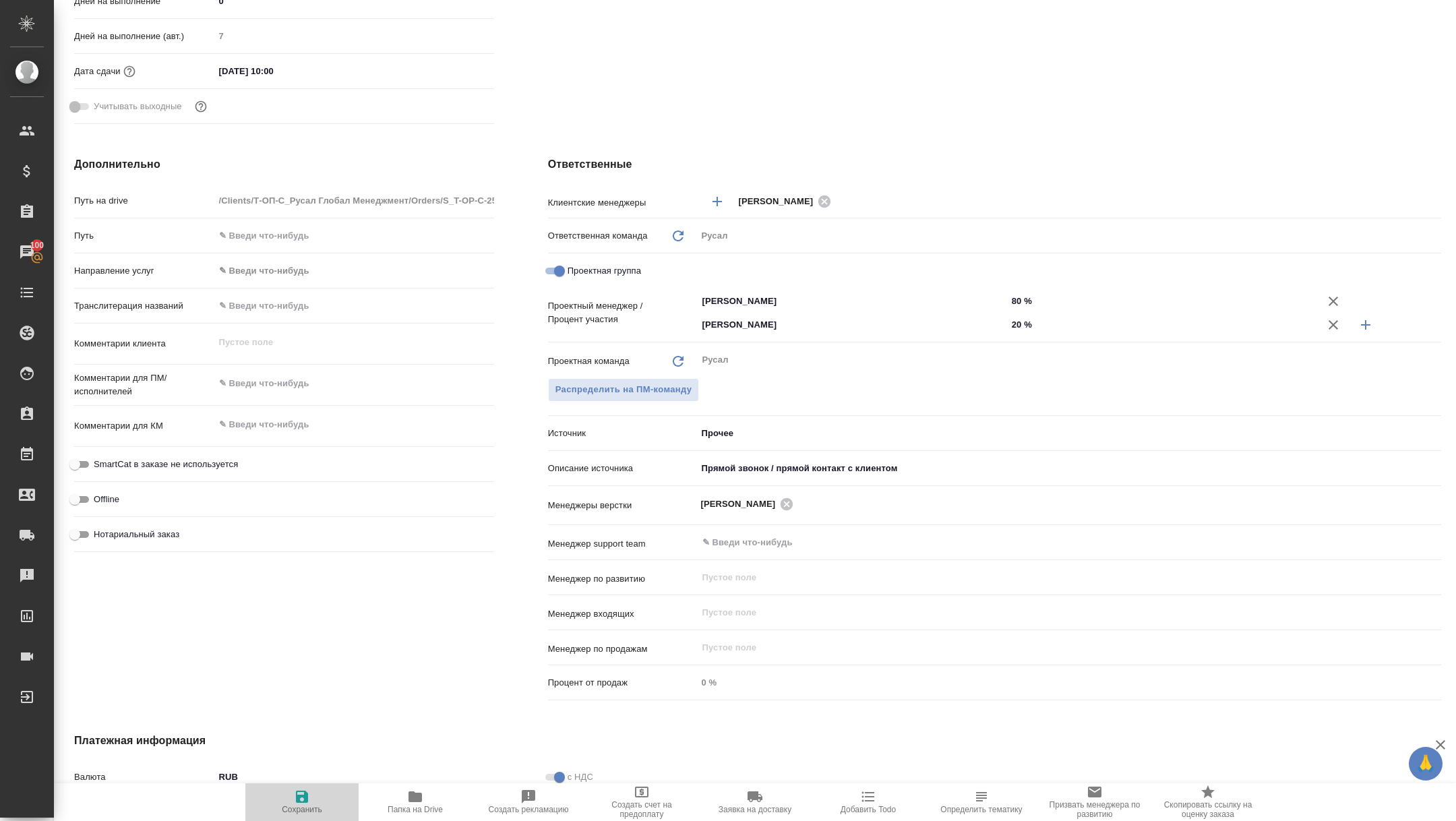
type textarea "x"
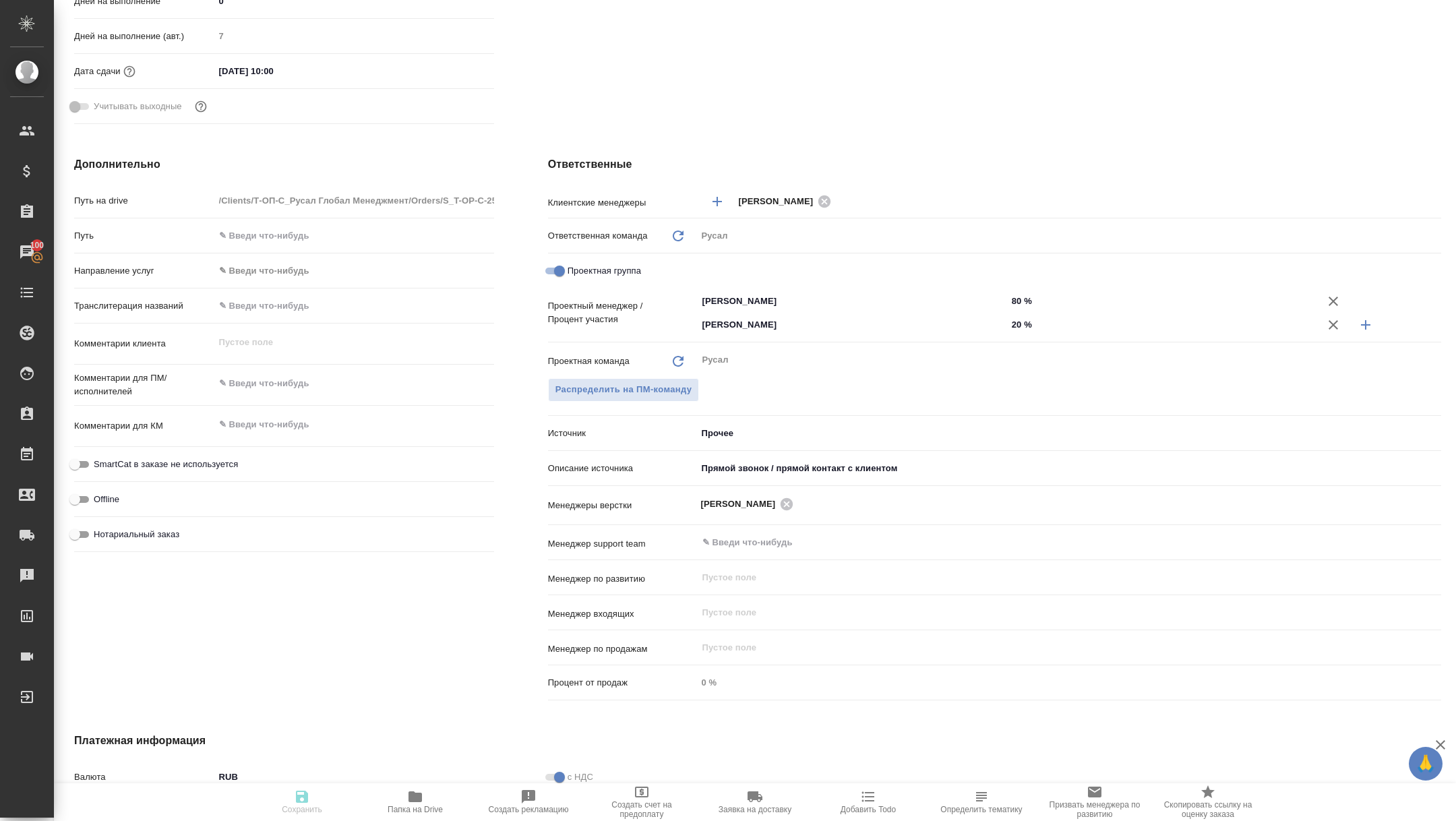
type textarea "x"
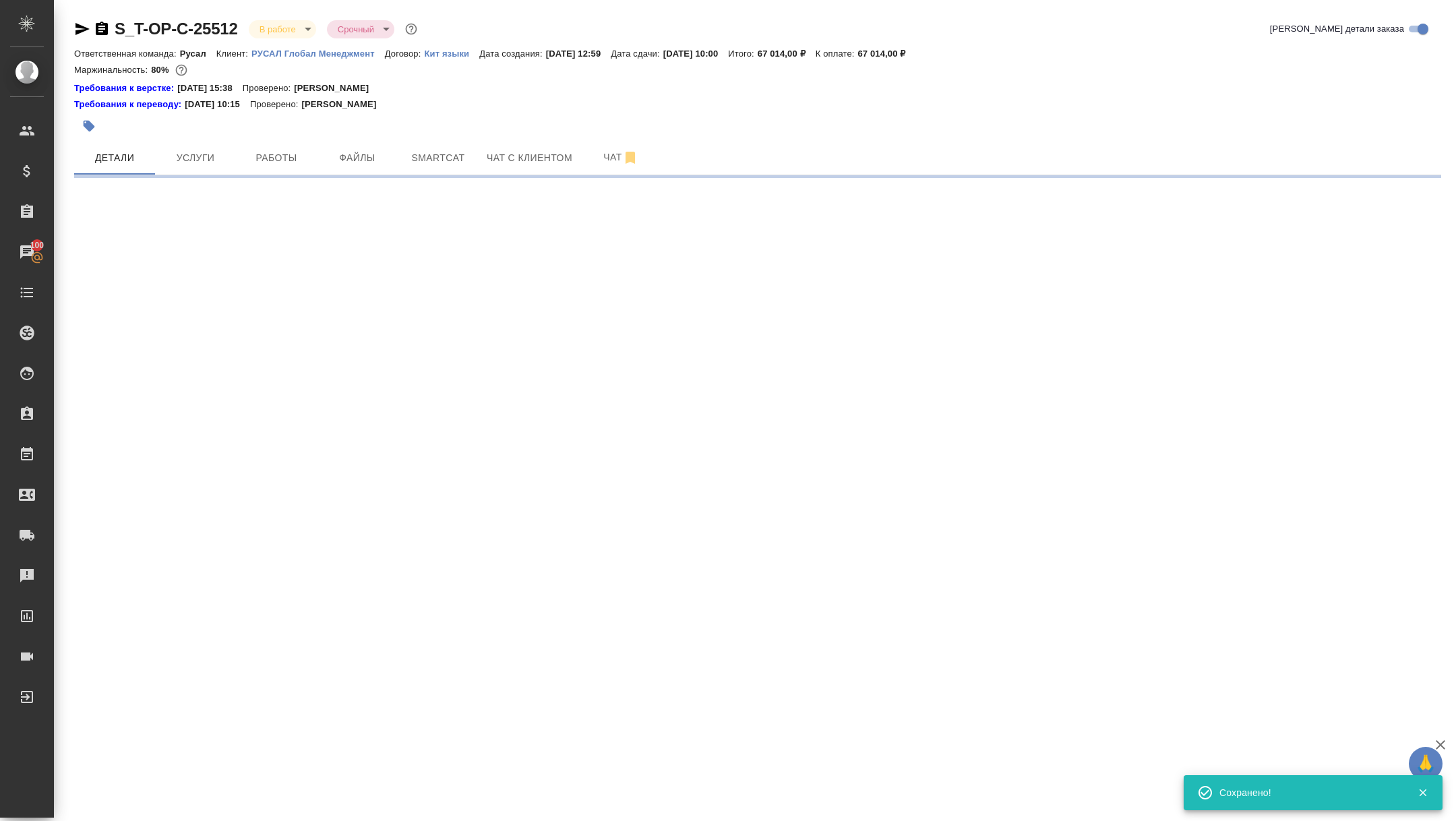
select select "RU"
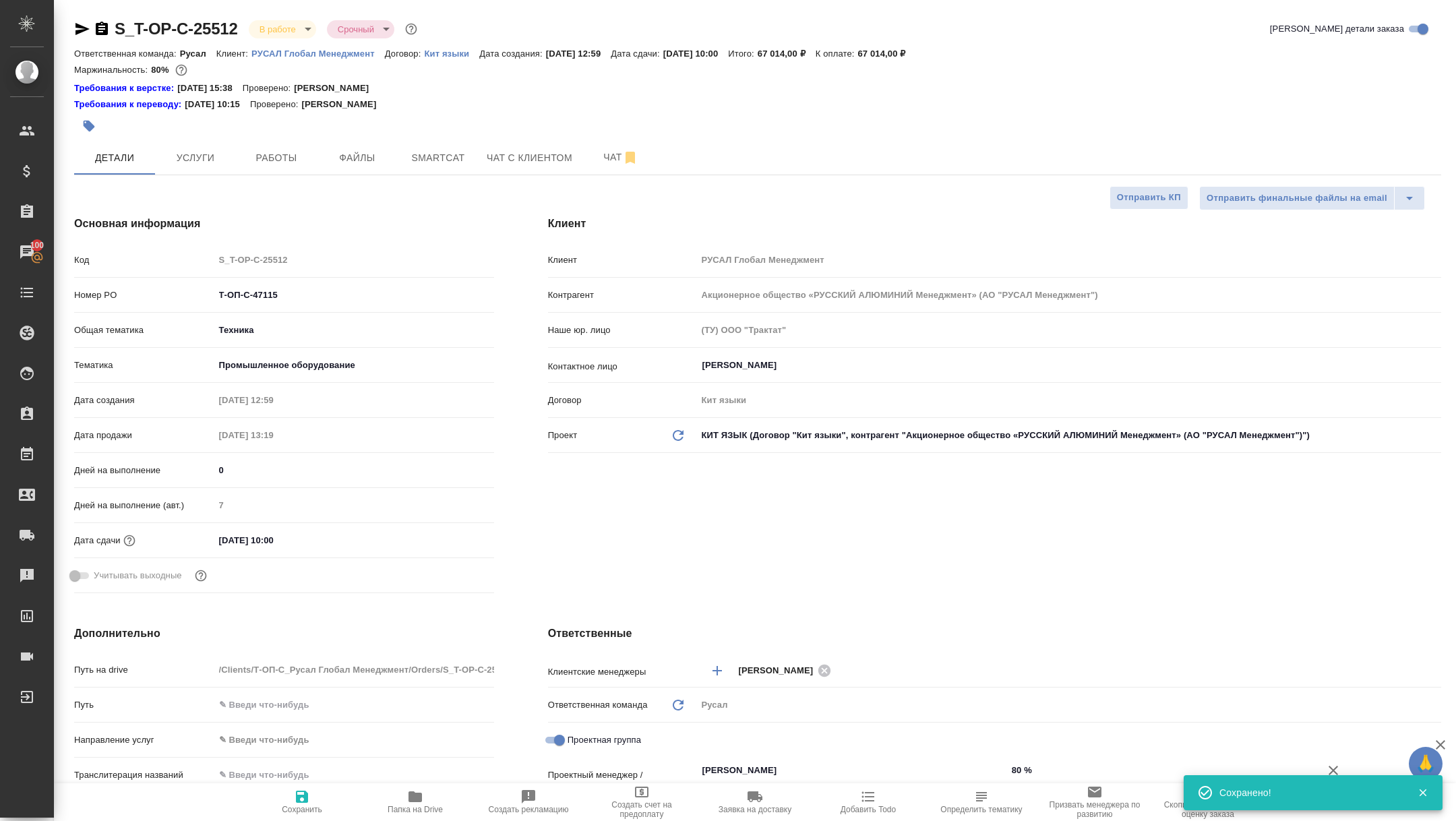
type textarea "x"
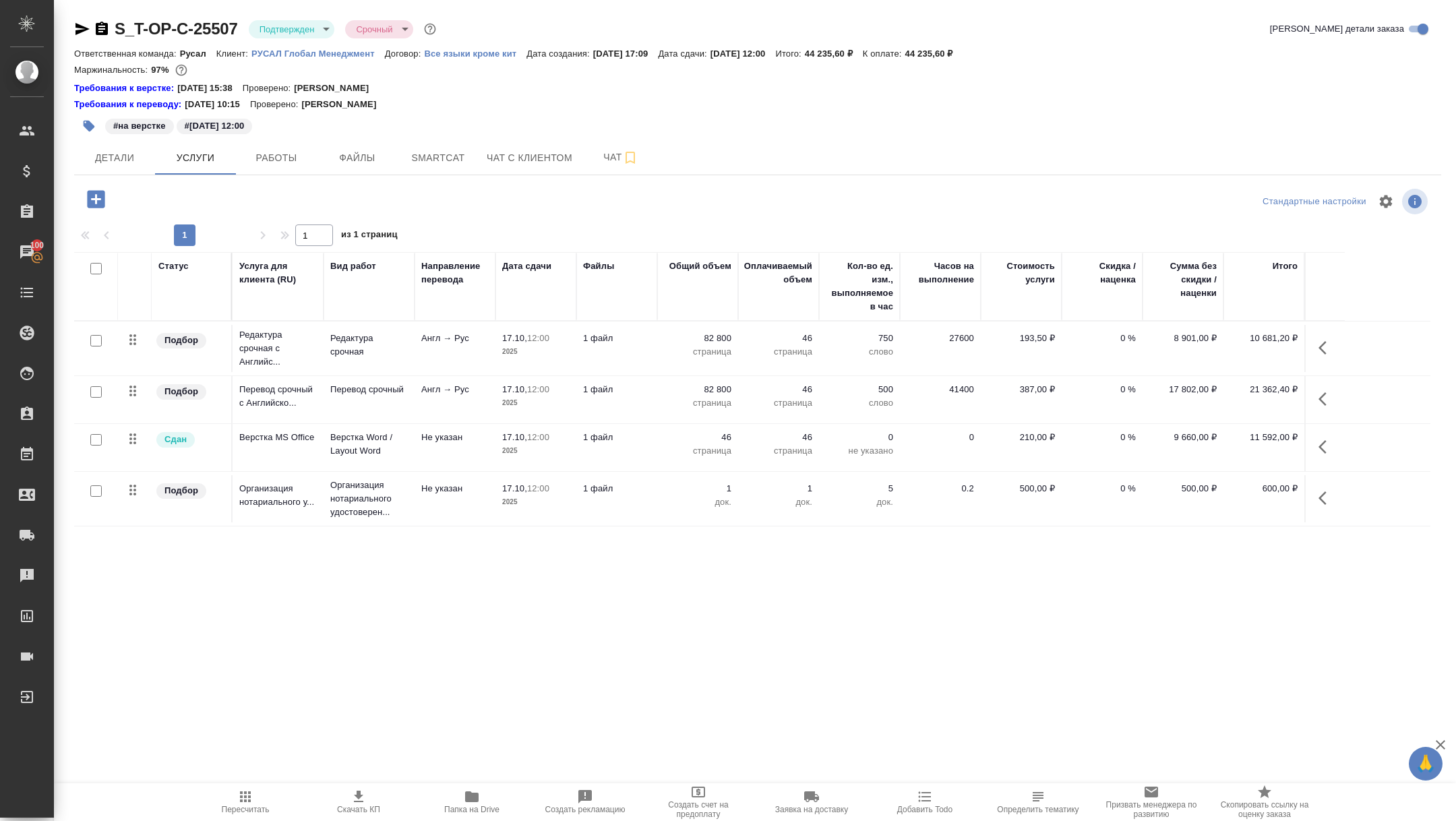
click at [76, 28] on icon "button" at bounding box center [82, 29] width 16 height 16
click at [119, 153] on span "Детали" at bounding box center [115, 158] width 65 height 16
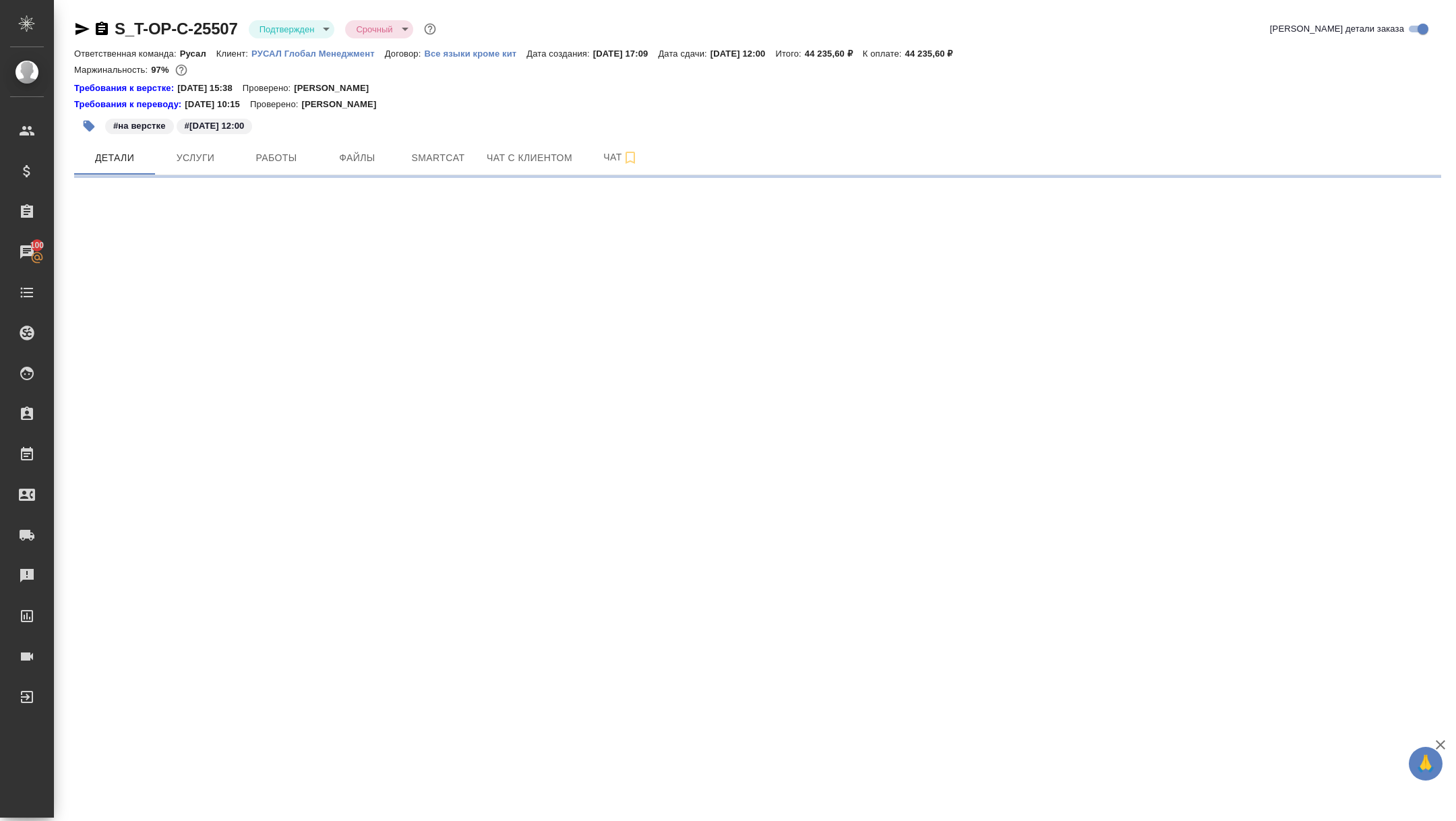
select select "RU"
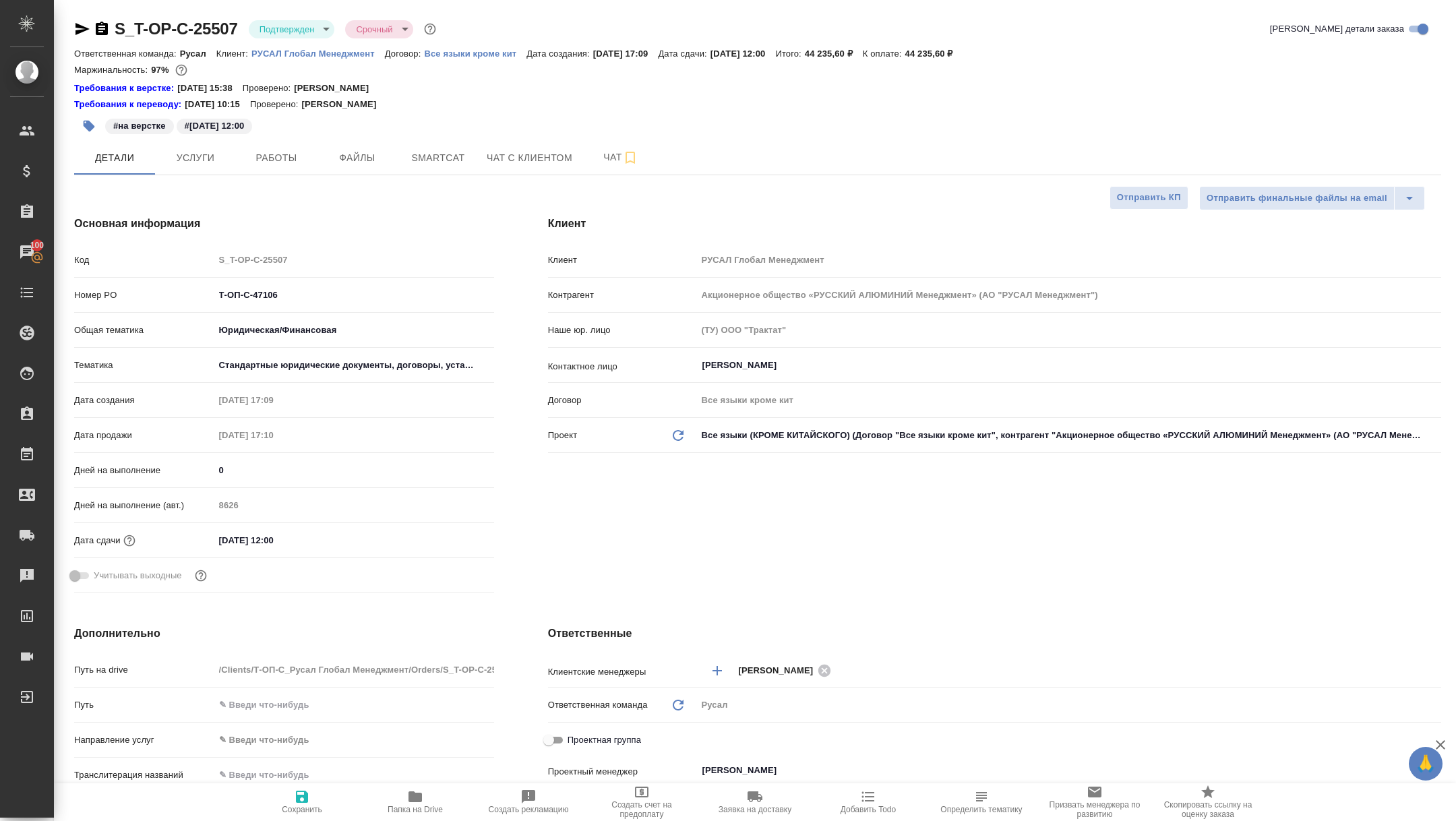
type textarea "x"
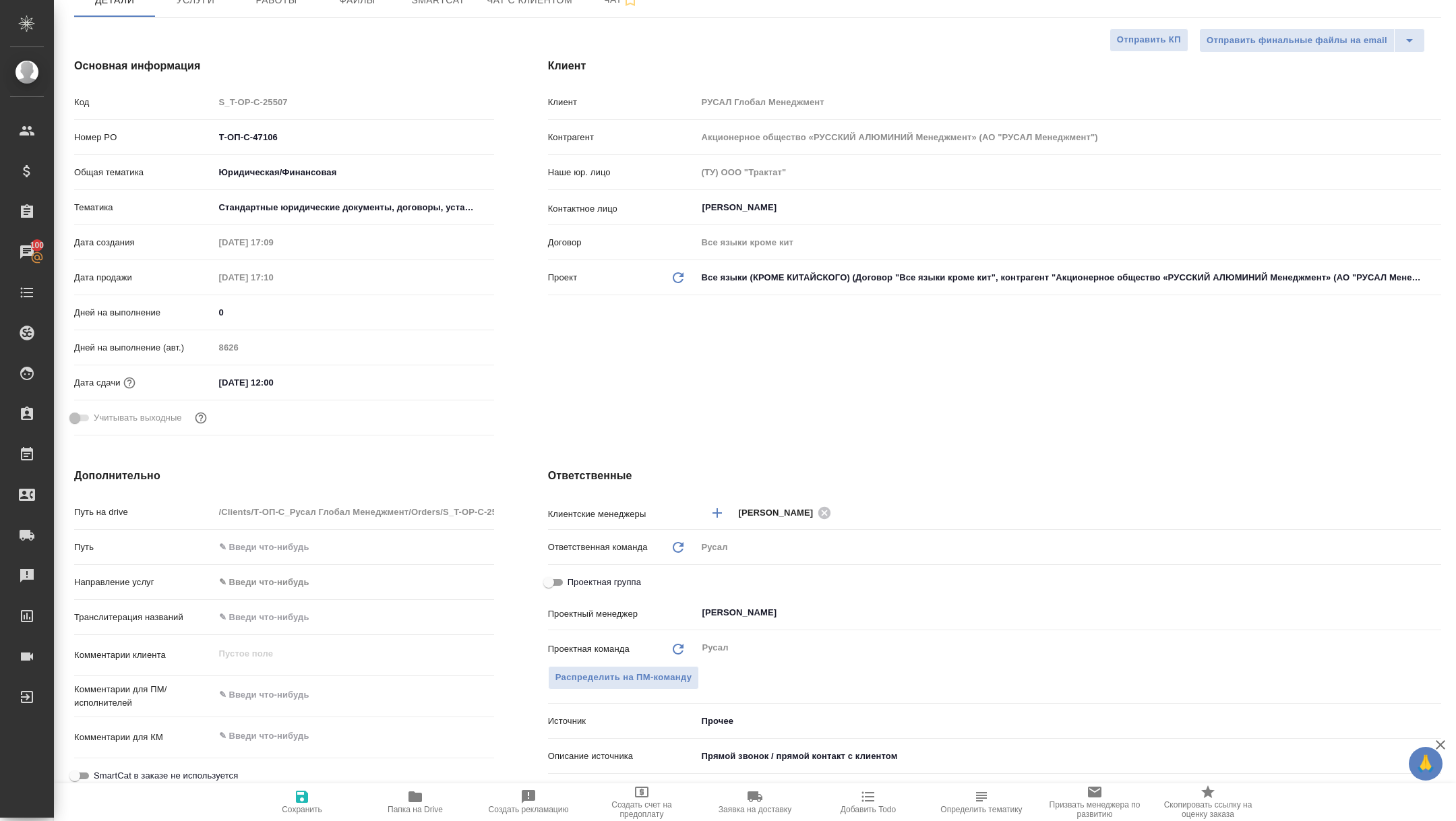
scroll to position [174, 0]
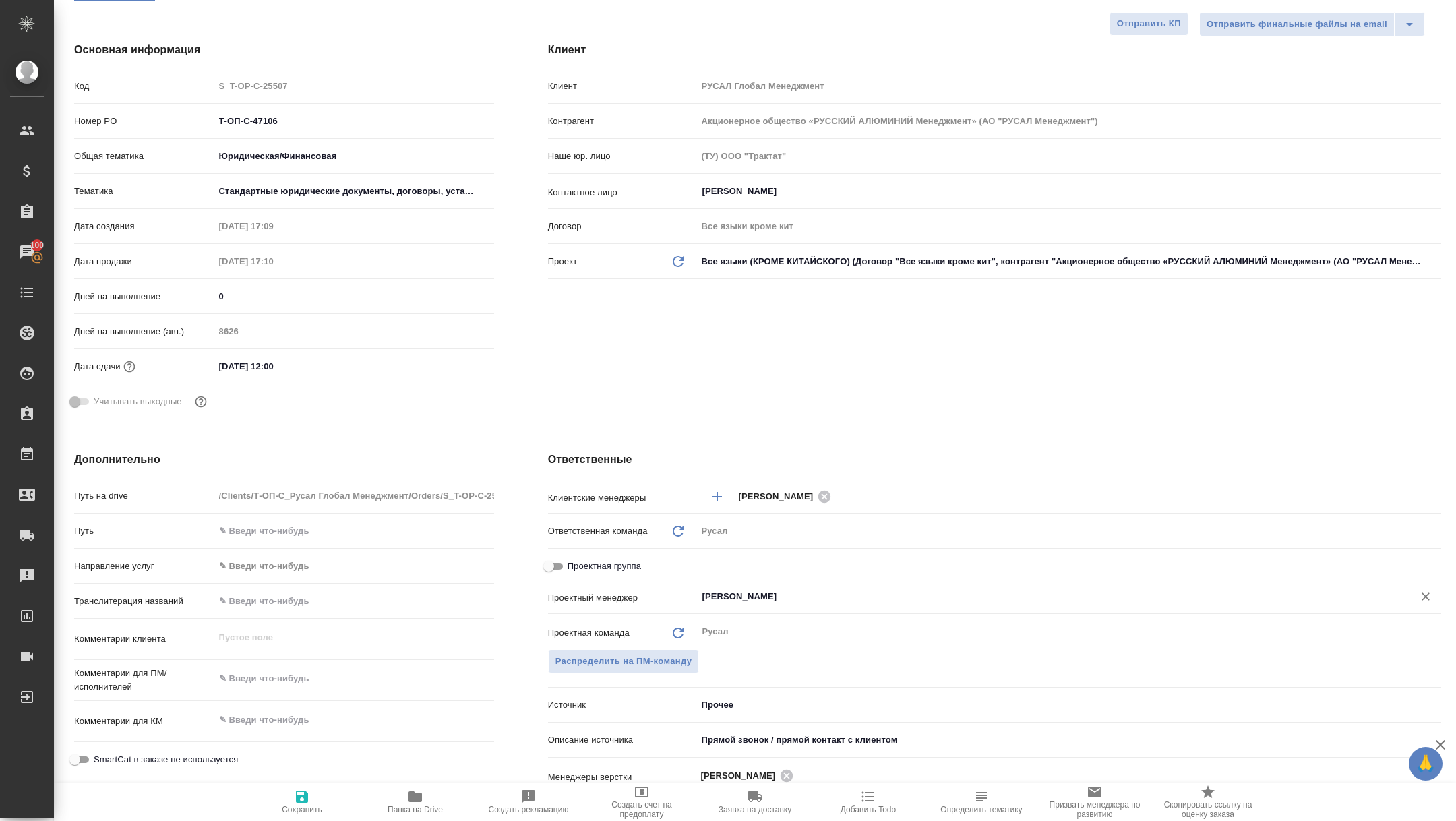
click at [806, 585] on div "[PERSON_NAME]" at bounding box center [1069, 596] width 744 height 24
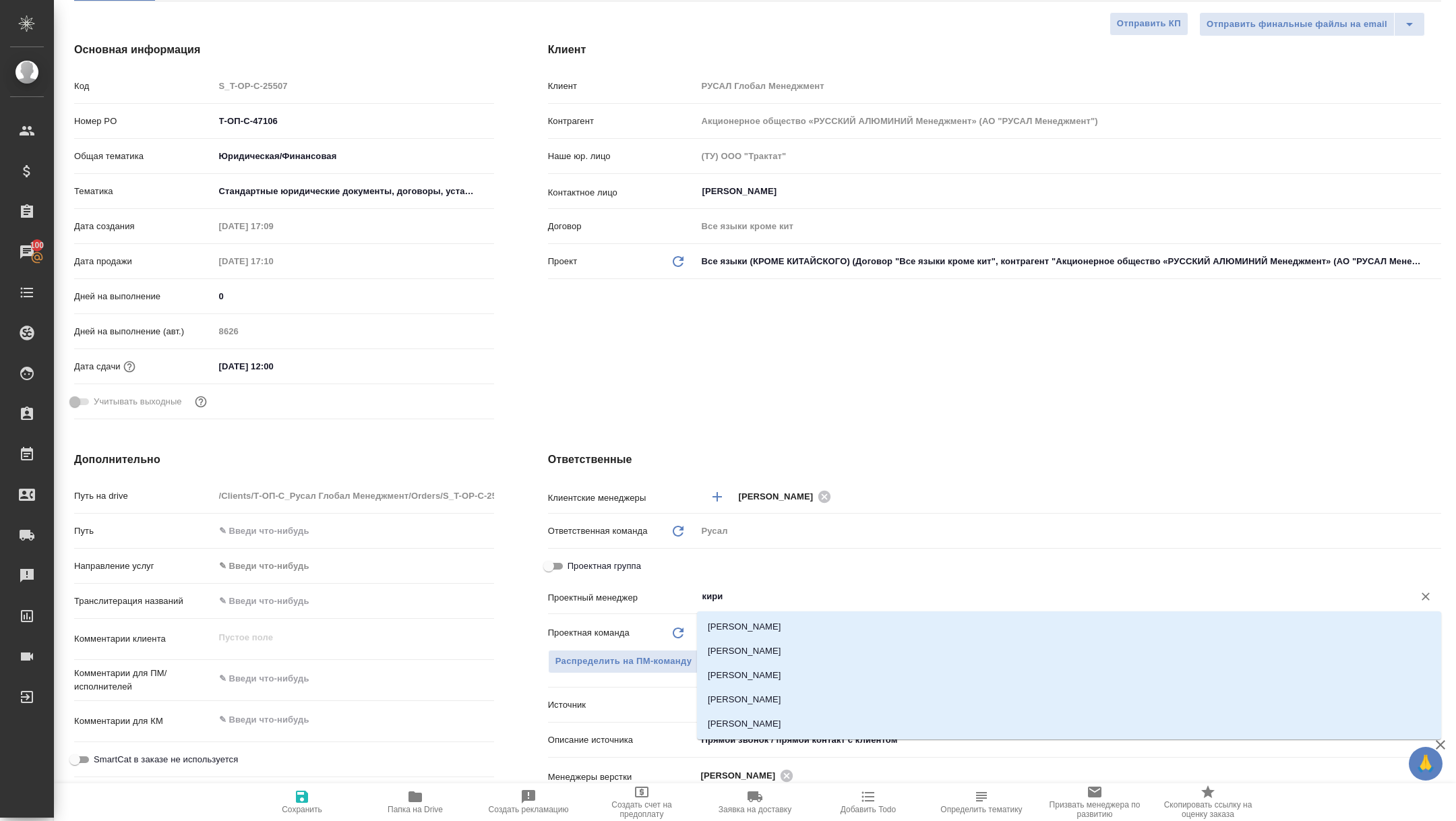
type input "кирил"
click at [784, 628] on li "[PERSON_NAME]" at bounding box center [1069, 626] width 744 height 24
type textarea "x"
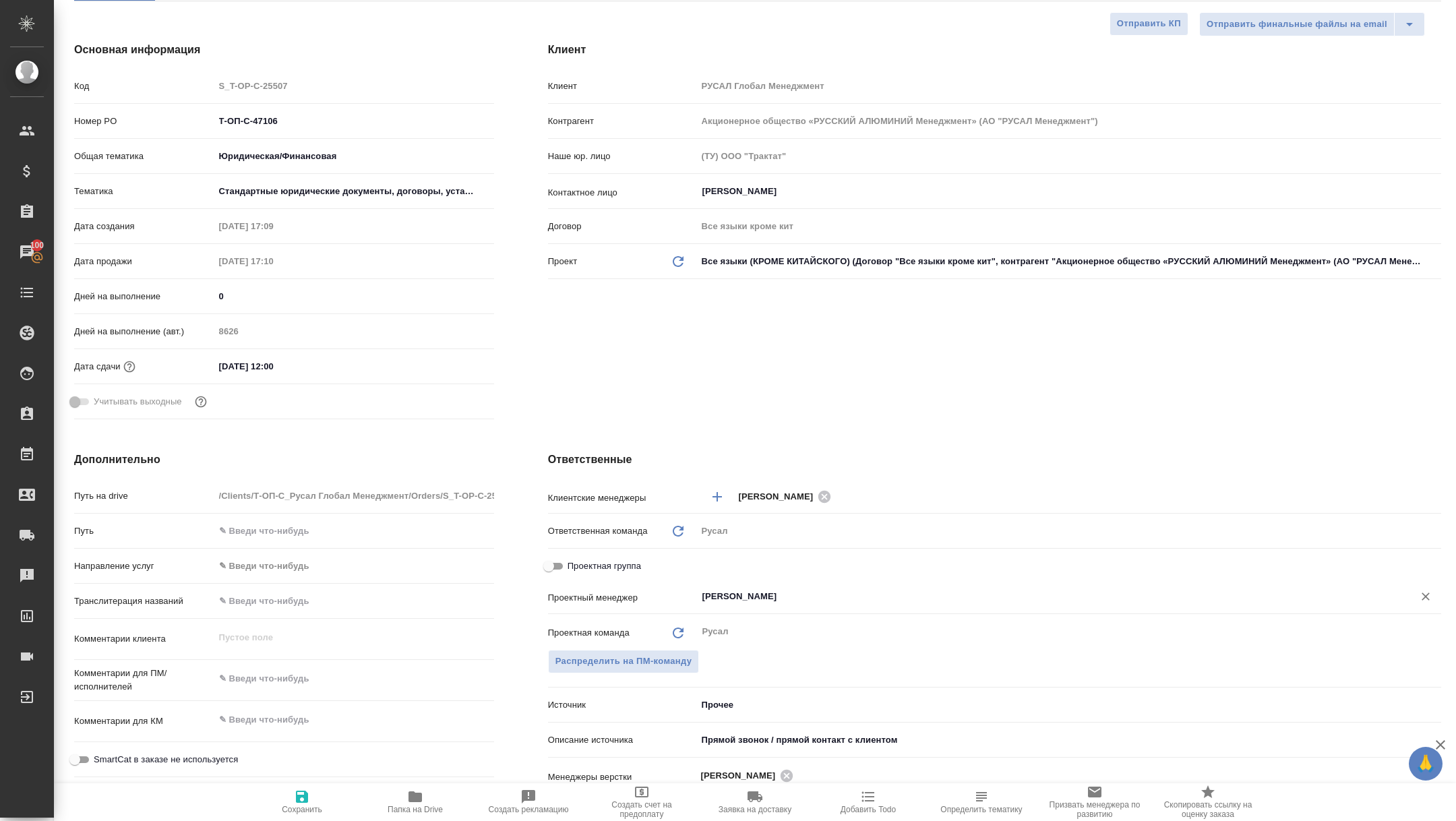
type input "[PERSON_NAME]"
click at [296, 809] on span "Сохранить" at bounding box center [302, 809] width 40 height 9
type textarea "x"
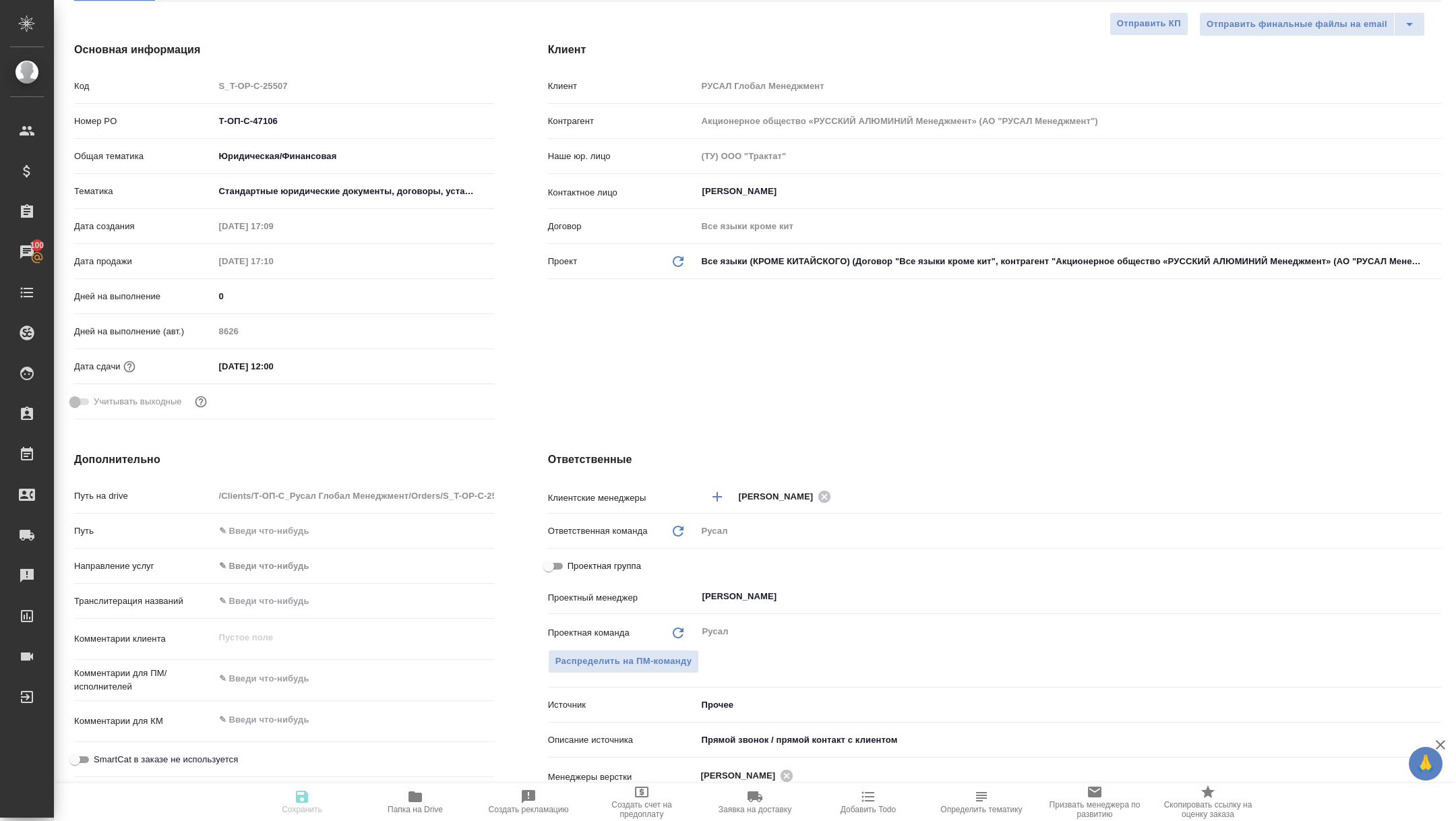
type textarea "x"
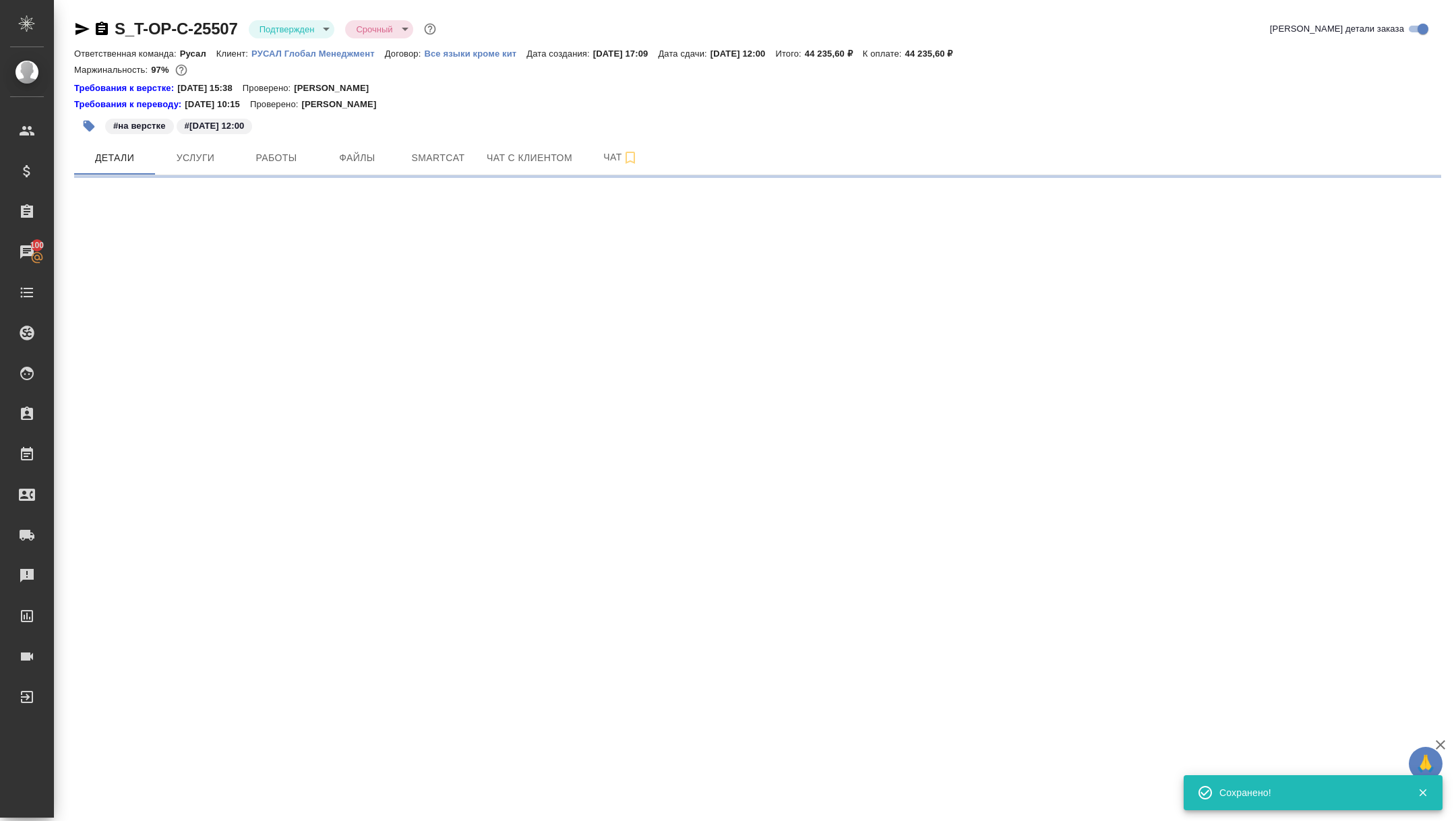
select select "RU"
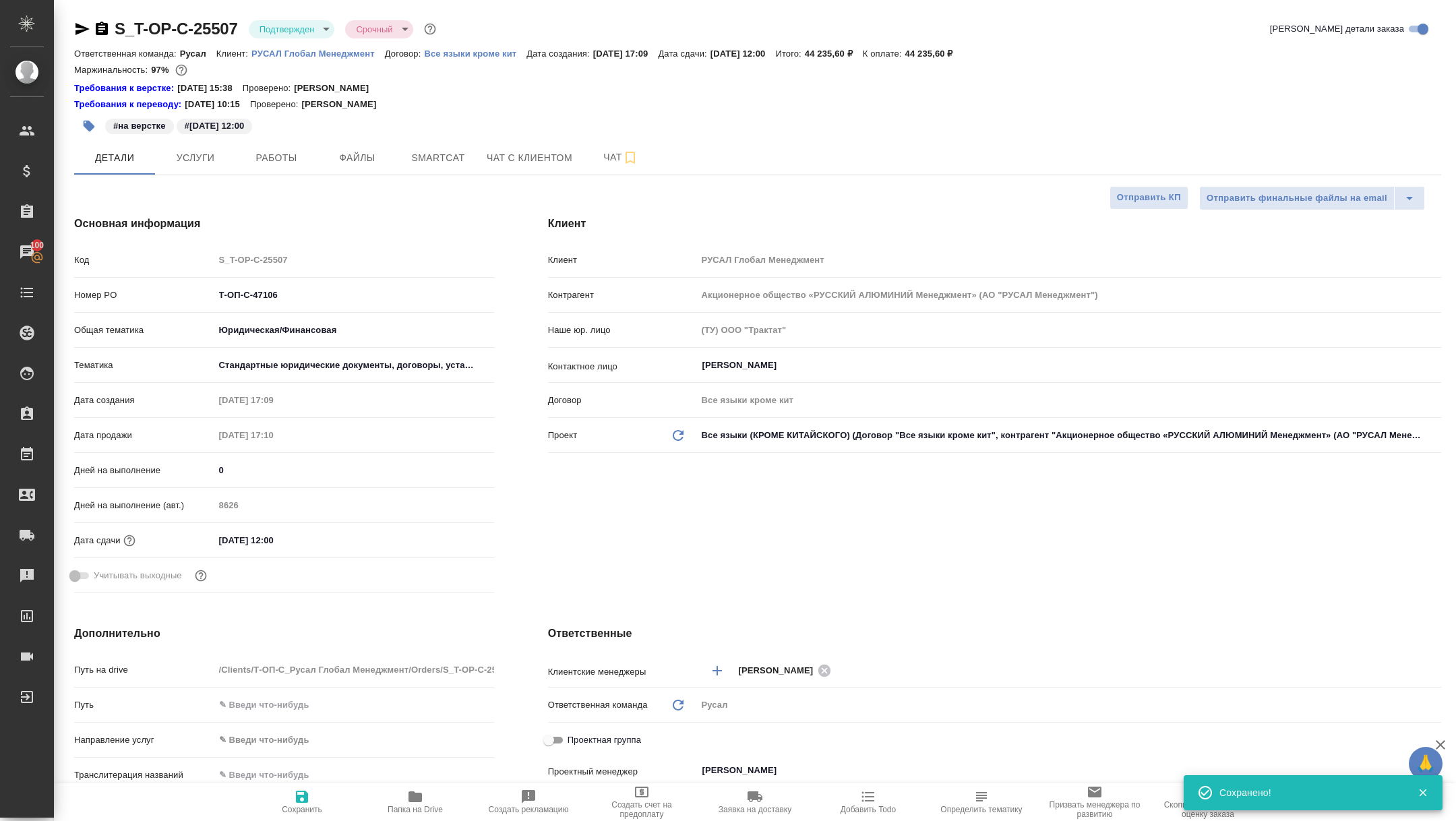
type textarea "x"
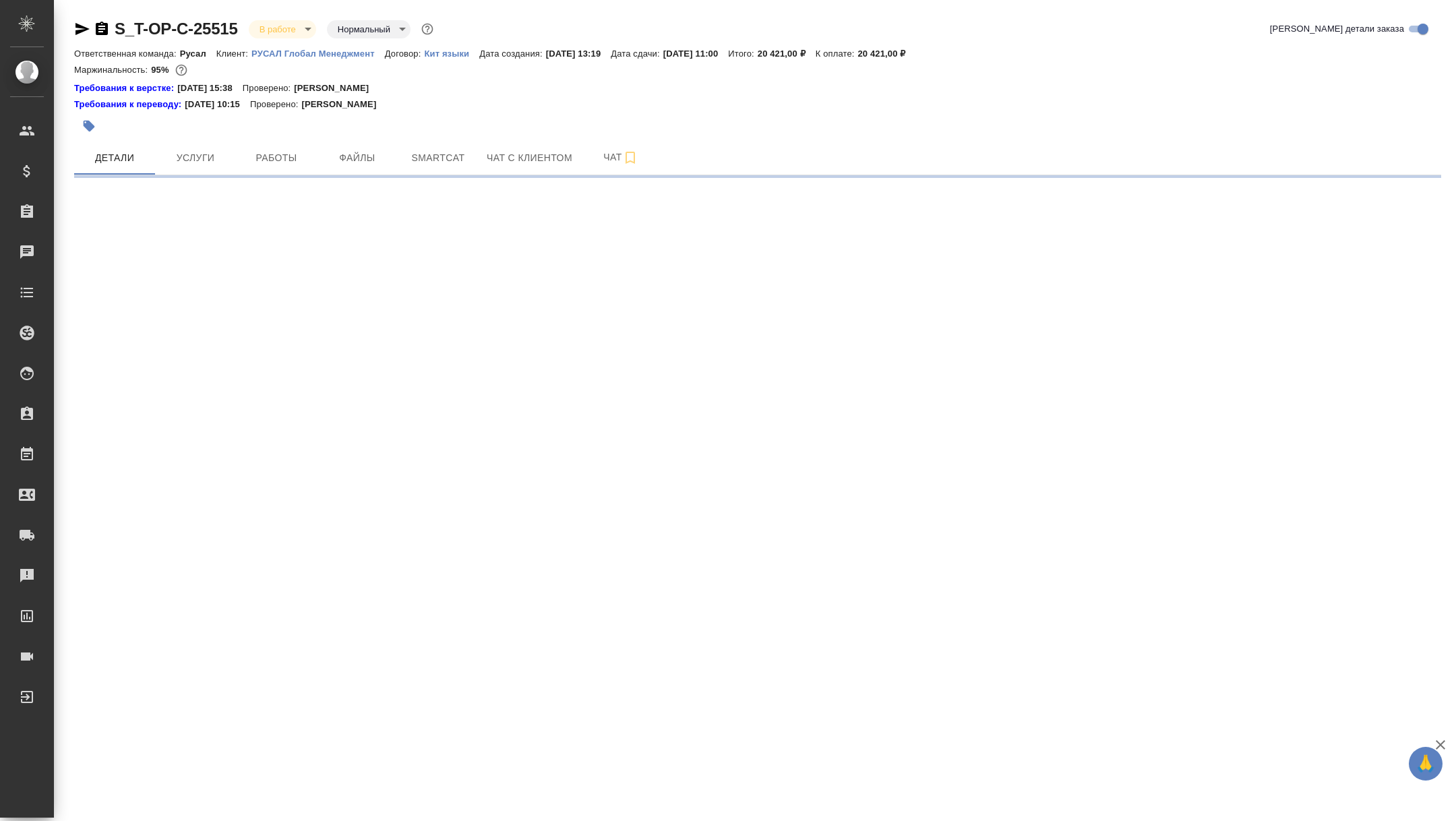
select select "RU"
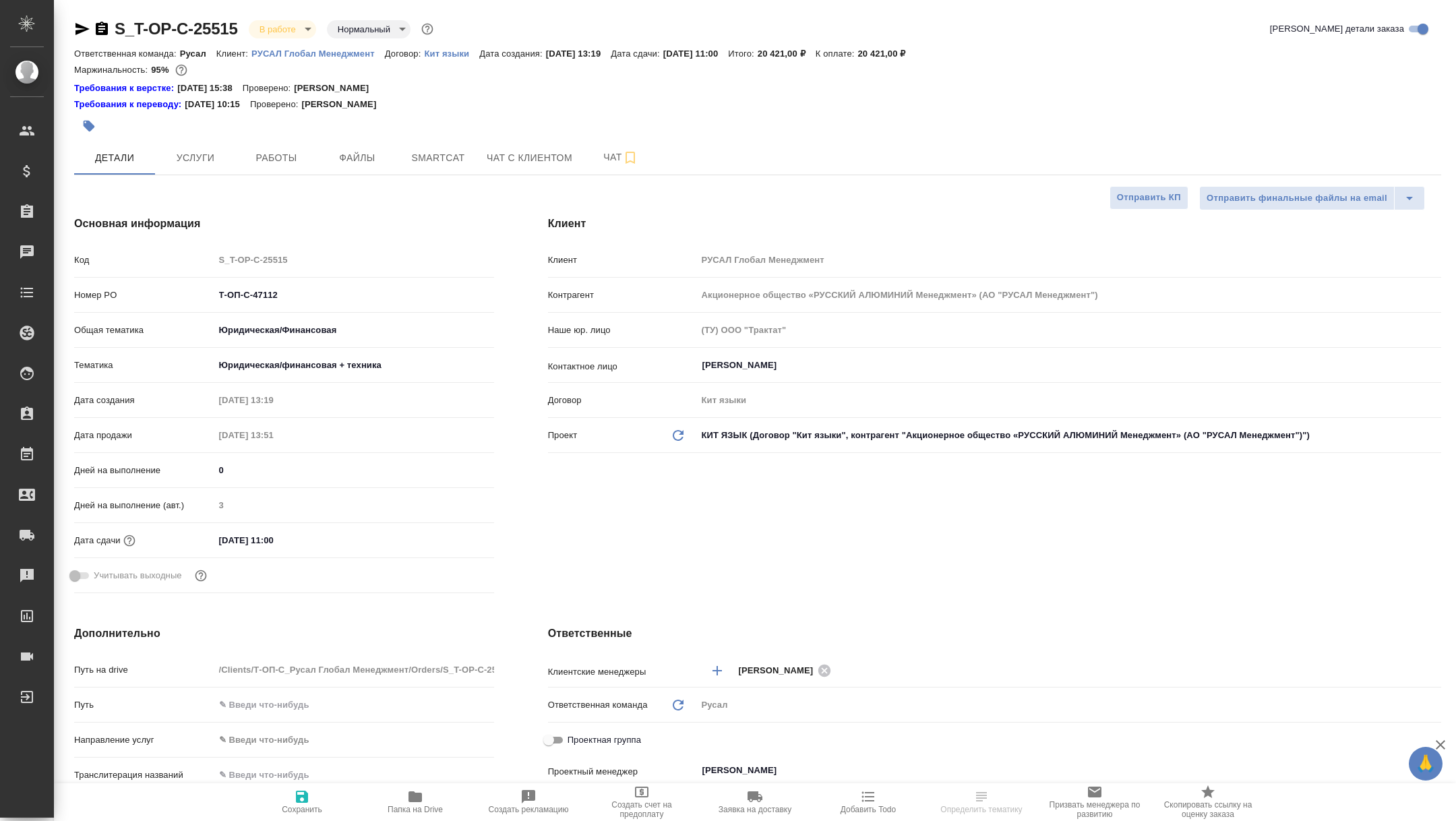
type textarea "x"
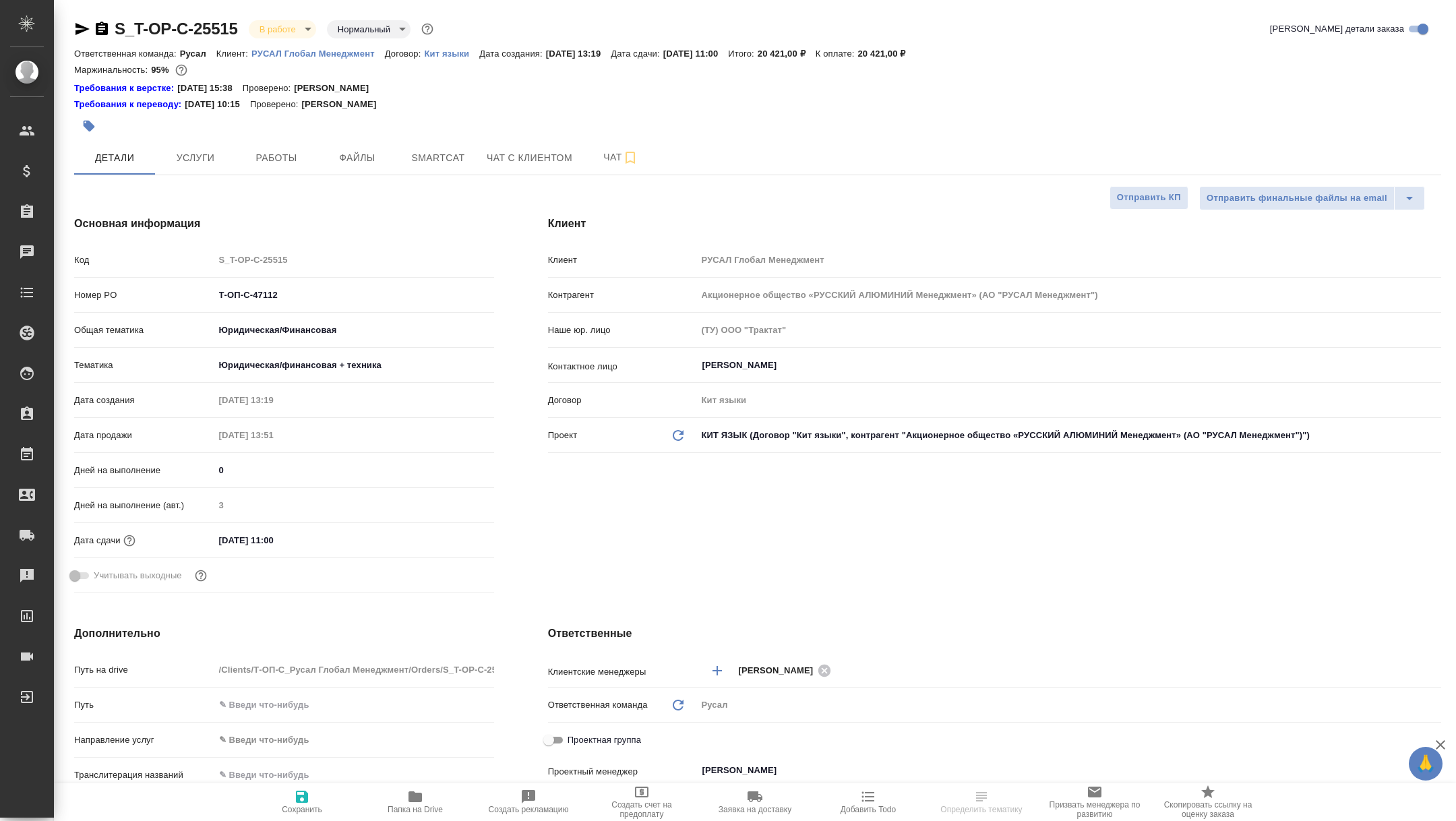
type textarea "x"
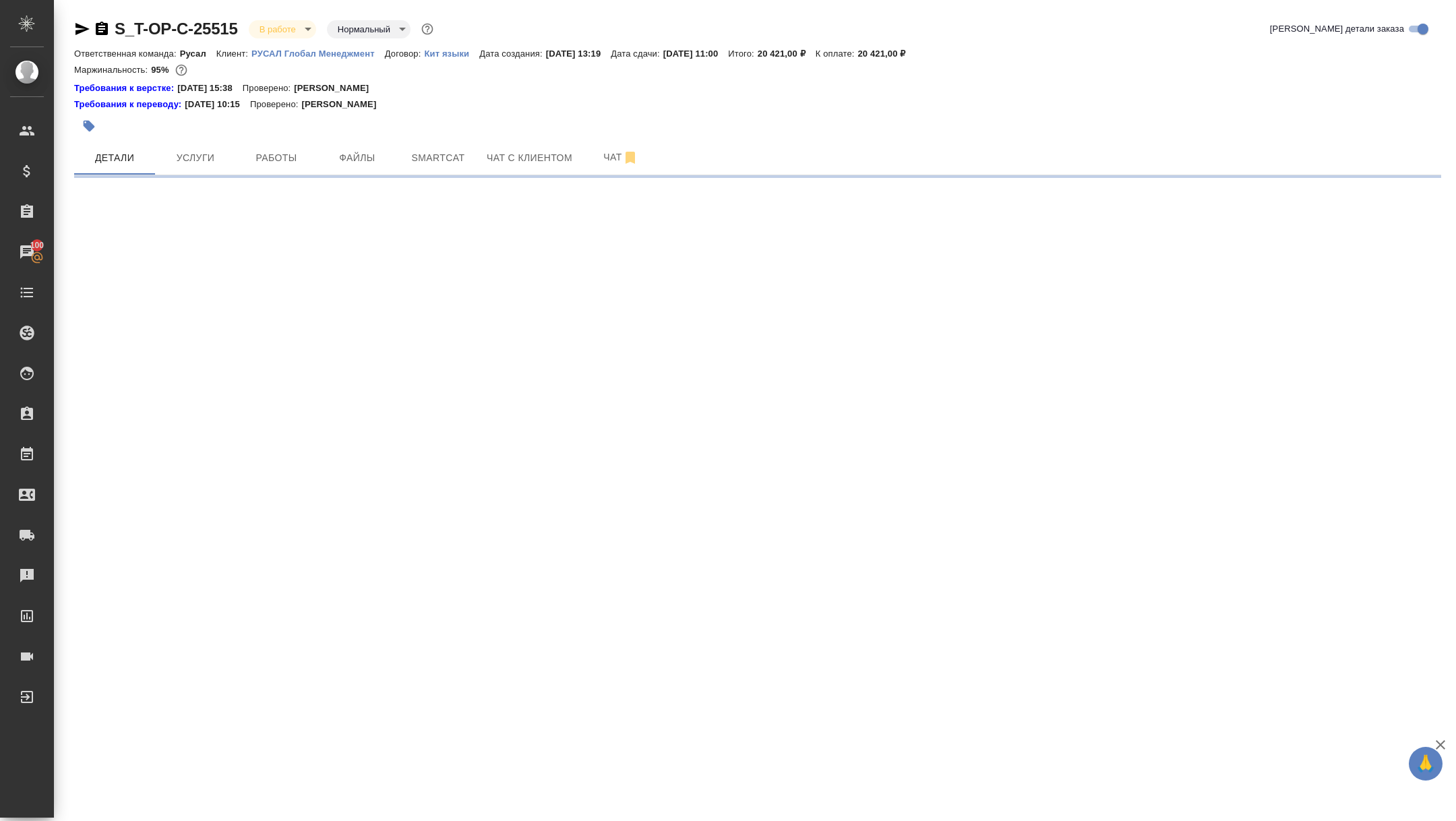
select select "RU"
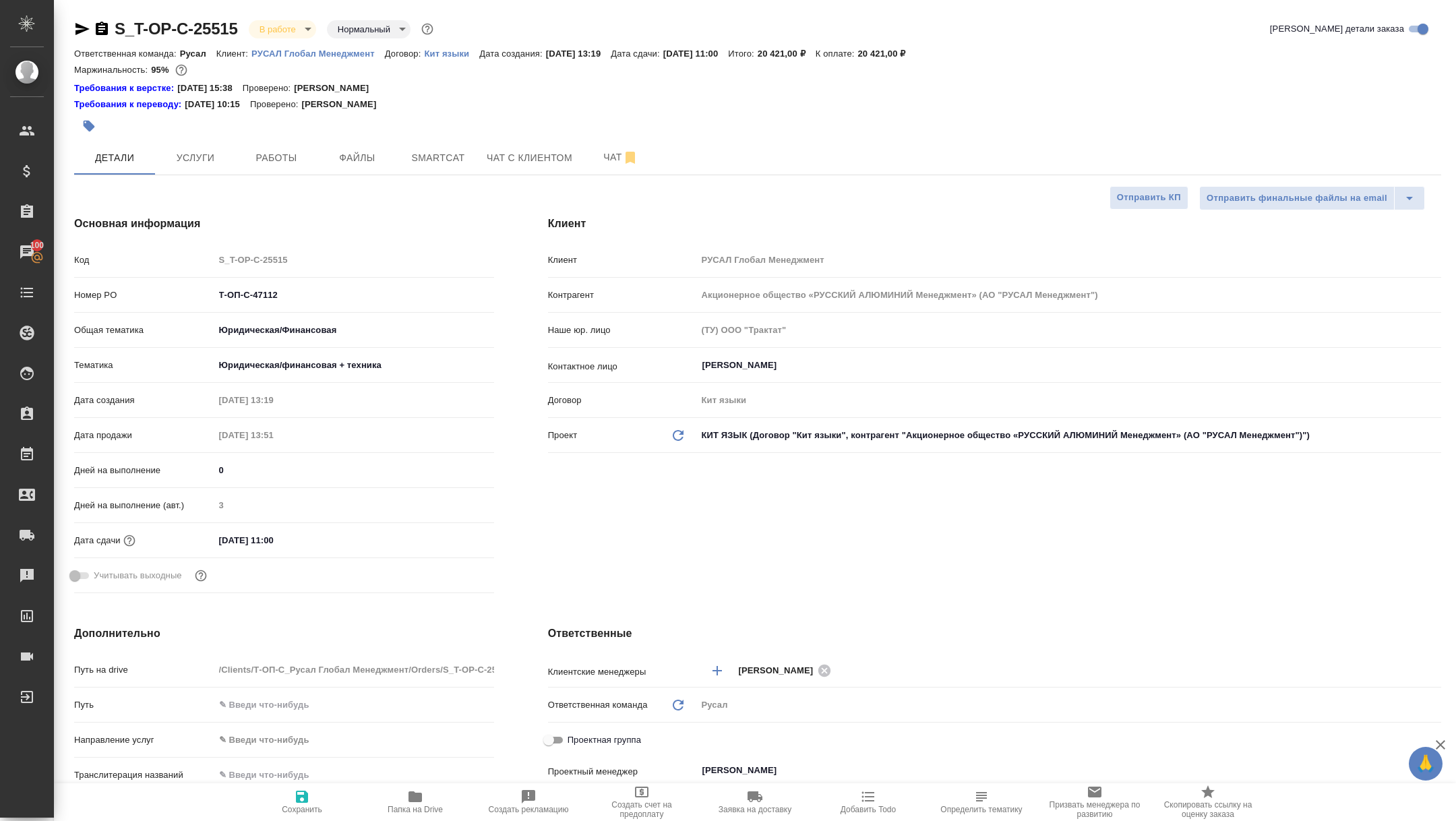
type textarea "x"
click at [279, 150] on span "Работы" at bounding box center [276, 158] width 65 height 16
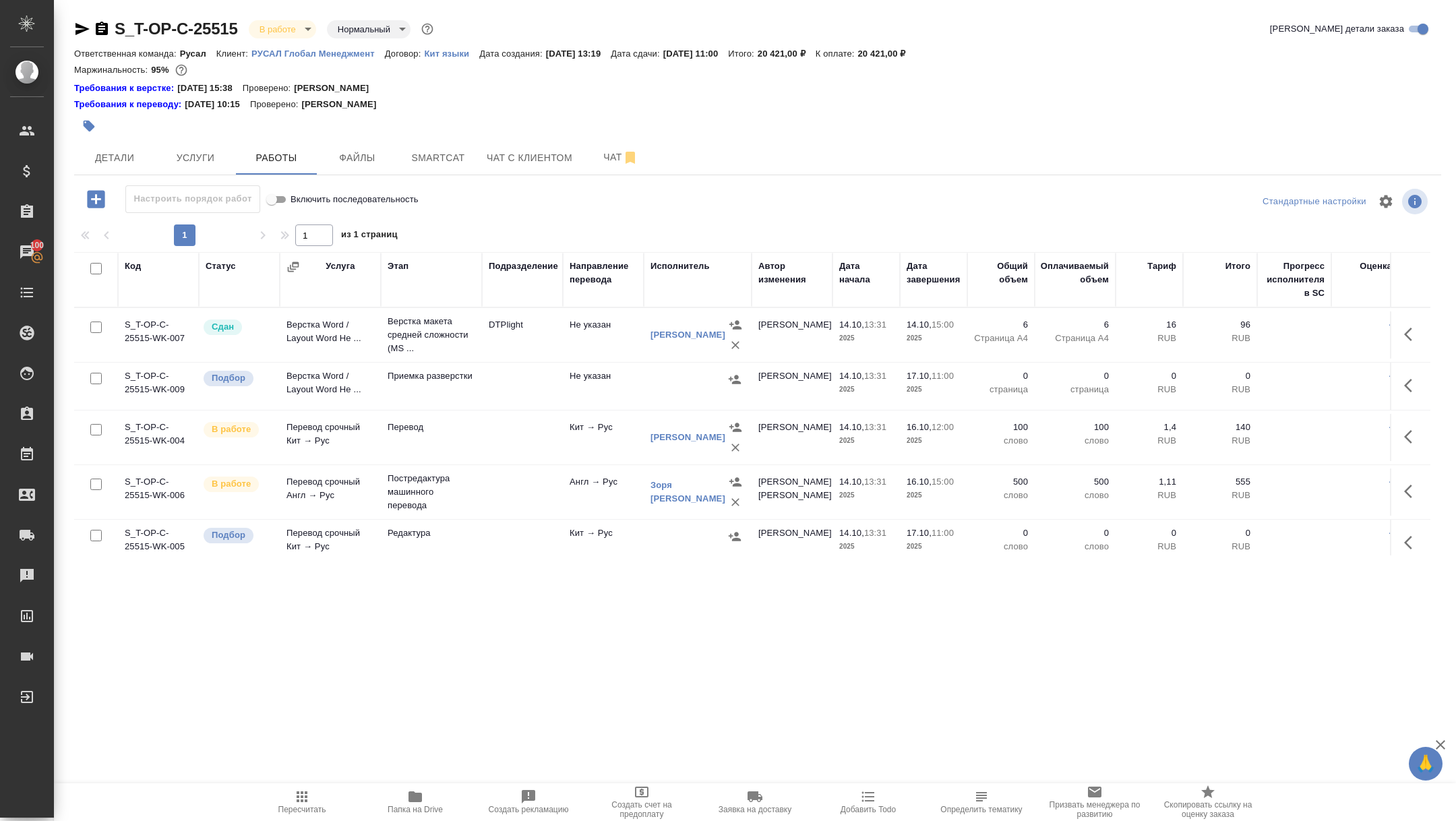
click at [87, 25] on icon "button" at bounding box center [82, 29] width 16 height 16
click at [105, 132] on div at bounding box center [530, 126] width 911 height 30
click at [112, 153] on span "Детали" at bounding box center [115, 158] width 65 height 16
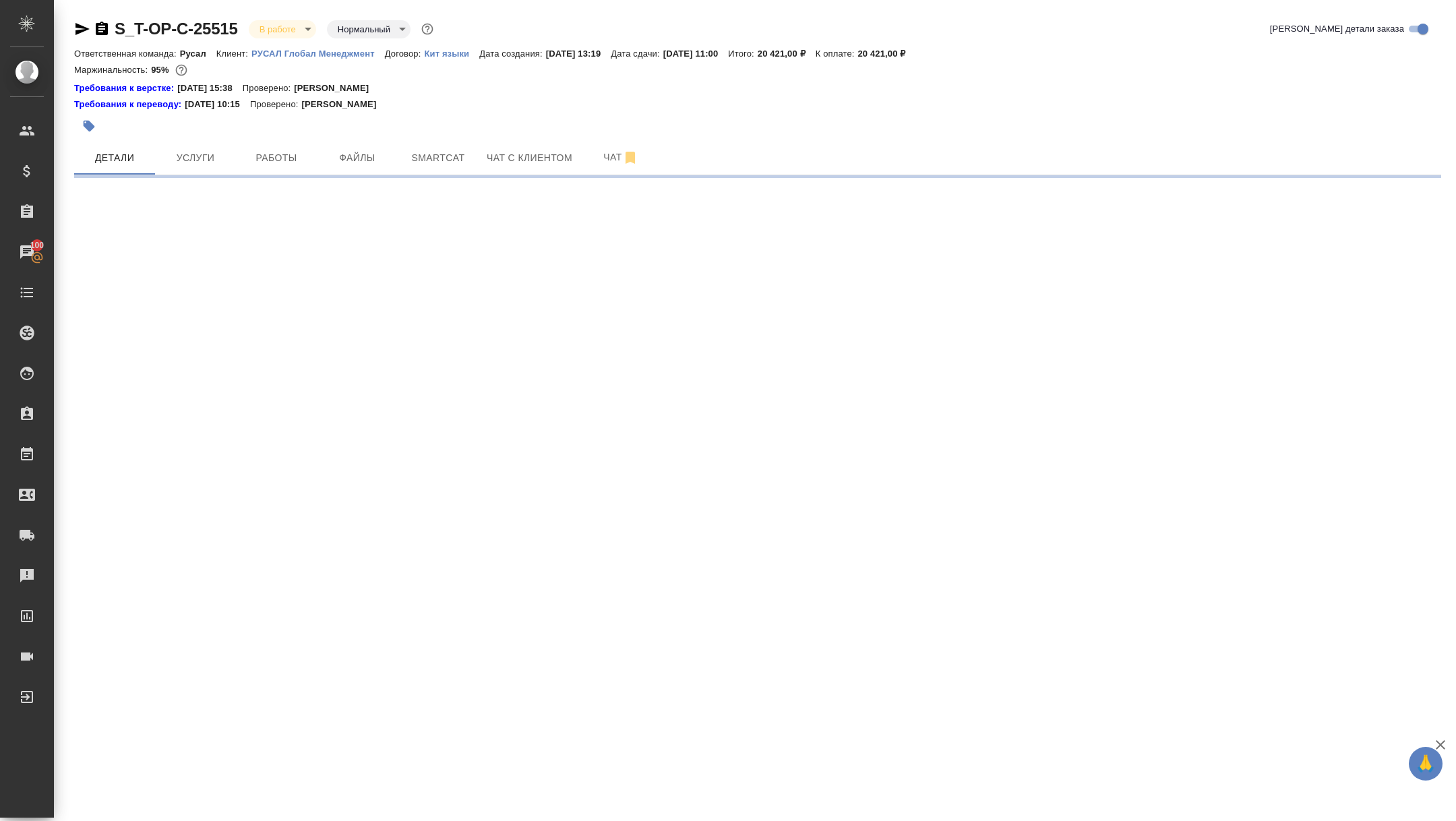
select select "RU"
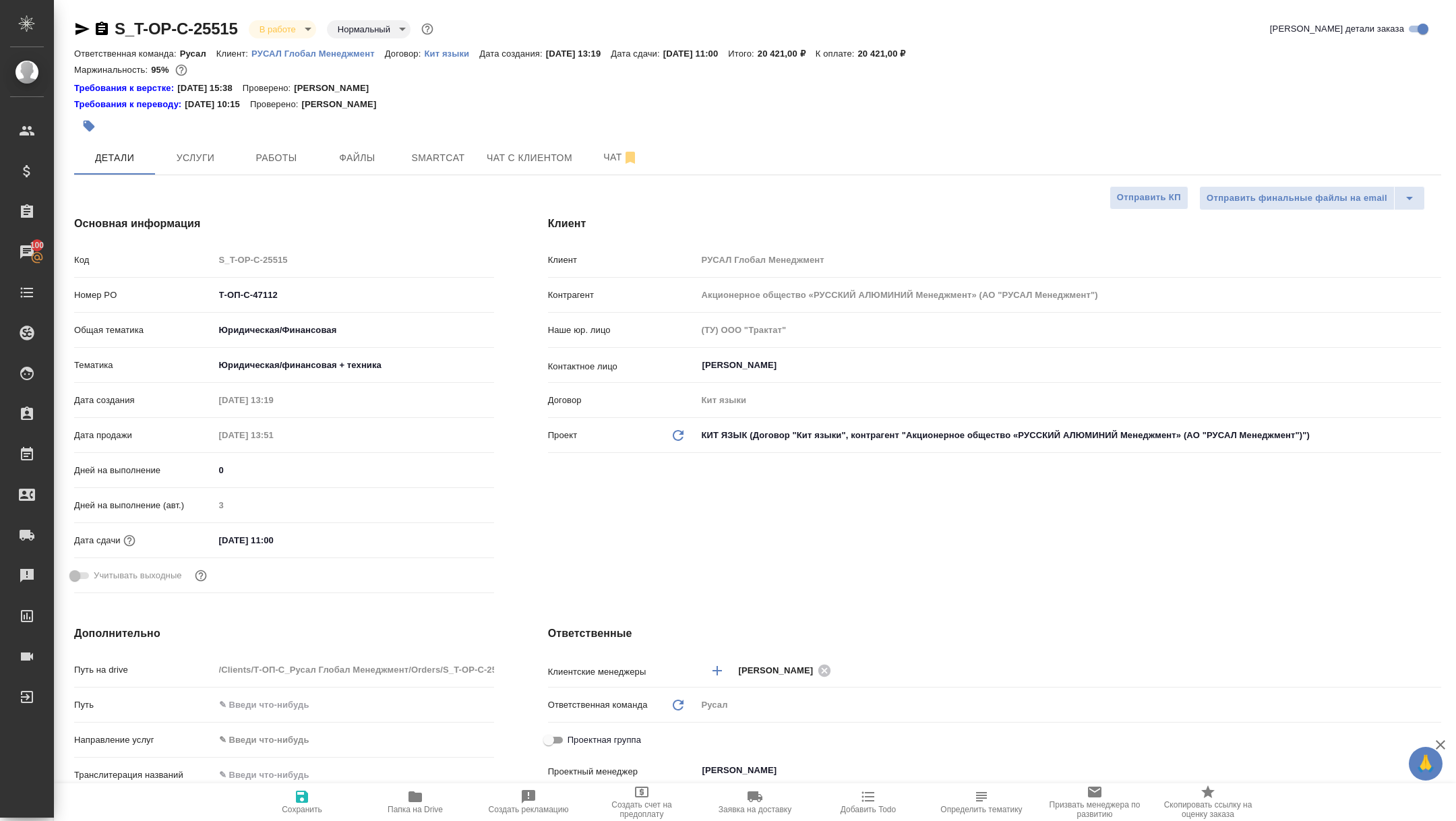
type textarea "x"
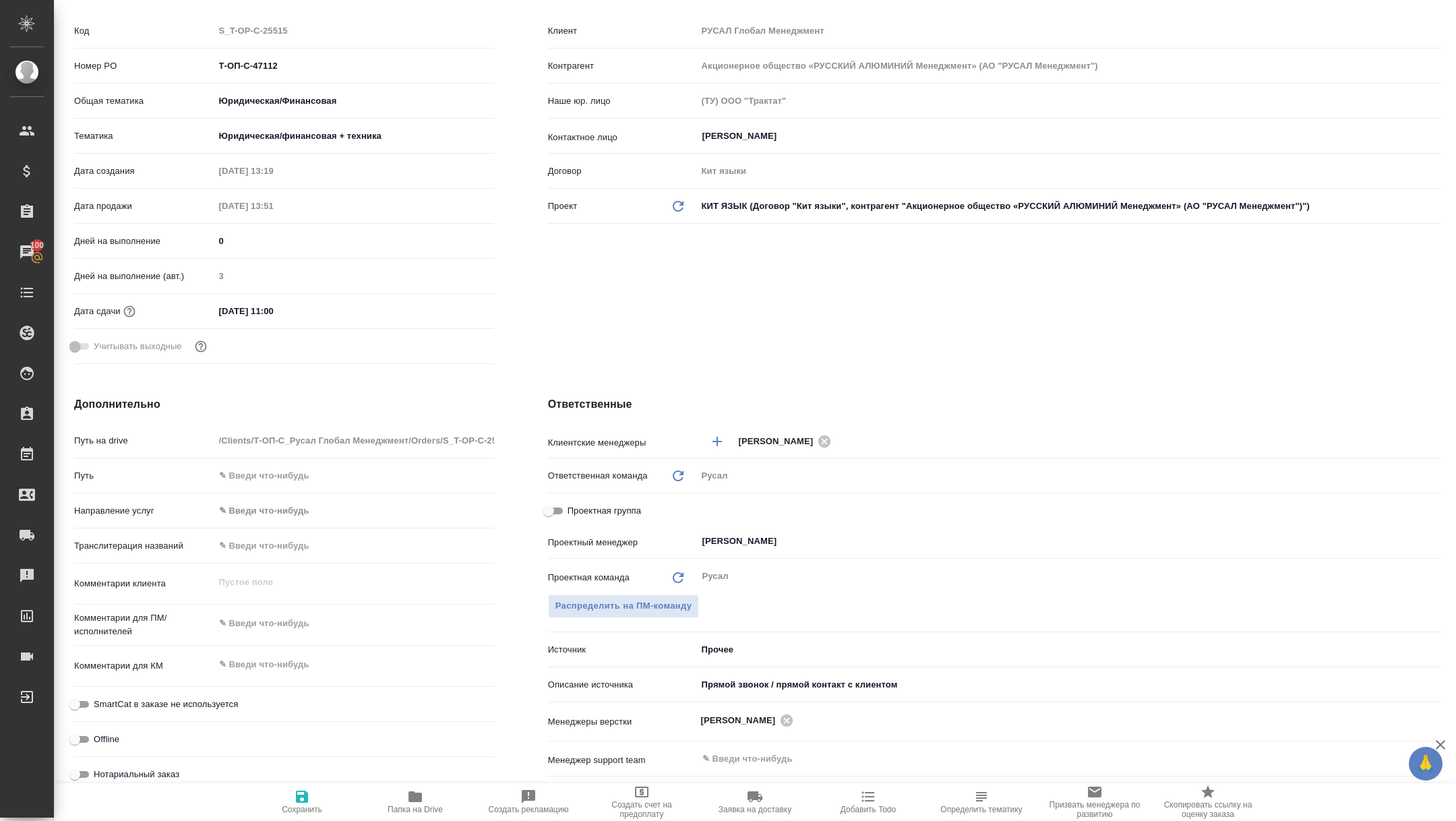
scroll to position [228, 0]
click at [559, 512] on input "Проектная группа" at bounding box center [548, 512] width 49 height 16
checkbox input "true"
type textarea "x"
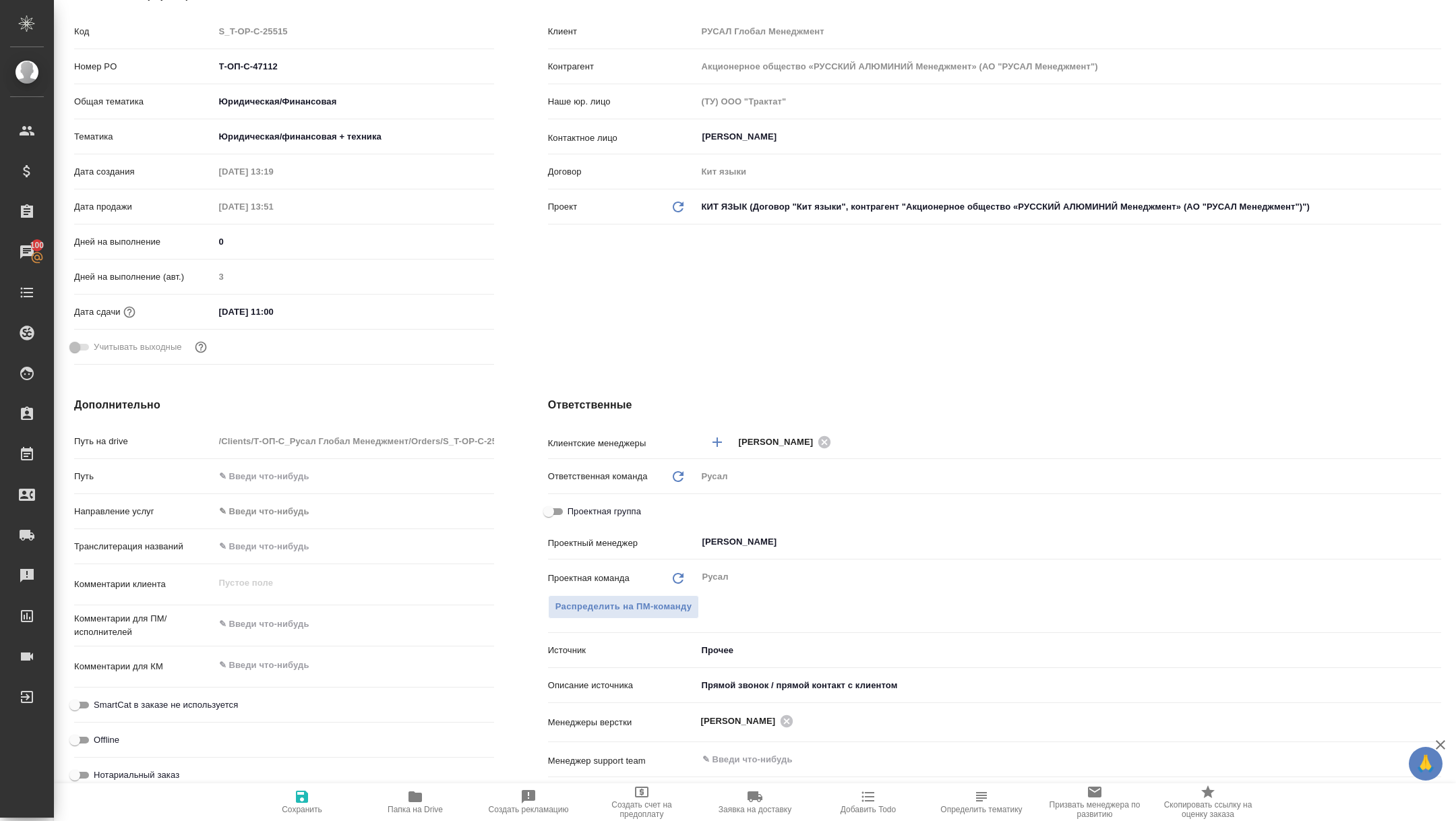
type textarea "x"
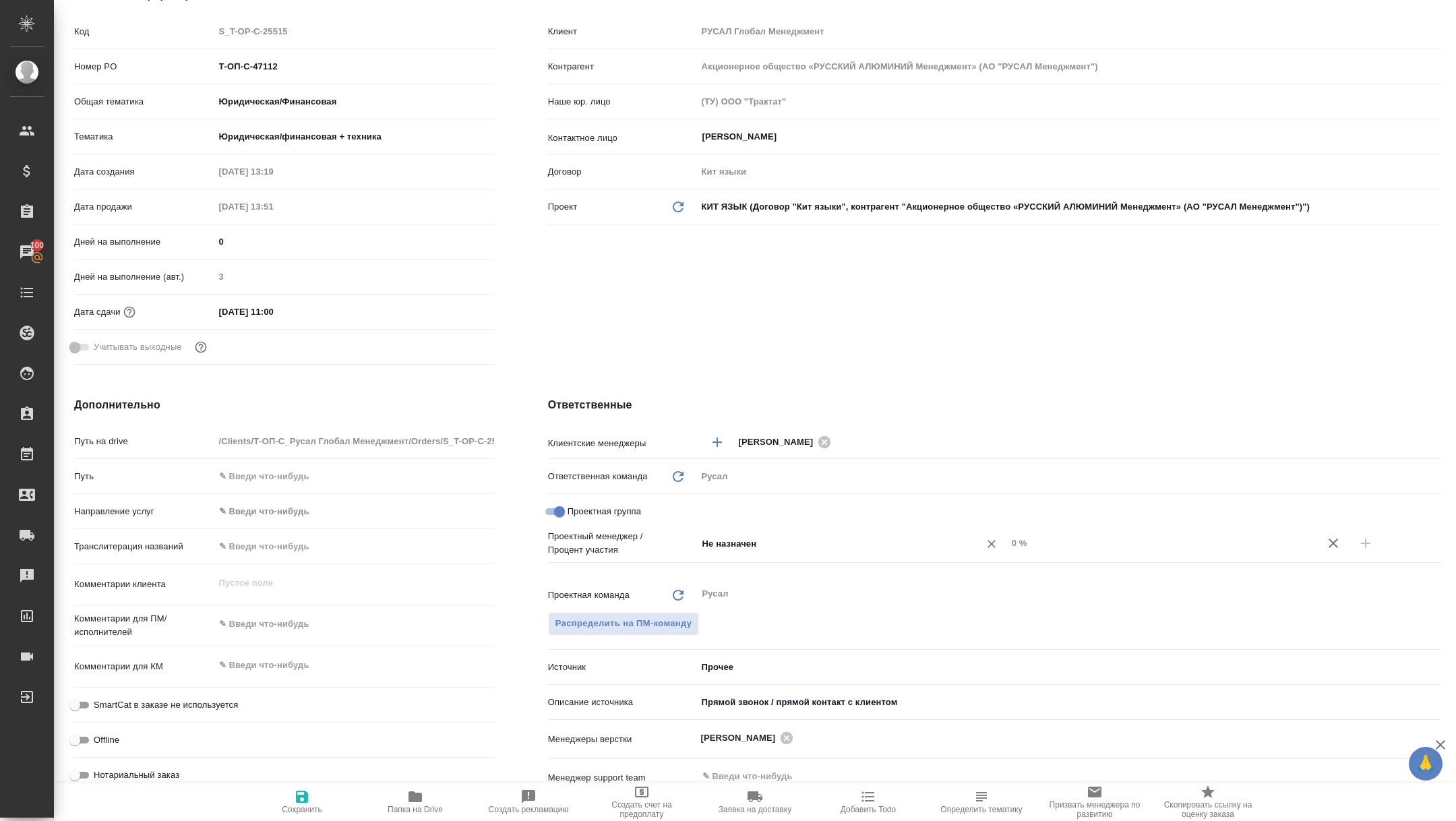
click at [783, 532] on div "Не назначен ​" at bounding box center [852, 543] width 310 height 24
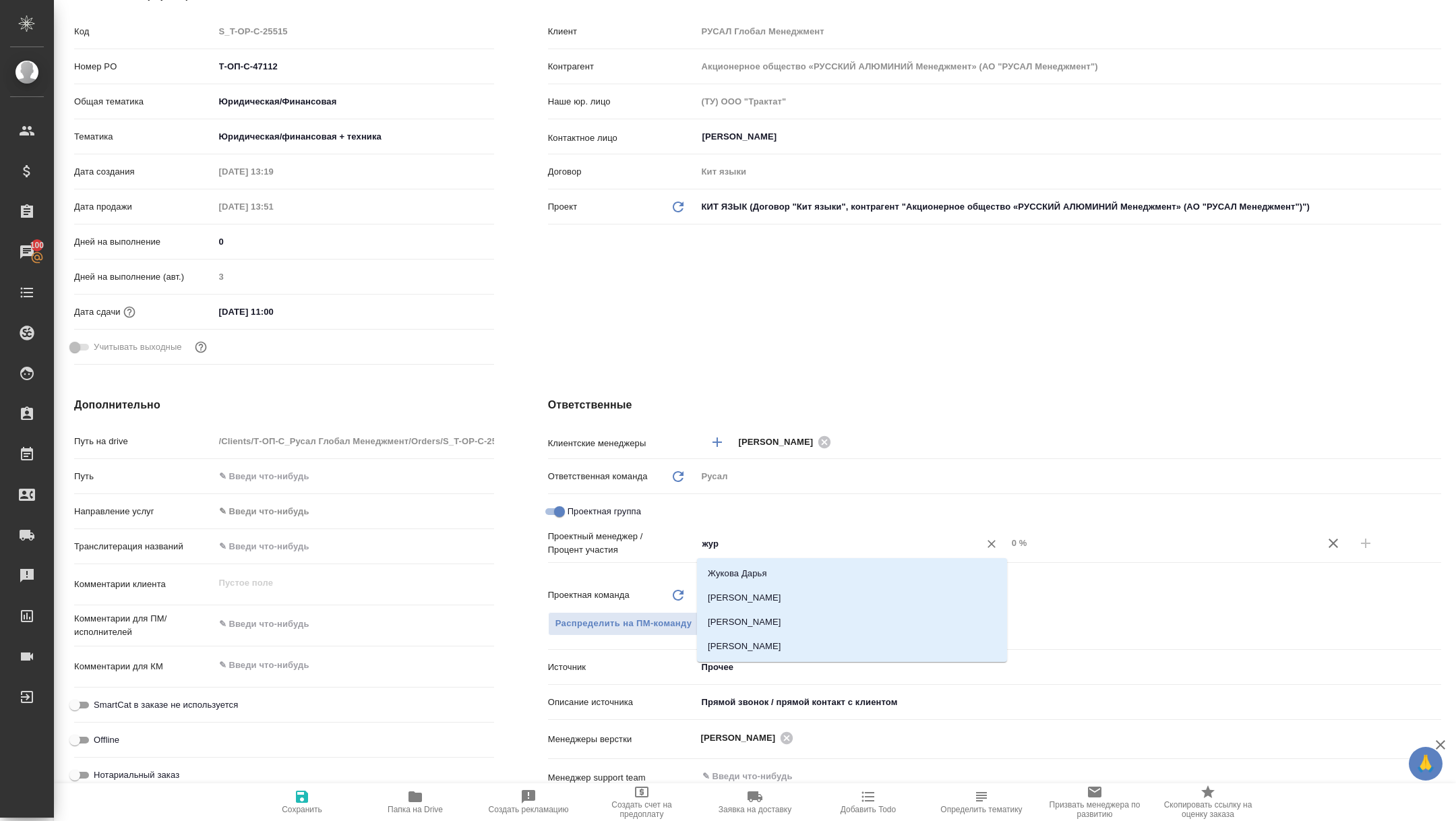
type input "жура"
click at [803, 589] on li "[PERSON_NAME]" at bounding box center [852, 598] width 310 height 24
type textarea "x"
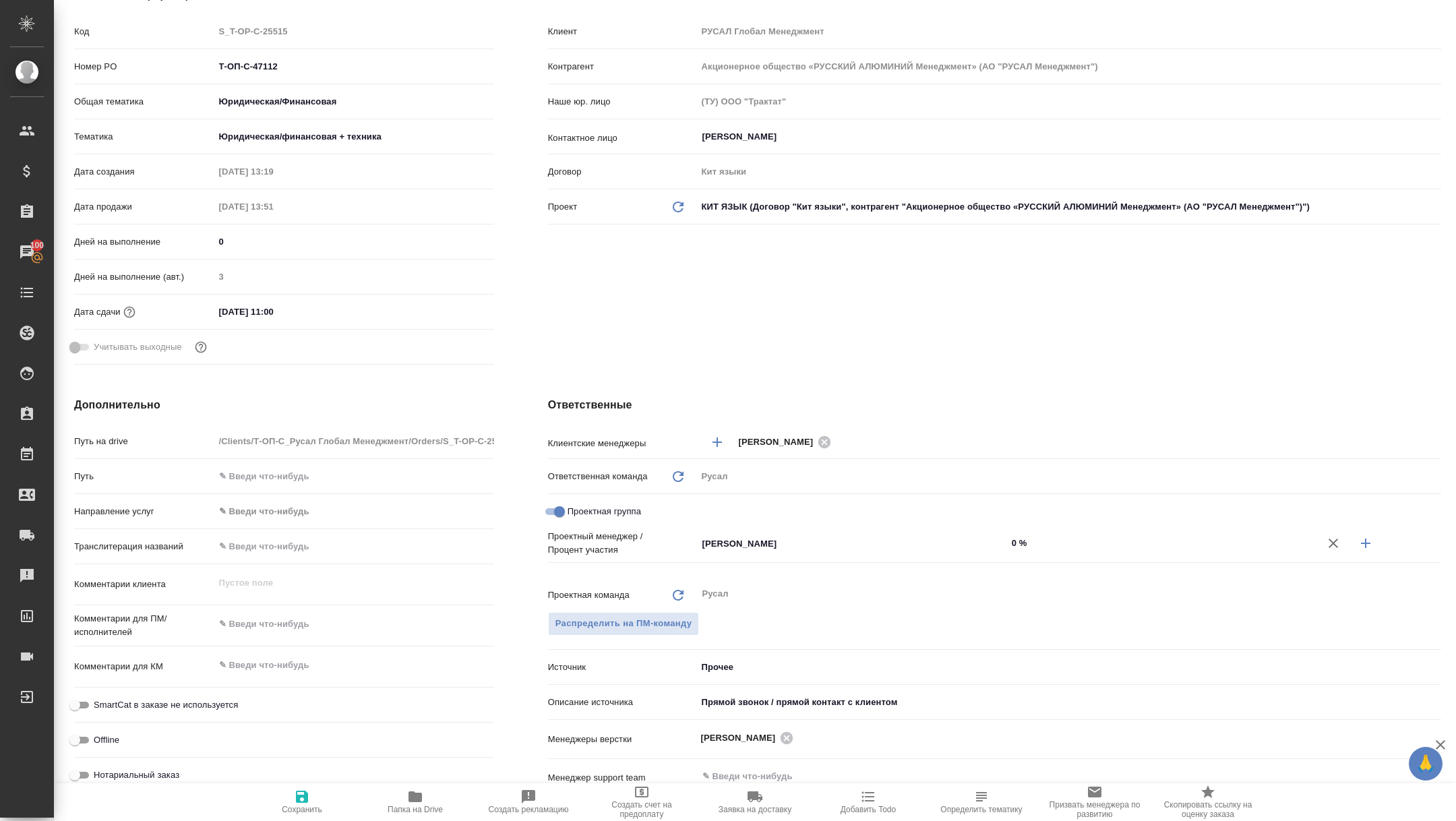
click at [1366, 537] on icon "button" at bounding box center [1366, 544] width 16 height 16
type textarea "x"
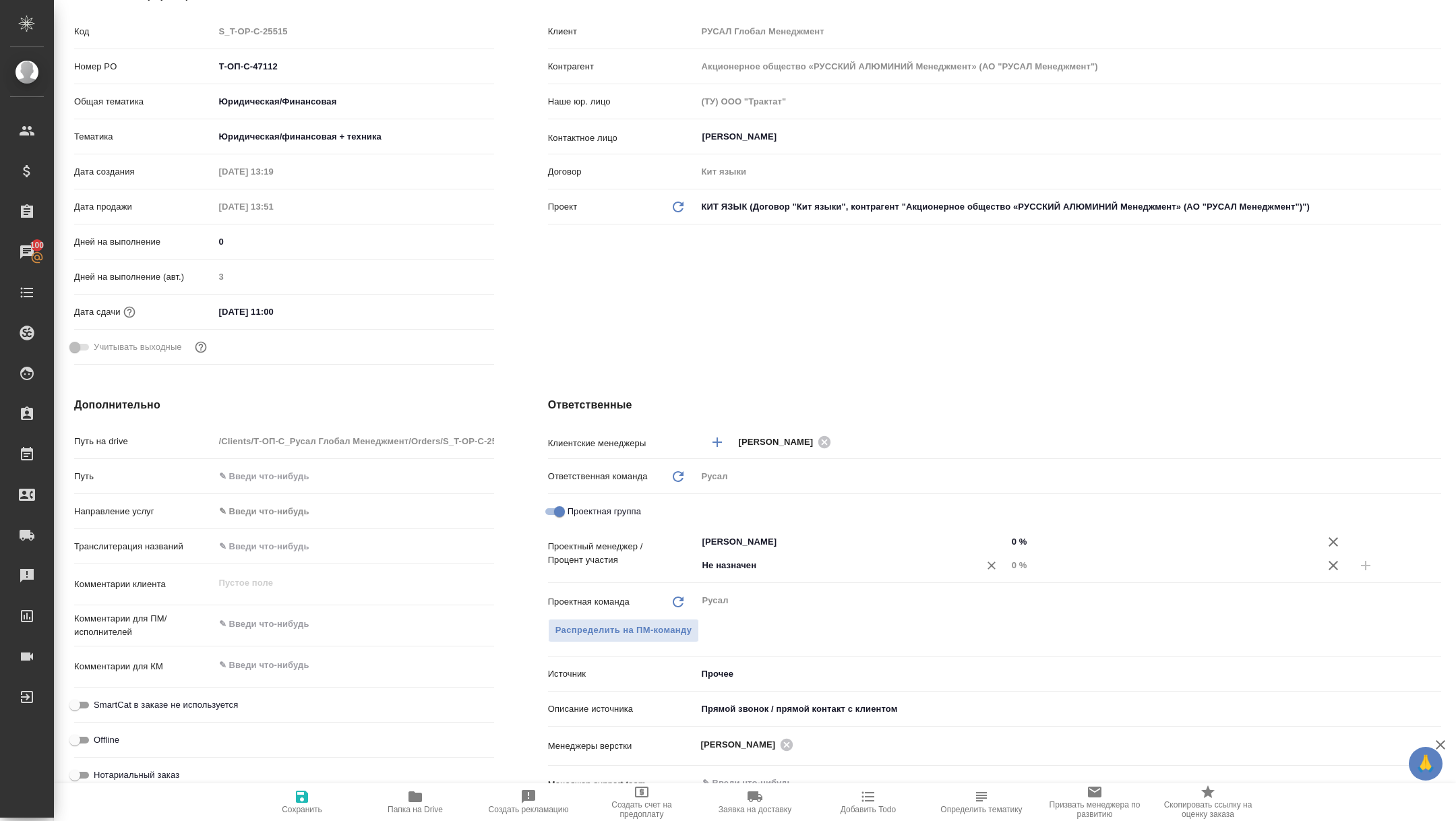
click at [761, 579] on div "Не назначен ​" at bounding box center [852, 567] width 310 height 27
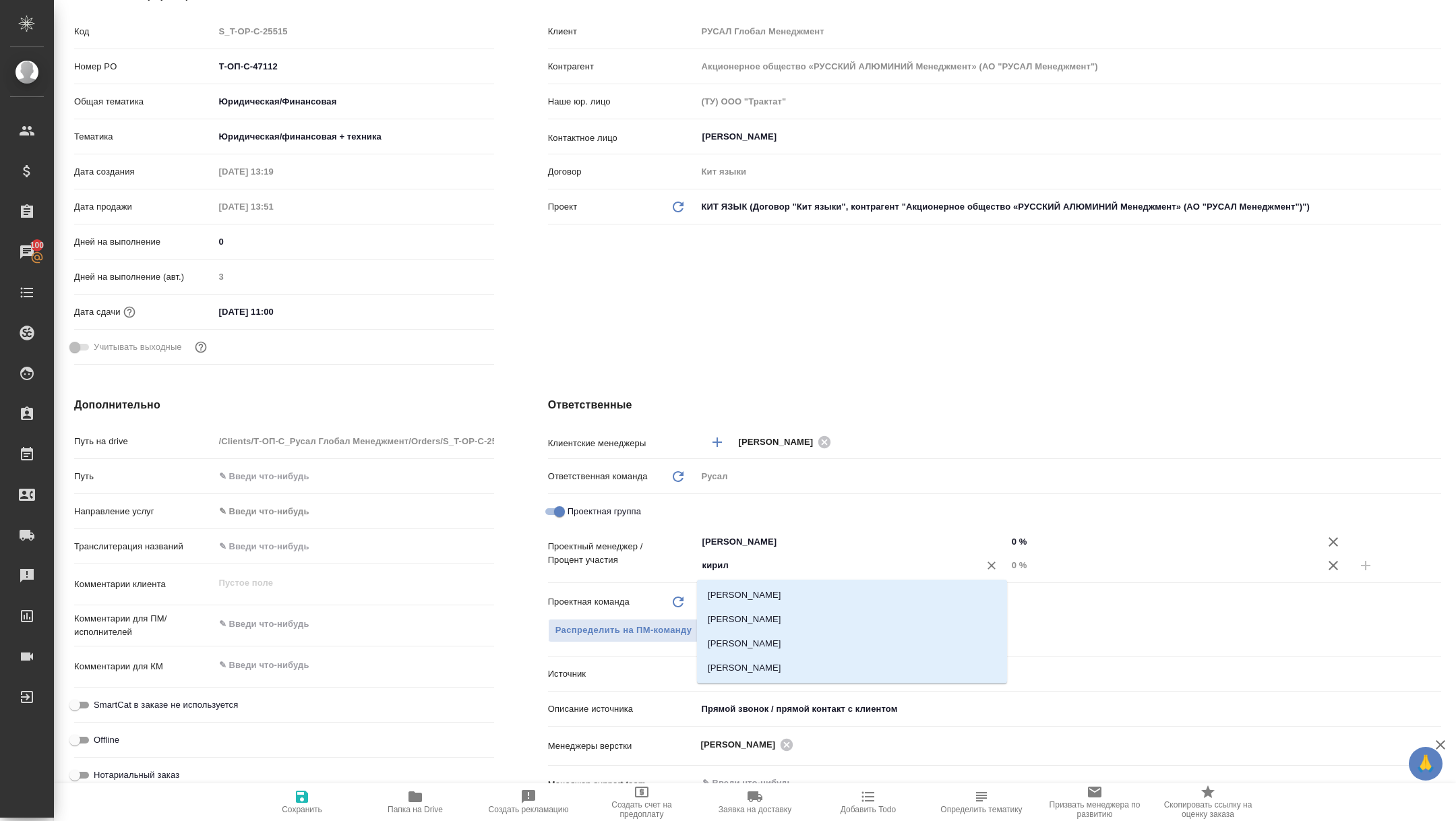
type input "[PERSON_NAME]"
click at [843, 581] on div "[PERSON_NAME] [PERSON_NAME] [PERSON_NAME] [PERSON_NAME]" at bounding box center [852, 632] width 310 height 104
click at [925, 596] on li "[PERSON_NAME]" at bounding box center [852, 595] width 310 height 24
type textarea "x"
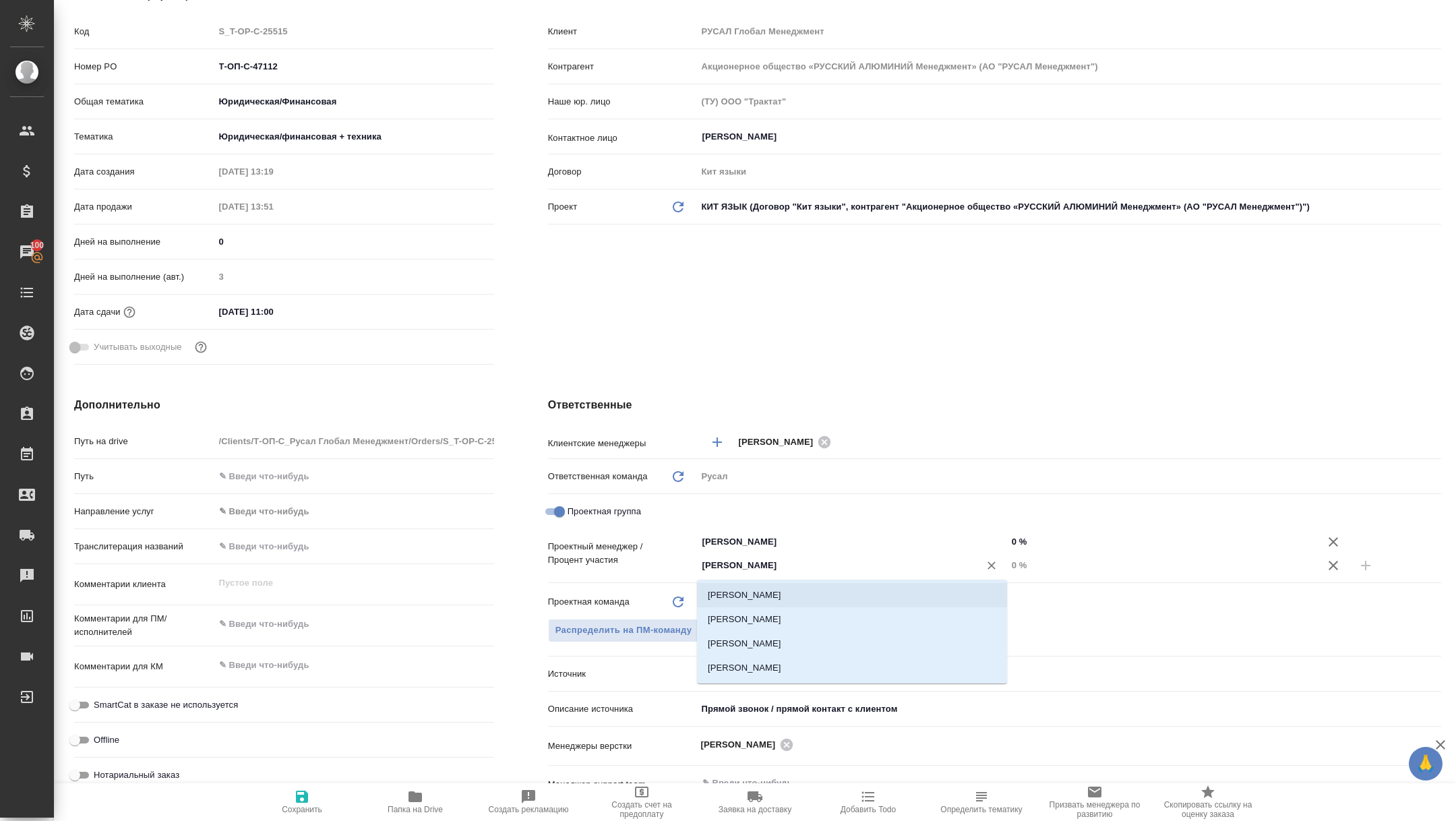
type textarea "x"
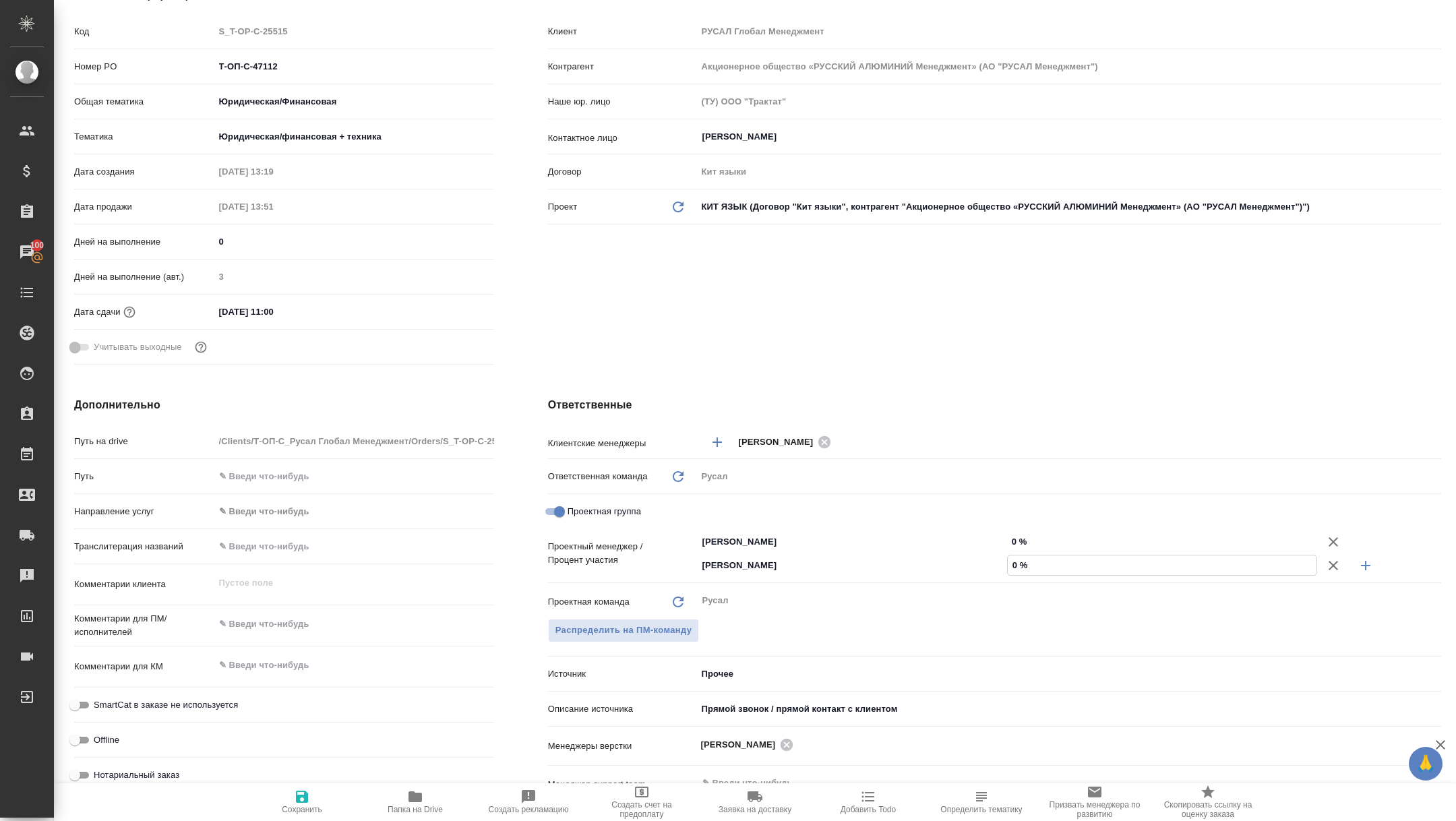
click at [1013, 565] on input "0 %" at bounding box center [1162, 565] width 309 height 20
type input "20 %"
type textarea "x"
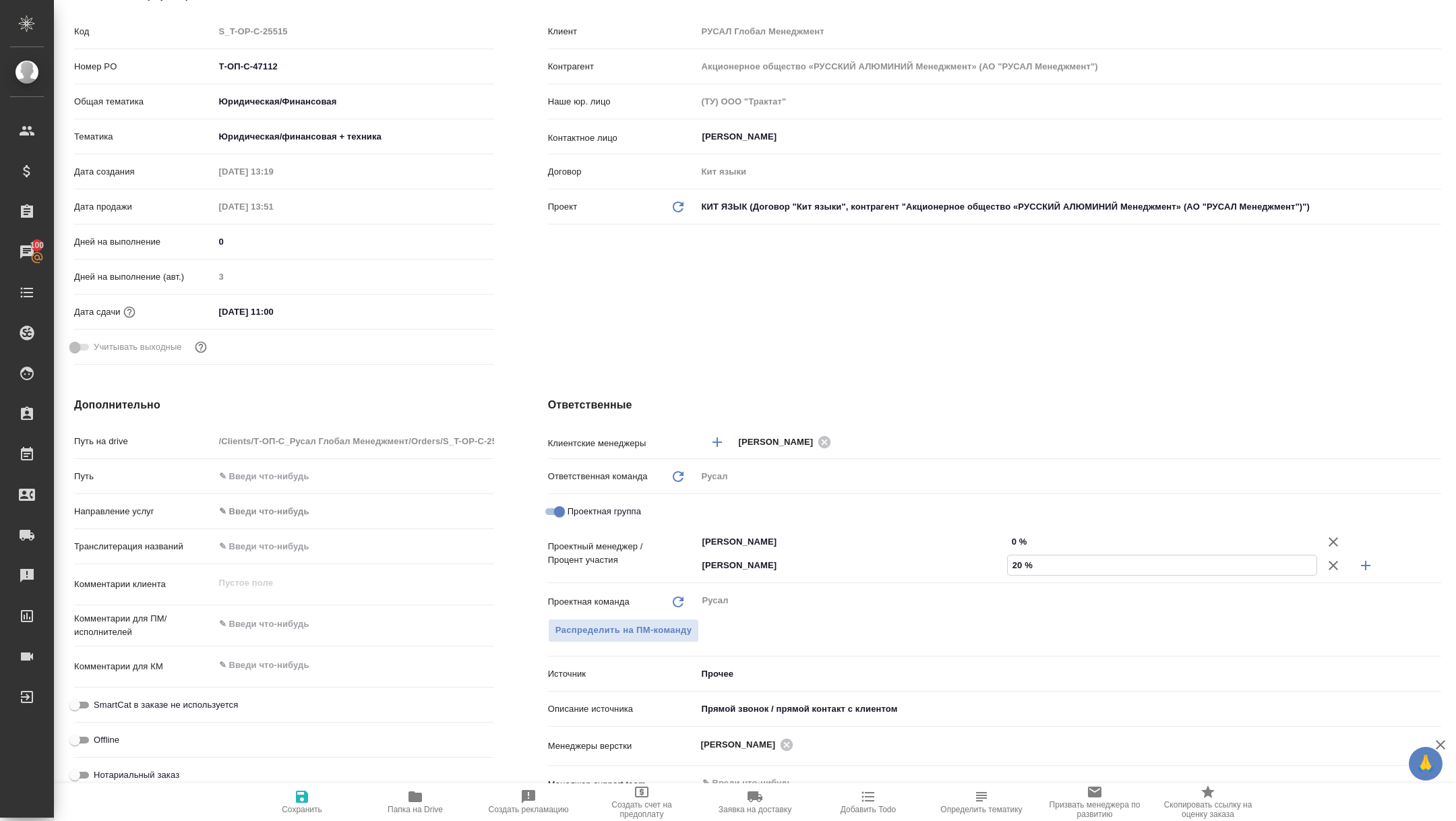
type input "20 %"
click at [1009, 533] on input "0 %" at bounding box center [1162, 542] width 309 height 20
type input "80 %"
type textarea "x"
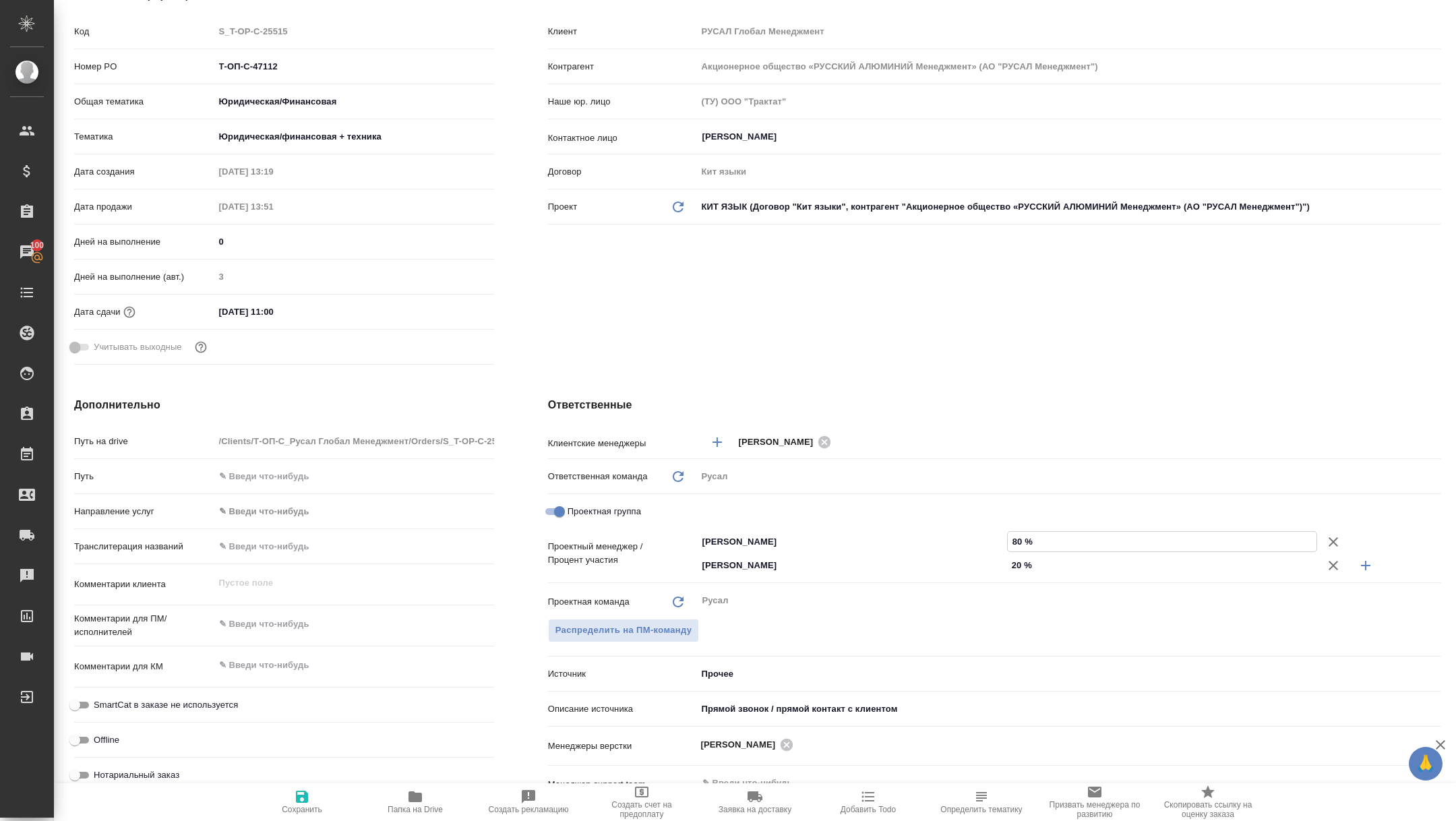
type textarea "x"
type input "80 %"
click at [321, 799] on span "Сохранить" at bounding box center [302, 801] width 97 height 26
type textarea "x"
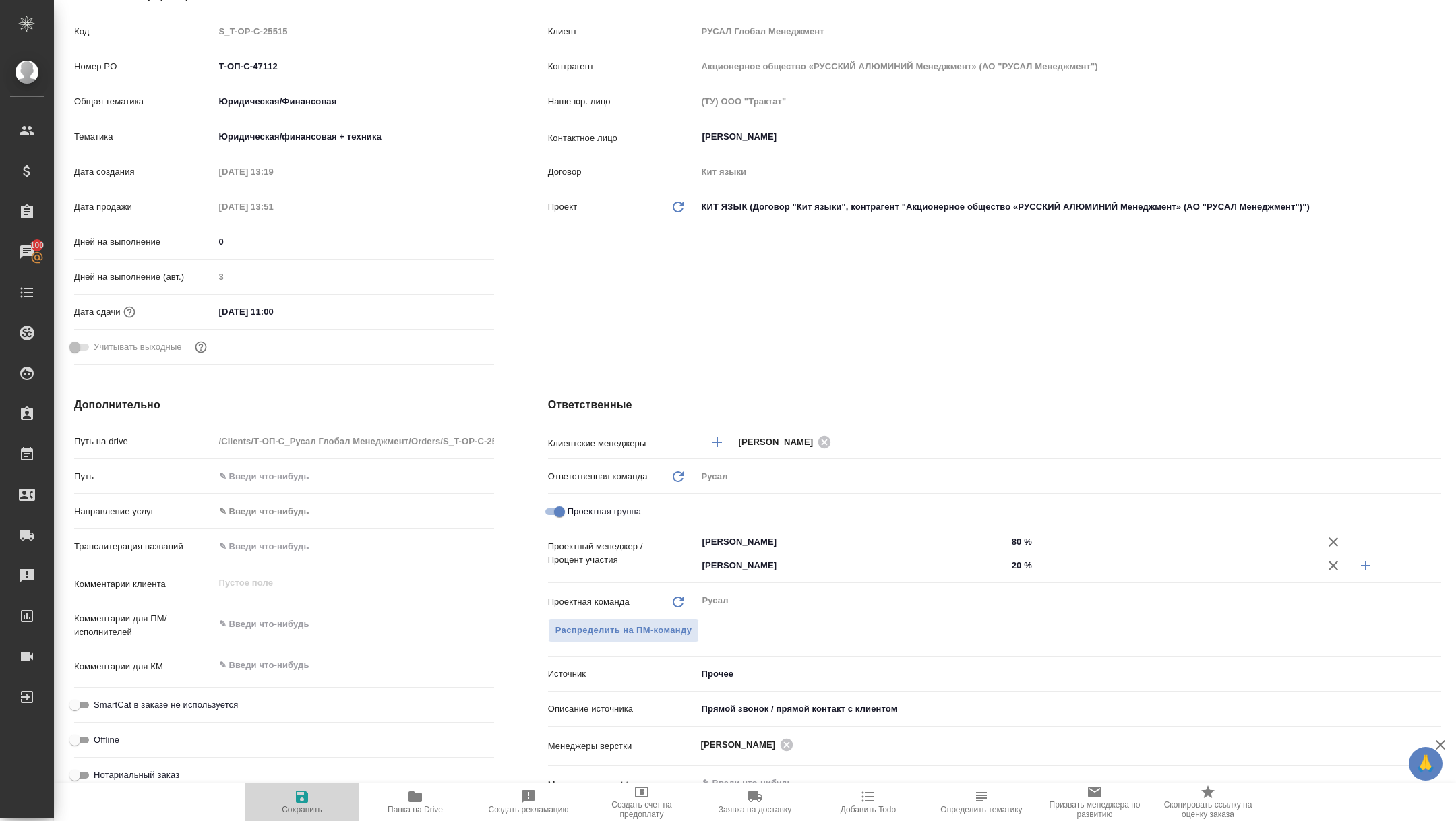
type textarea "x"
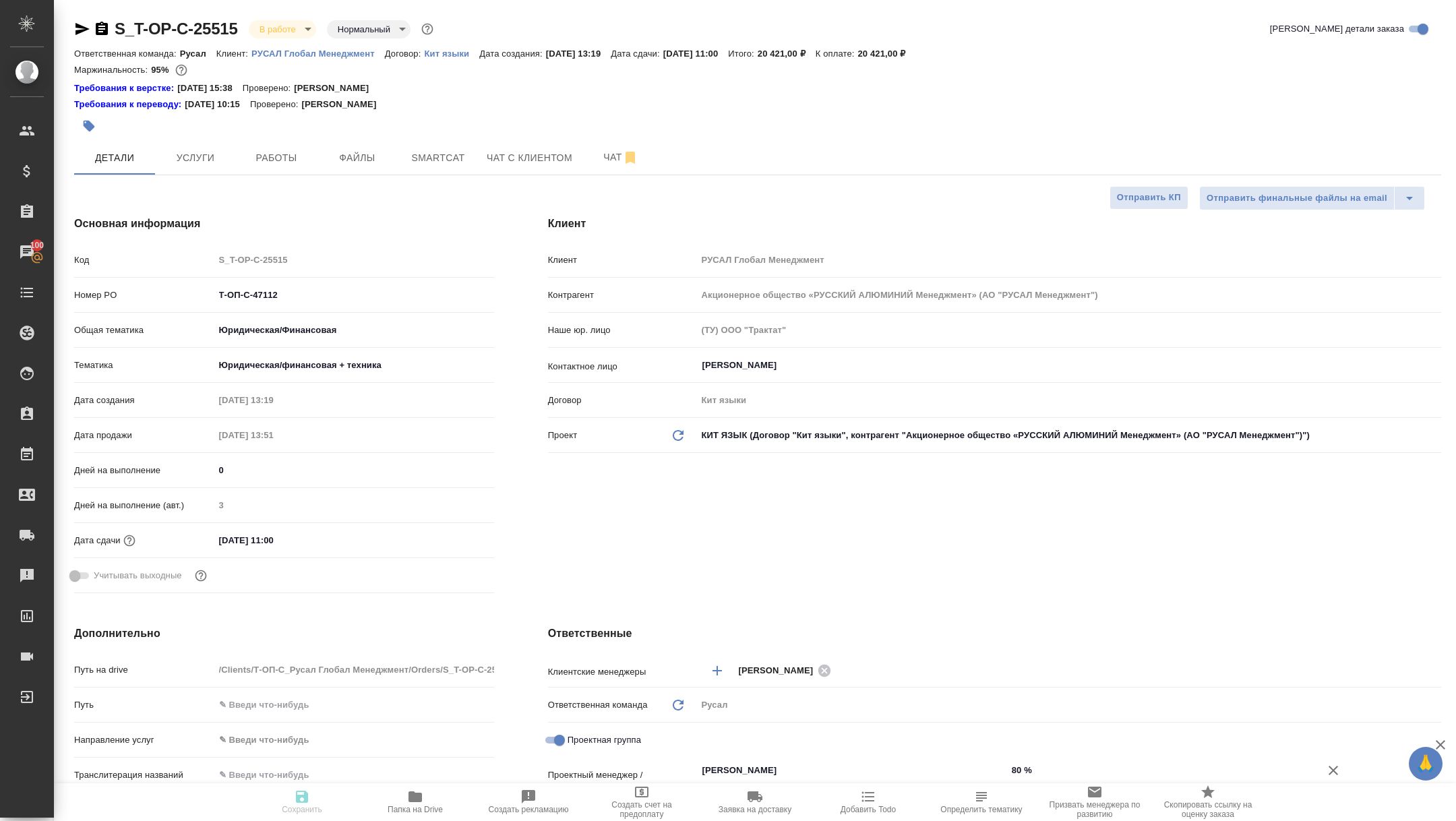
type textarea "x"
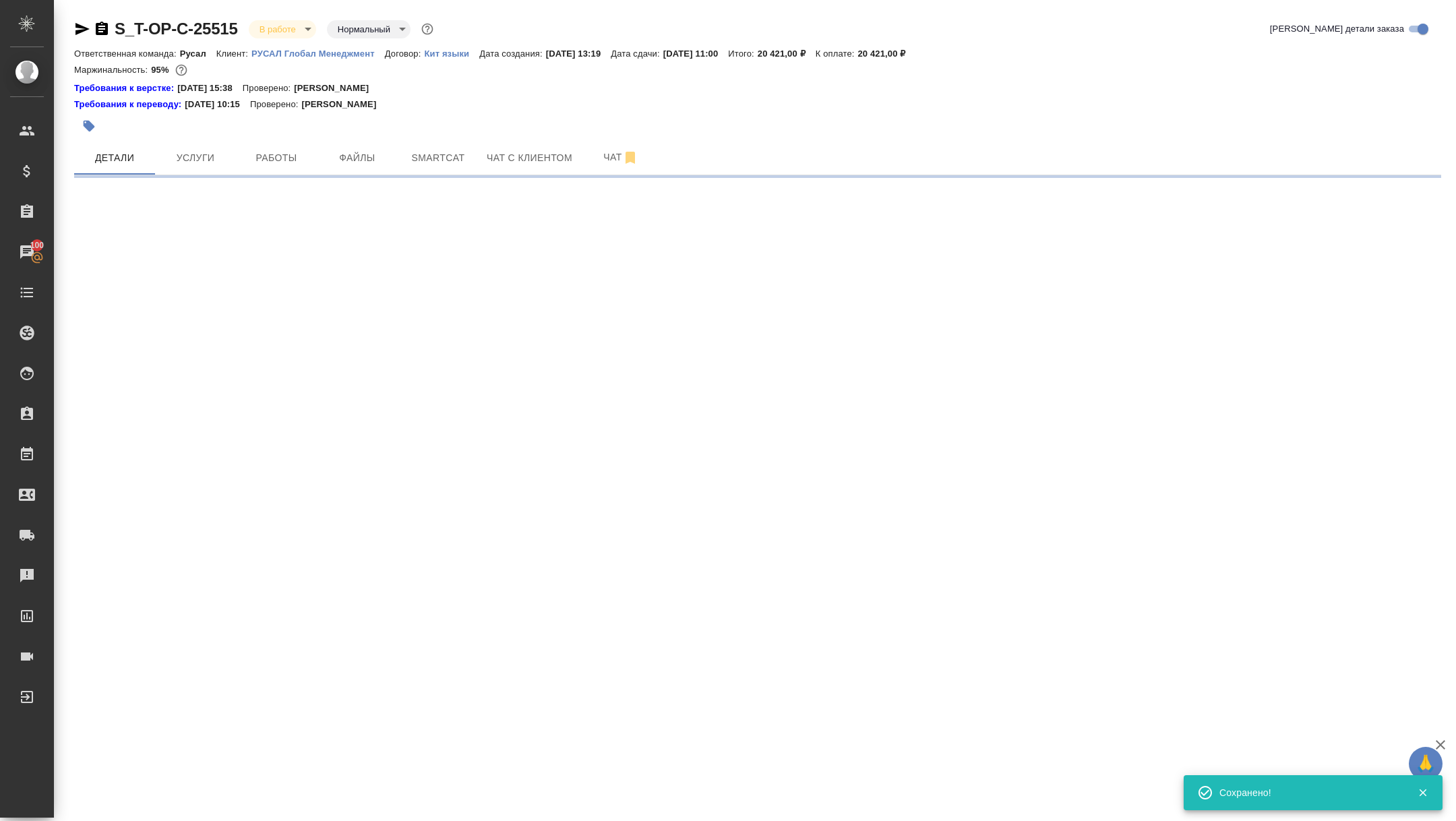
select select "RU"
